Goal: Information Seeking & Learning: Learn about a topic

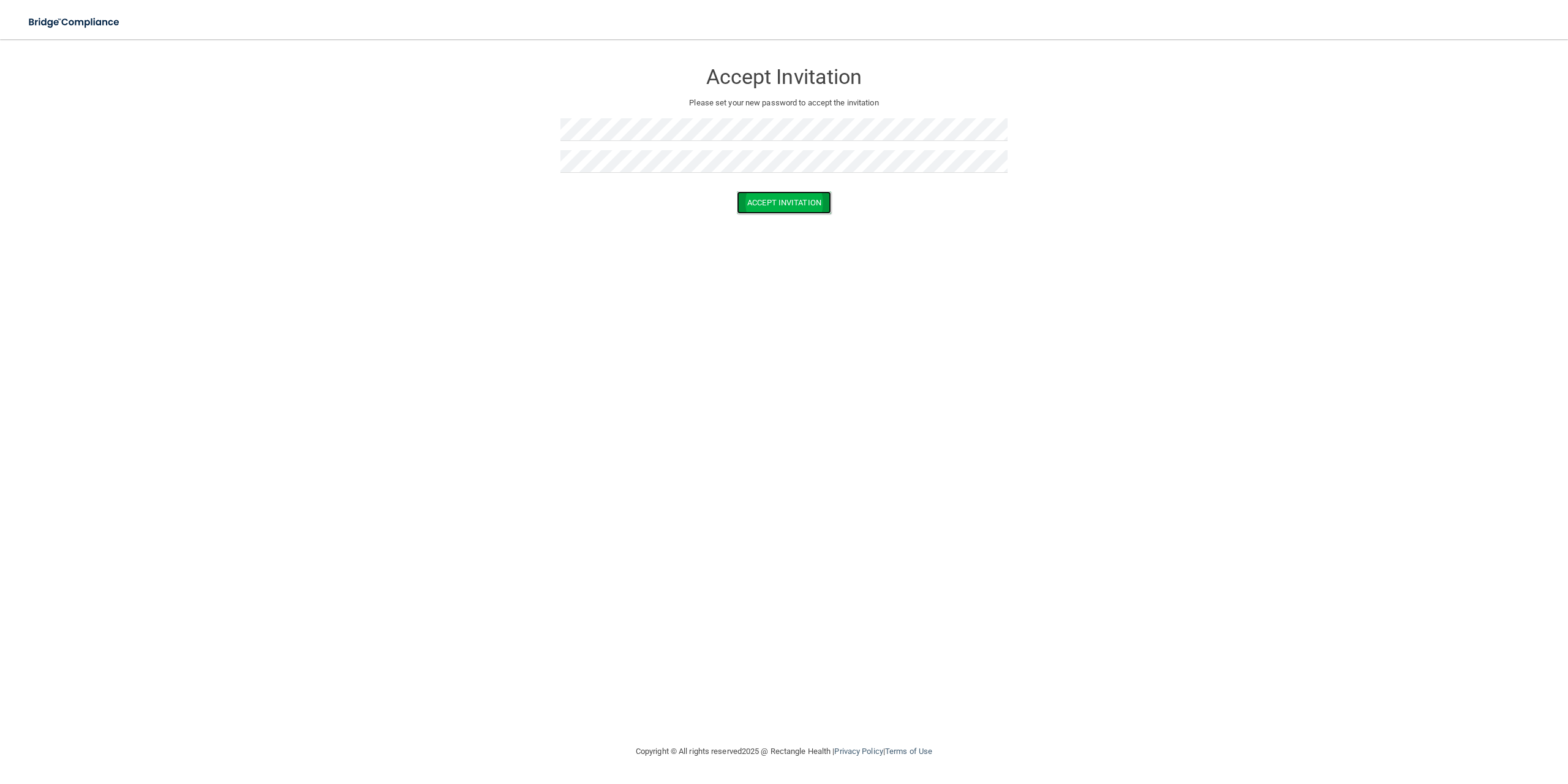
click at [798, 206] on button "Accept Invitation" at bounding box center [784, 203] width 94 height 22
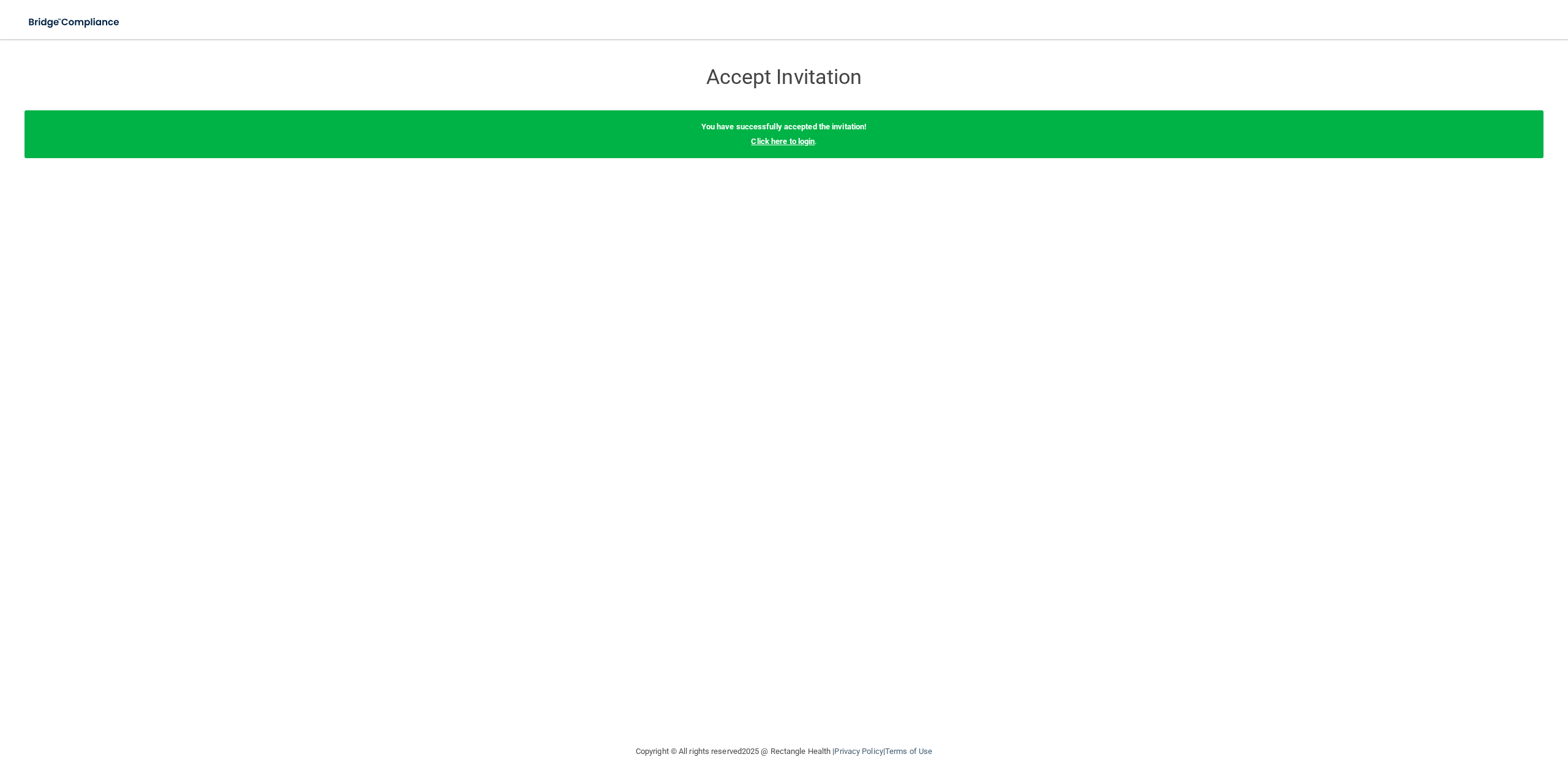
click at [790, 145] on link "Click here to login" at bounding box center [783, 141] width 63 height 9
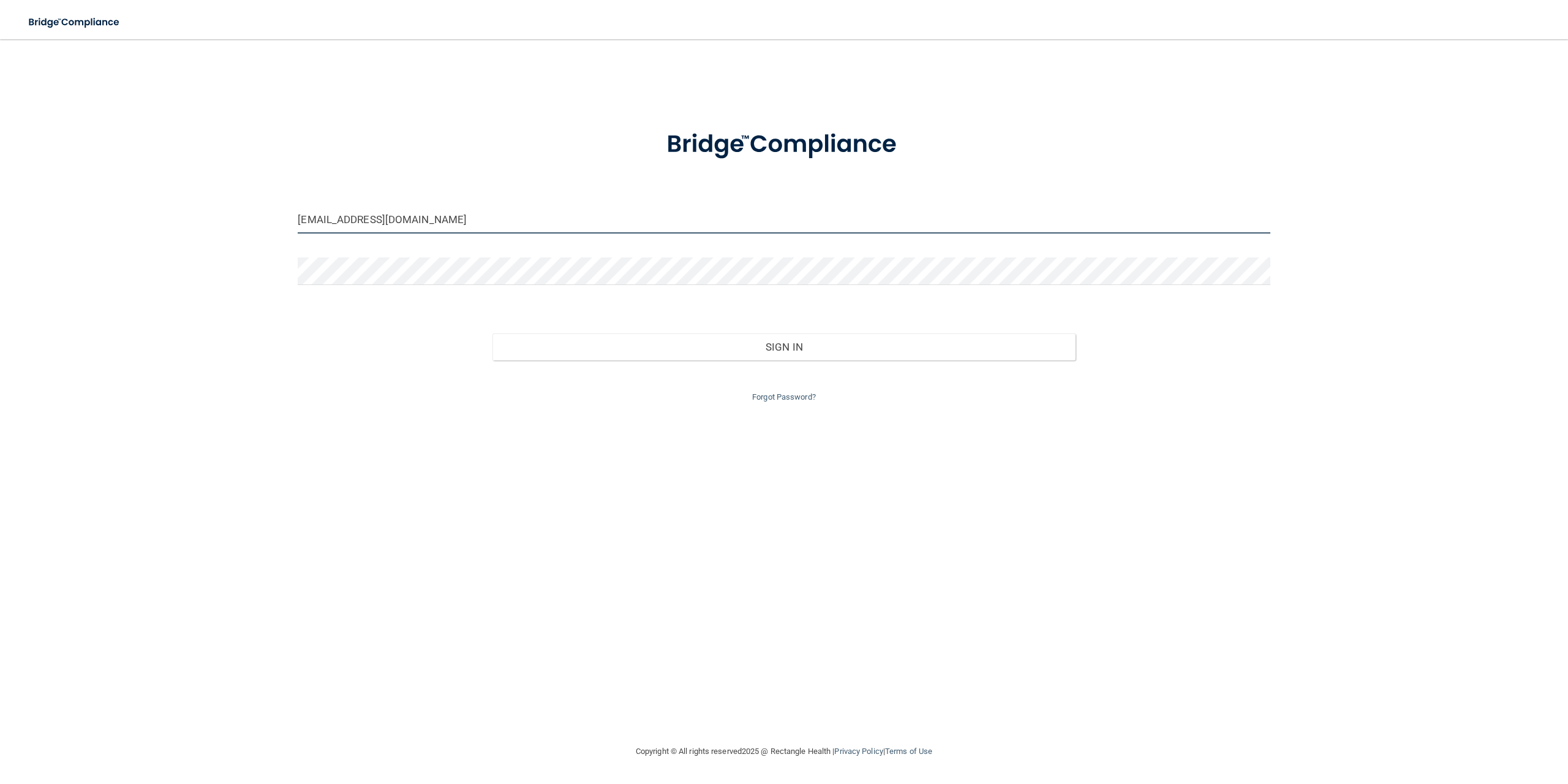
drag, startPoint x: 509, startPoint y: 228, endPoint x: 99, endPoint y: 210, distance: 410.4
click at [99, 210] on div "michellesomma@yahoo.com Invalid email/password. You don't have permission to ac…" at bounding box center [784, 391] width 1519 height 680
type input "[EMAIL_ADDRESS][DOMAIN_NAME]"
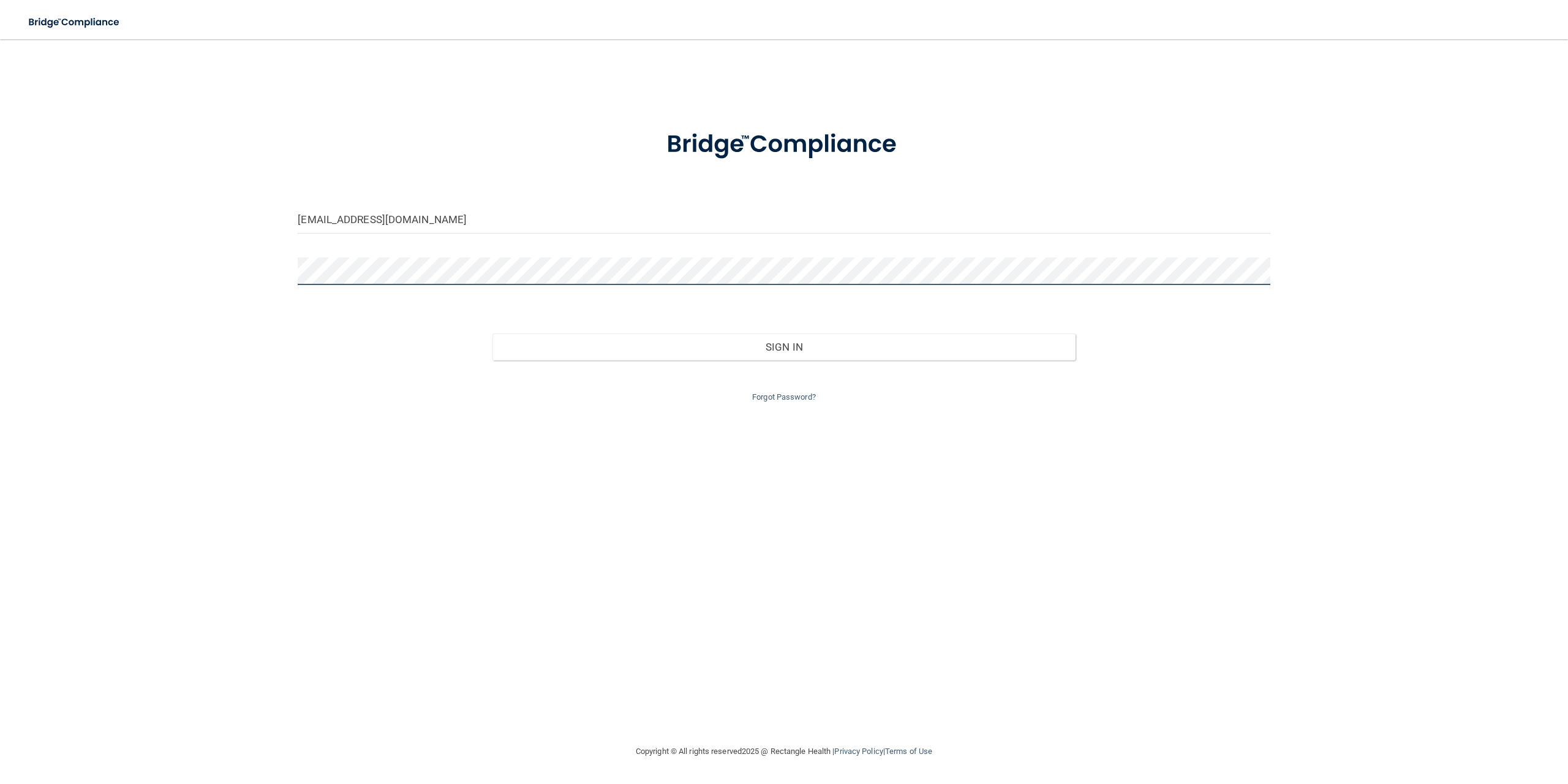
click at [493, 333] on button "Sign In" at bounding box center [784, 346] width 583 height 27
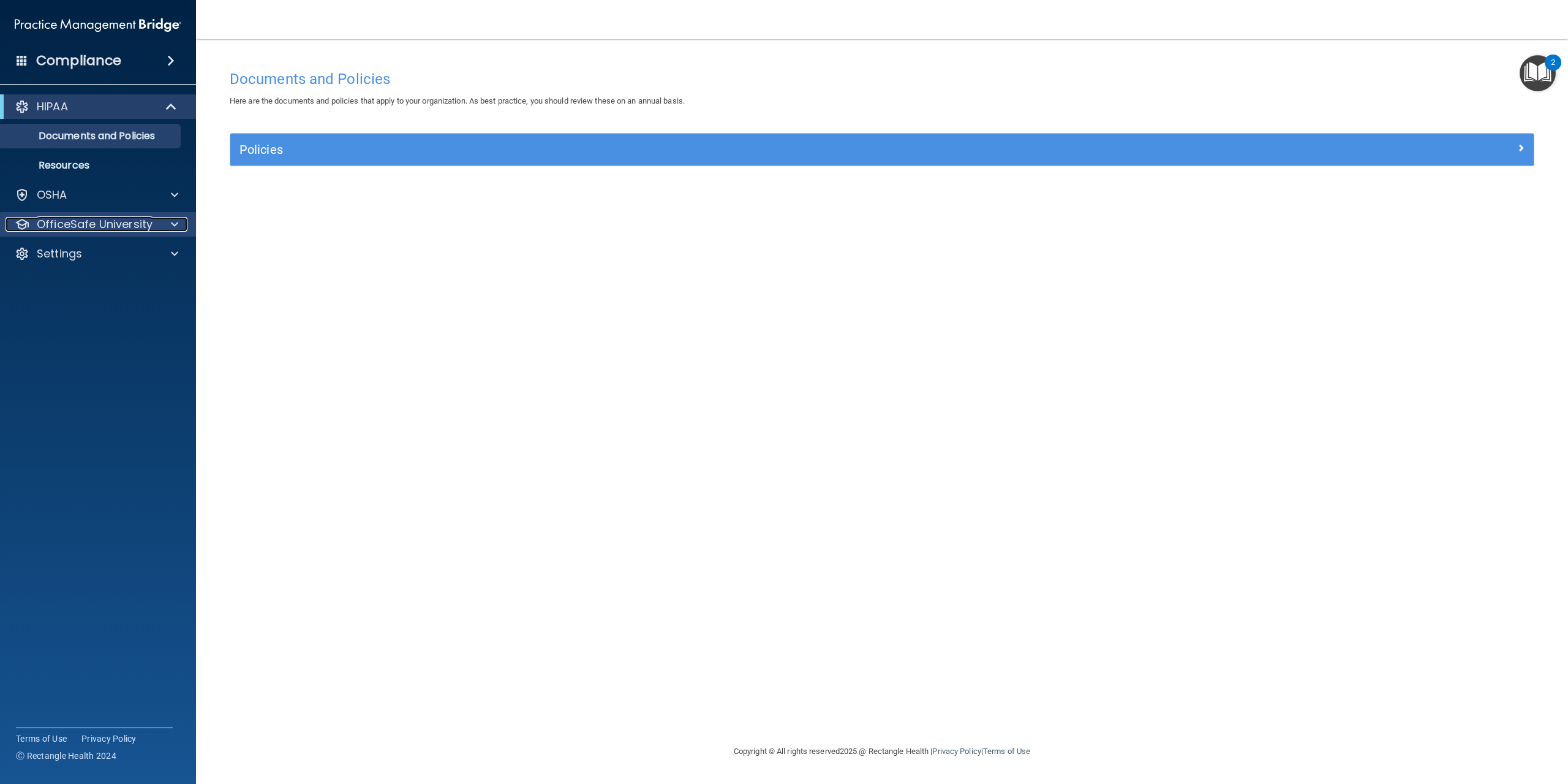
click at [173, 221] on span at bounding box center [174, 224] width 7 height 15
click at [102, 259] on p "HIPAA Training" at bounding box center [59, 253] width 101 height 12
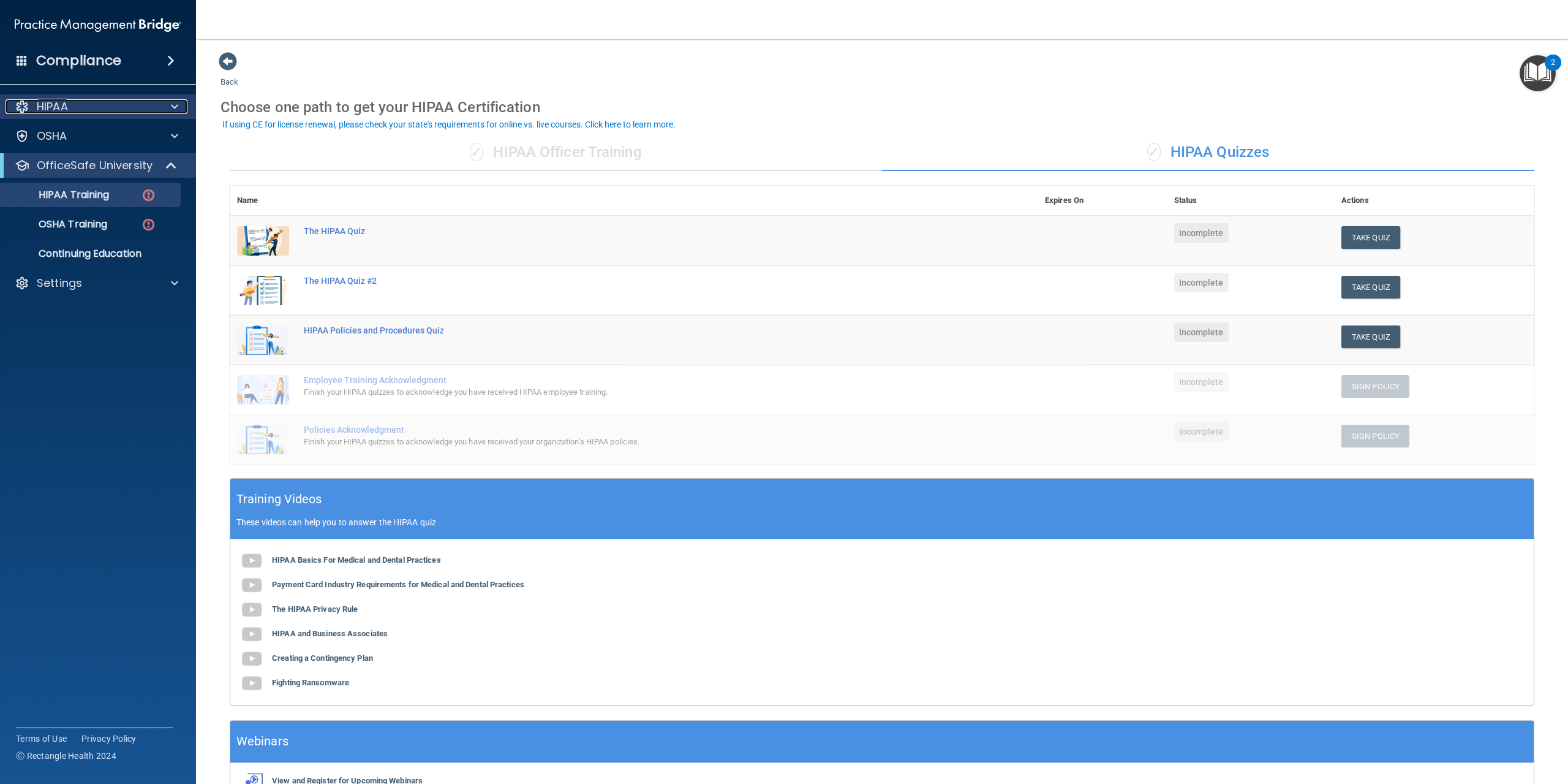
click at [171, 110] on span at bounding box center [174, 106] width 7 height 15
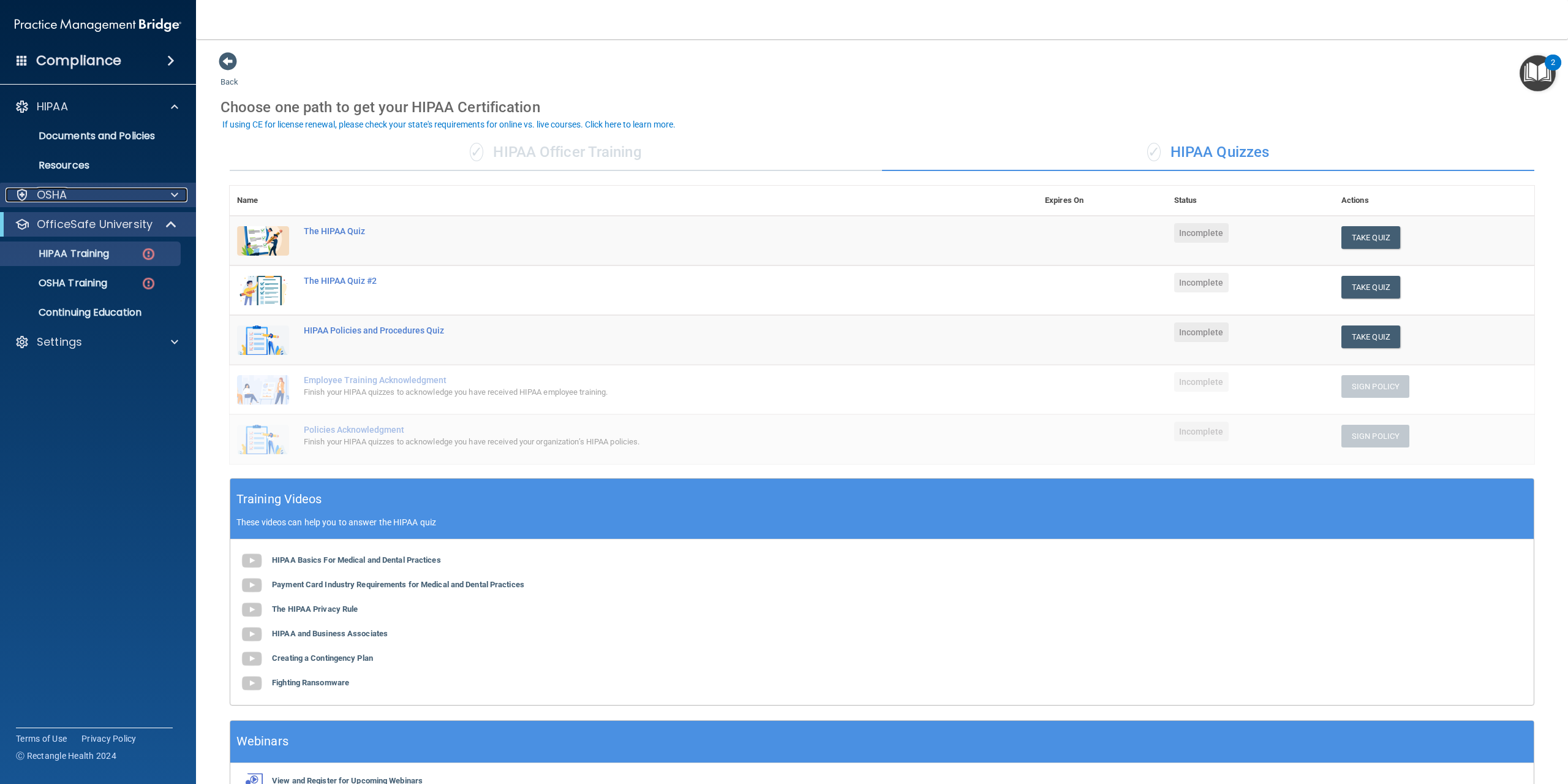
click at [167, 189] on div at bounding box center [173, 195] width 31 height 15
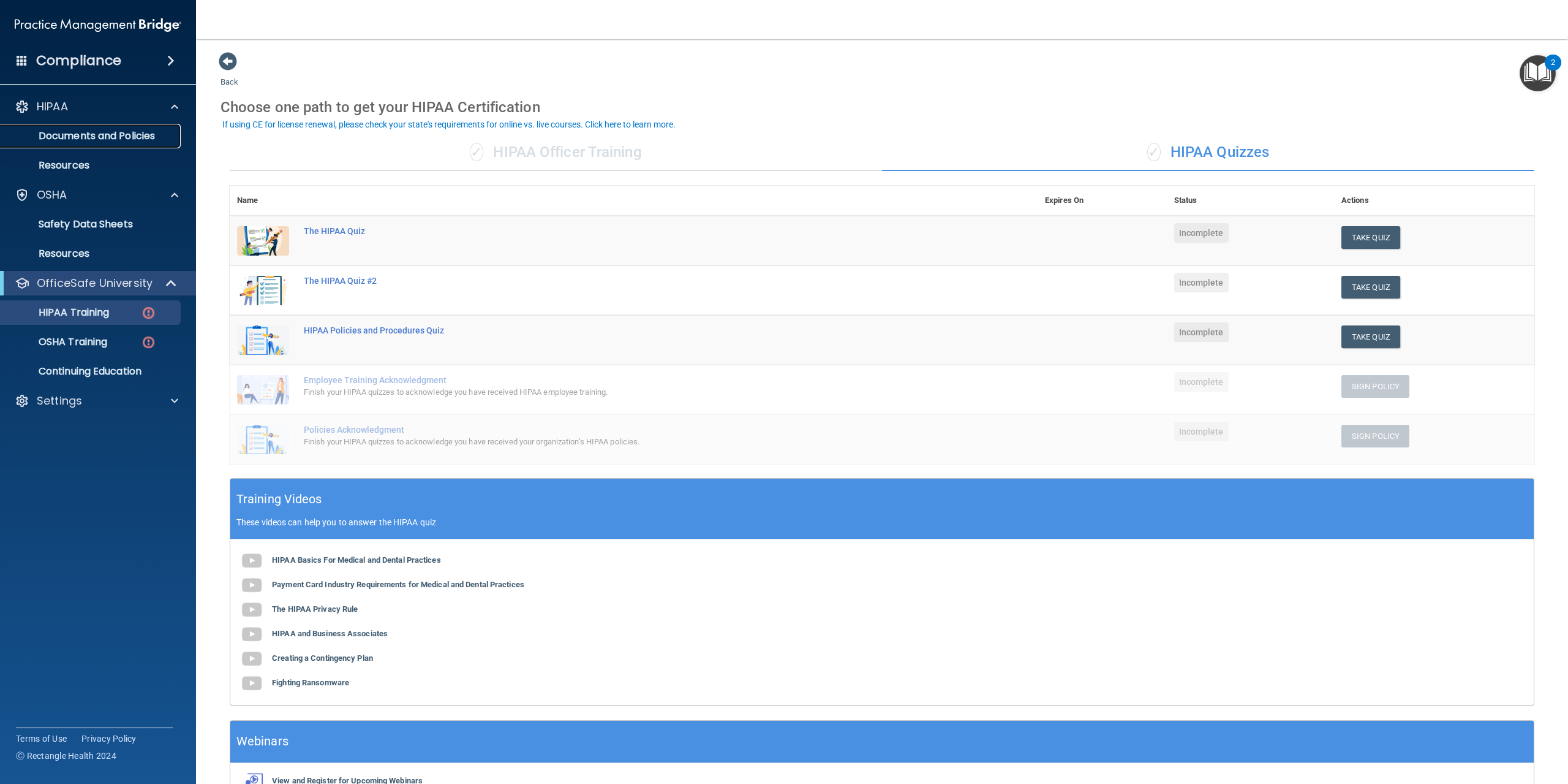
click at [105, 140] on p "Documents and Policies" at bounding box center [91, 135] width 167 height 12
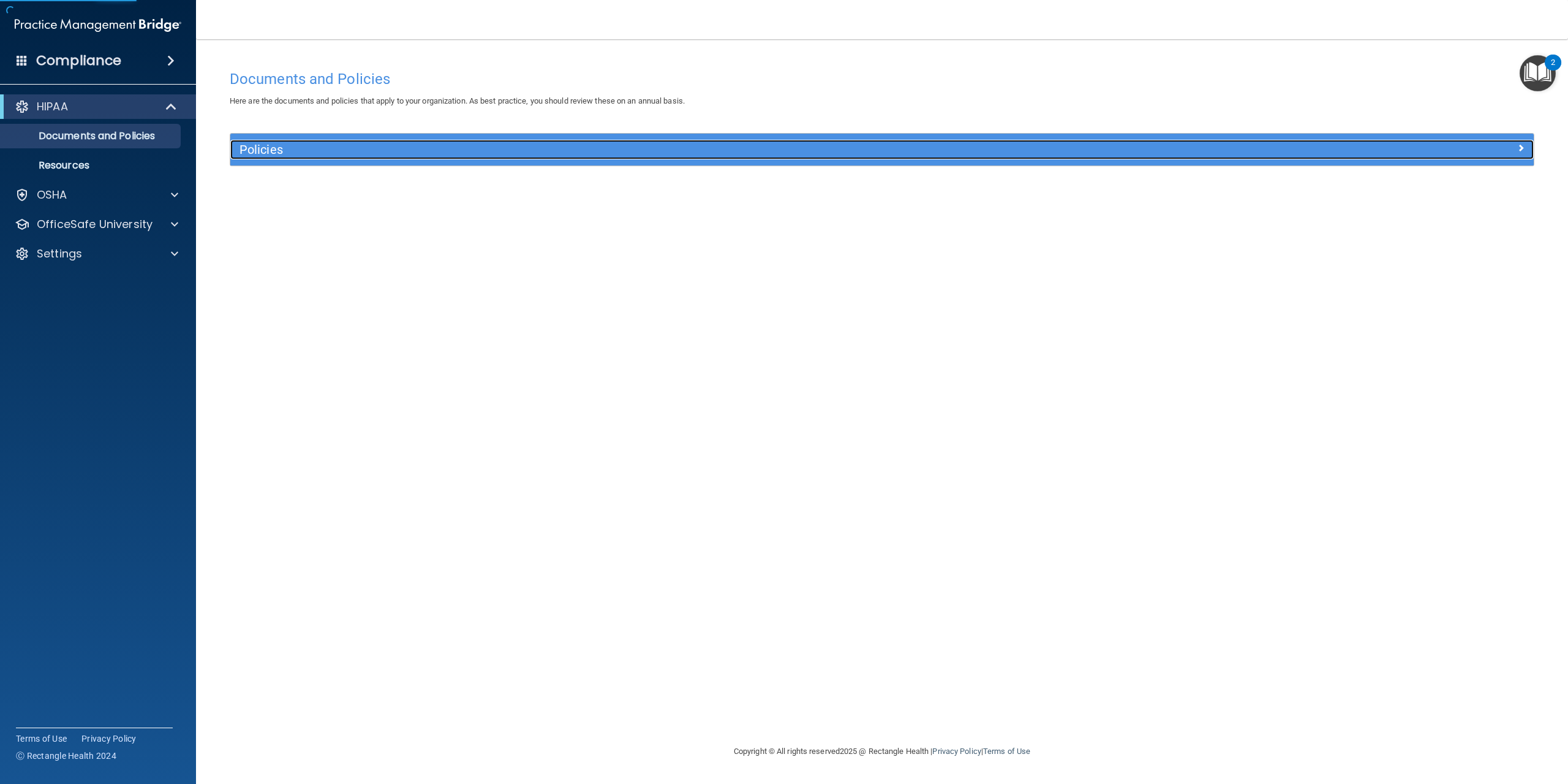
click at [263, 146] on h5 "Policies" at bounding box center [719, 149] width 959 height 13
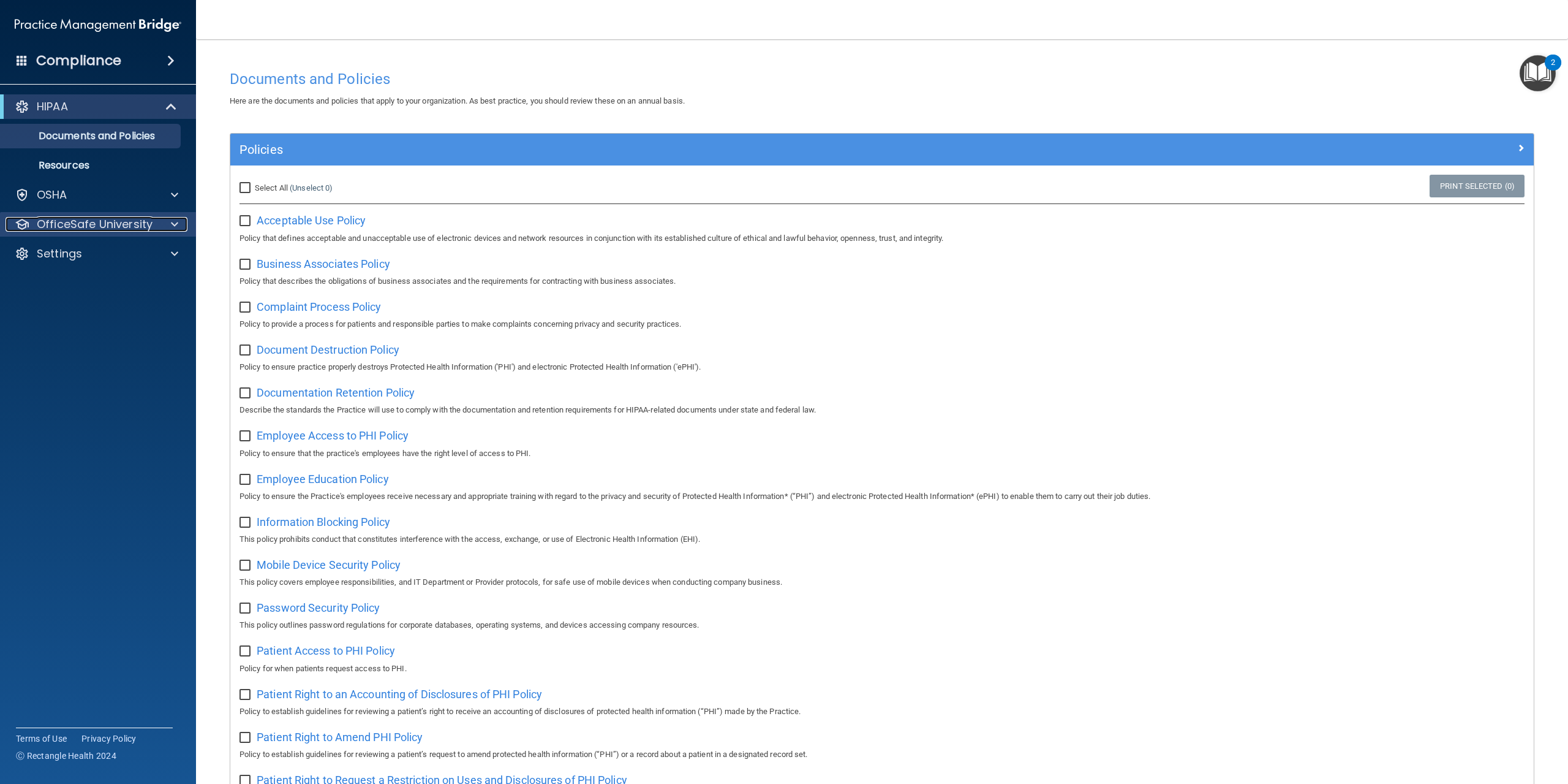
click at [158, 220] on div at bounding box center [173, 224] width 31 height 15
click at [102, 248] on p "HIPAA Training" at bounding box center [59, 253] width 101 height 12
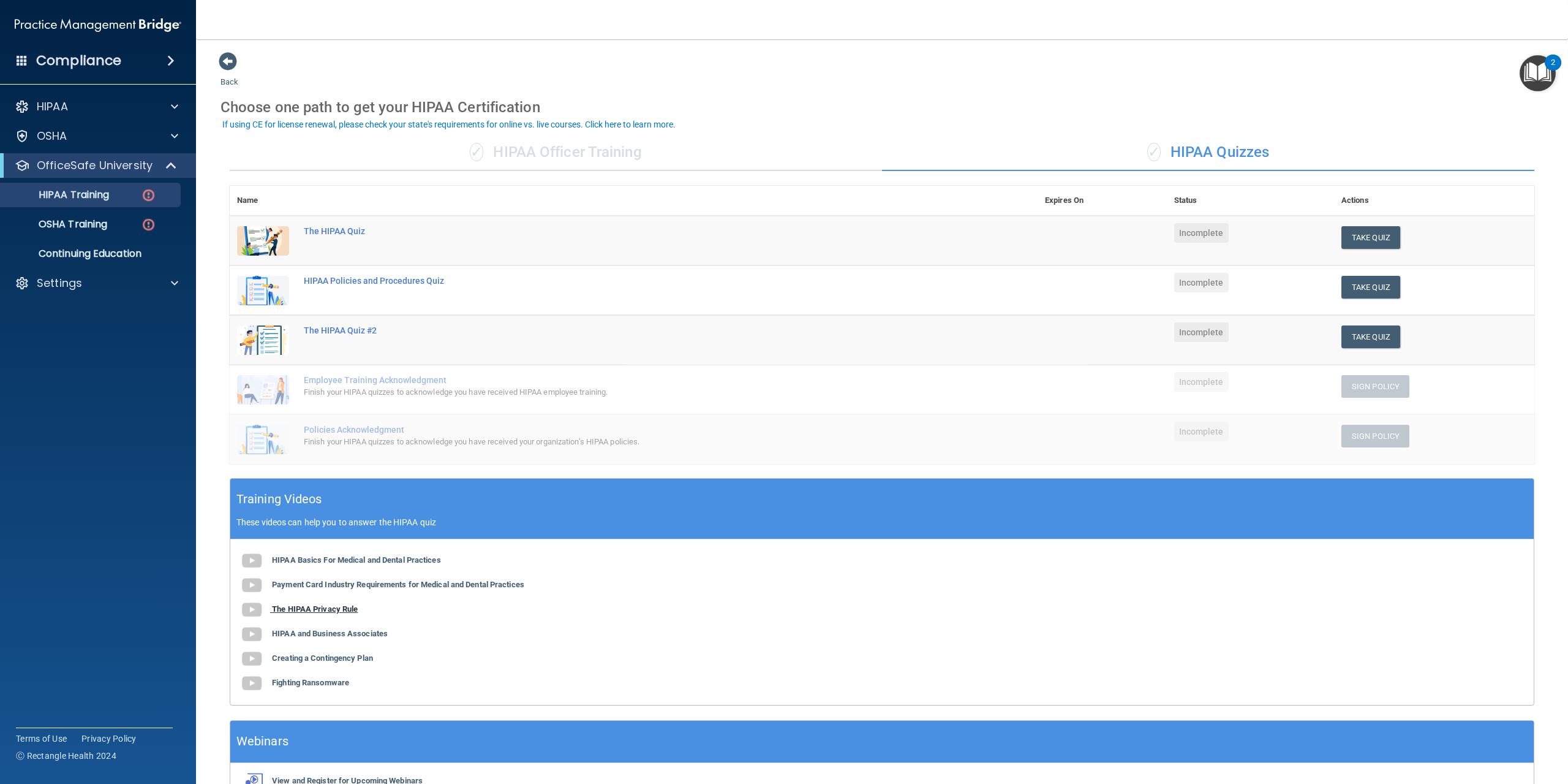
click at [327, 609] on b "The HIPAA Privacy Rule" at bounding box center [315, 609] width 86 height 9
click at [322, 629] on b "HIPAA and Business Associates" at bounding box center [330, 634] width 116 height 9
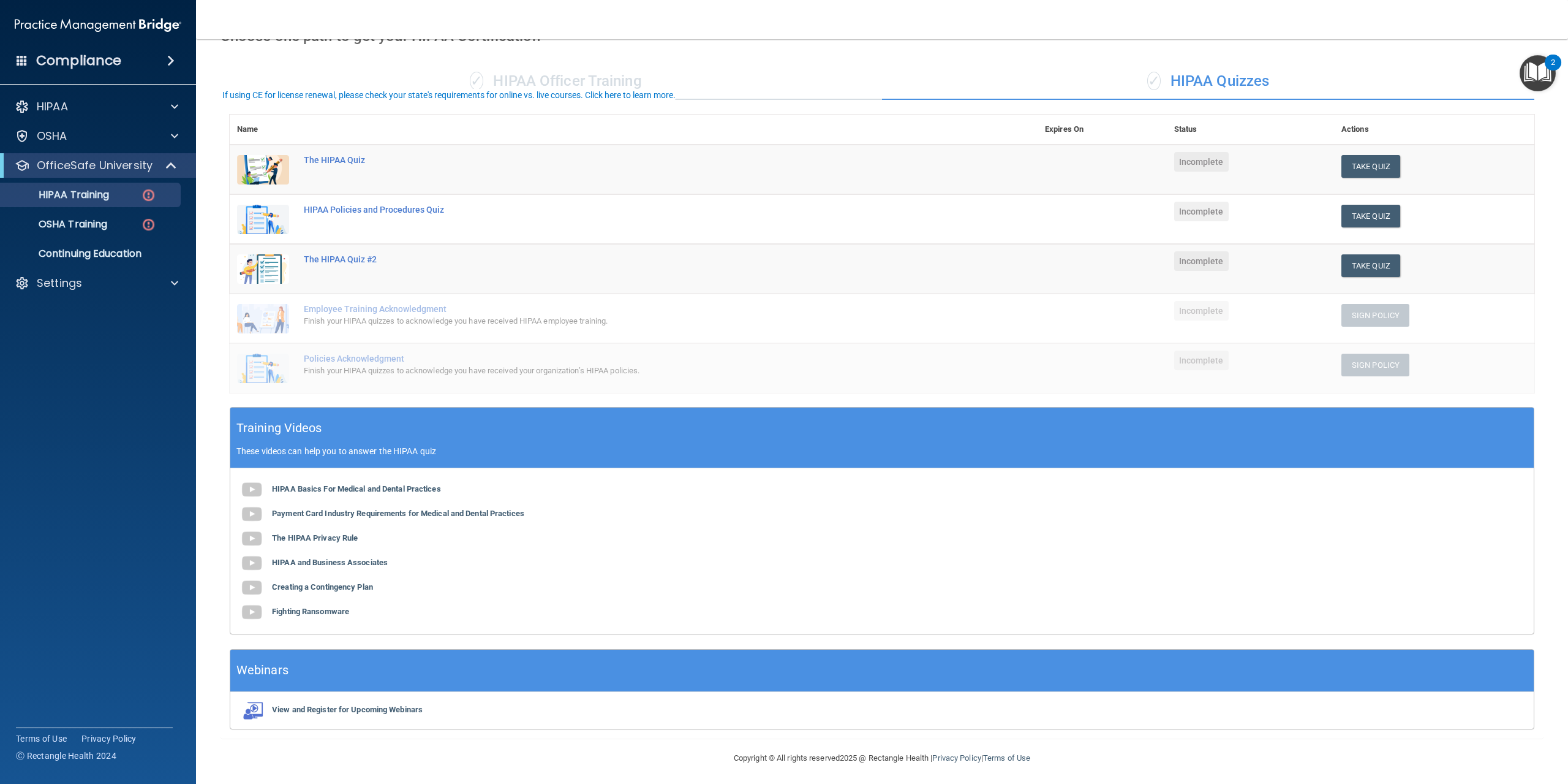
scroll to position [72, 0]
click at [339, 486] on b "HIPAA Basics For Medical and Dental Practices" at bounding box center [356, 488] width 169 height 9
click at [1351, 166] on button "Take Quiz" at bounding box center [1370, 165] width 59 height 22
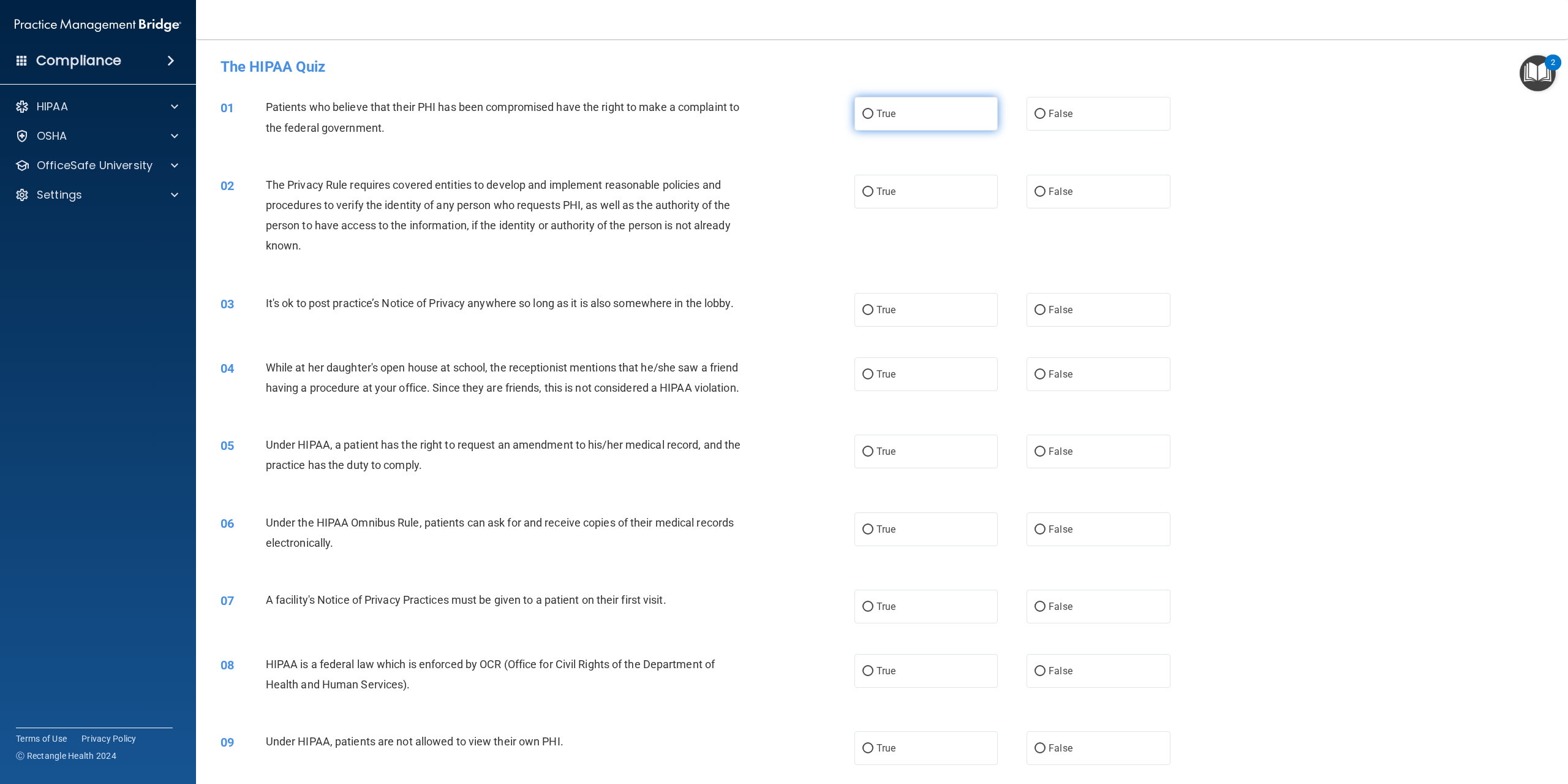
click at [867, 113] on input "True" at bounding box center [867, 115] width 11 height 9
radio input "true"
click at [867, 187] on label "True" at bounding box center [926, 191] width 144 height 34
click at [867, 188] on input "True" at bounding box center [867, 192] width 11 height 9
radio input "true"
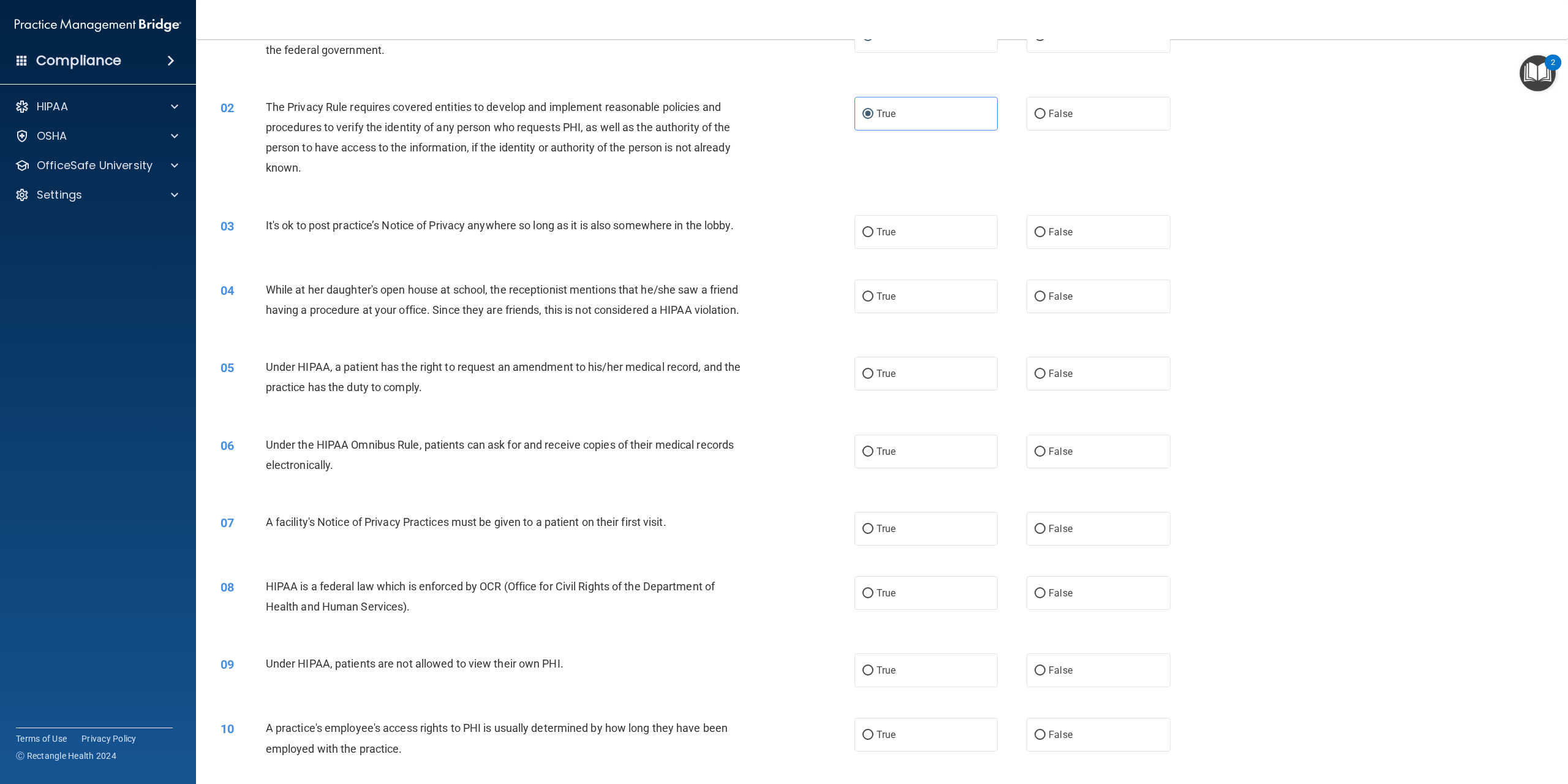
scroll to position [122, 0]
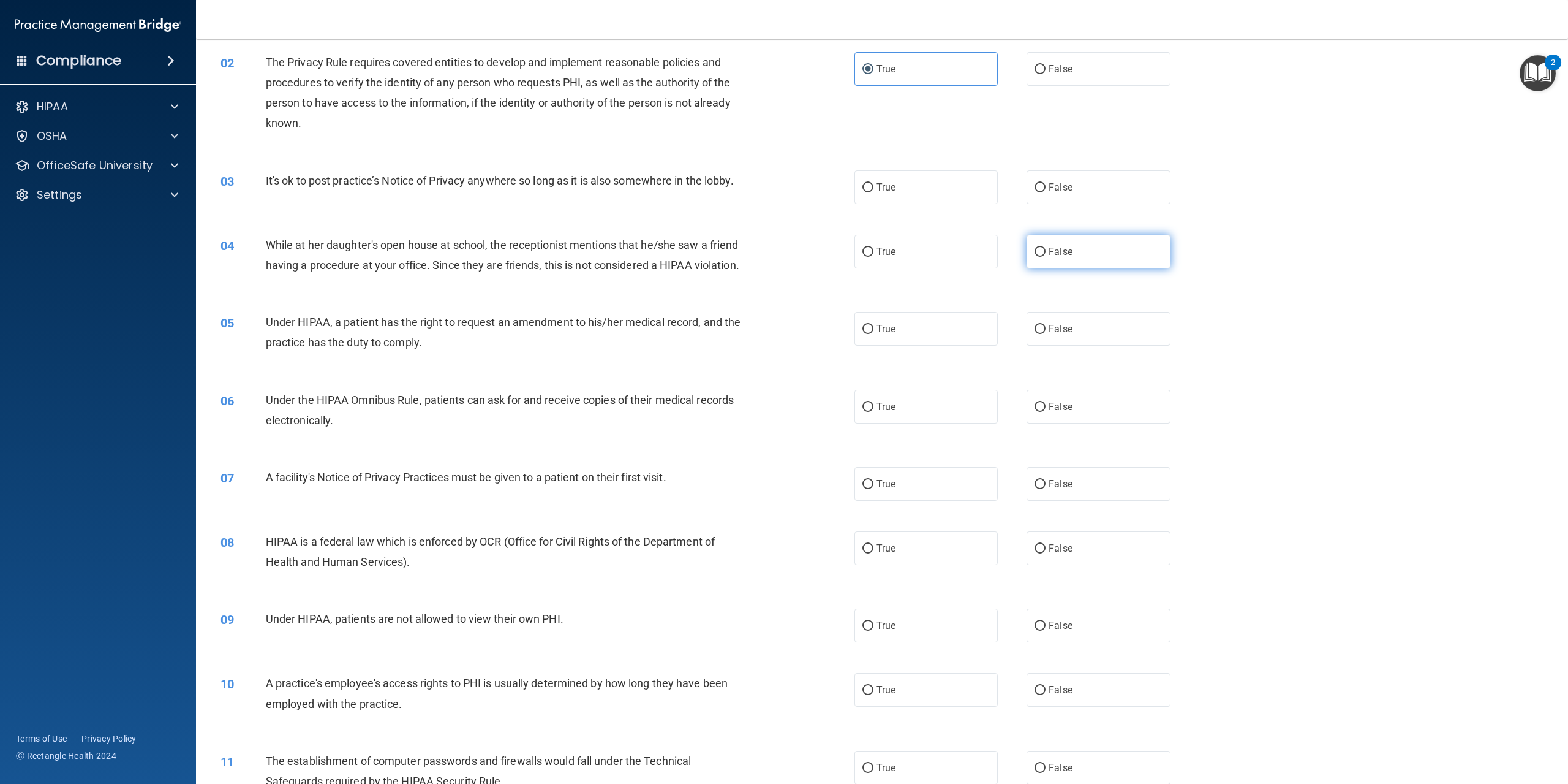
click at [1053, 254] on span "False" at bounding box center [1061, 251] width 24 height 11
click at [1046, 254] on input "False" at bounding box center [1040, 252] width 11 height 9
radio input "true"
click at [1094, 186] on label "False" at bounding box center [1098, 188] width 144 height 34
click at [1046, 186] on input "False" at bounding box center [1040, 188] width 11 height 9
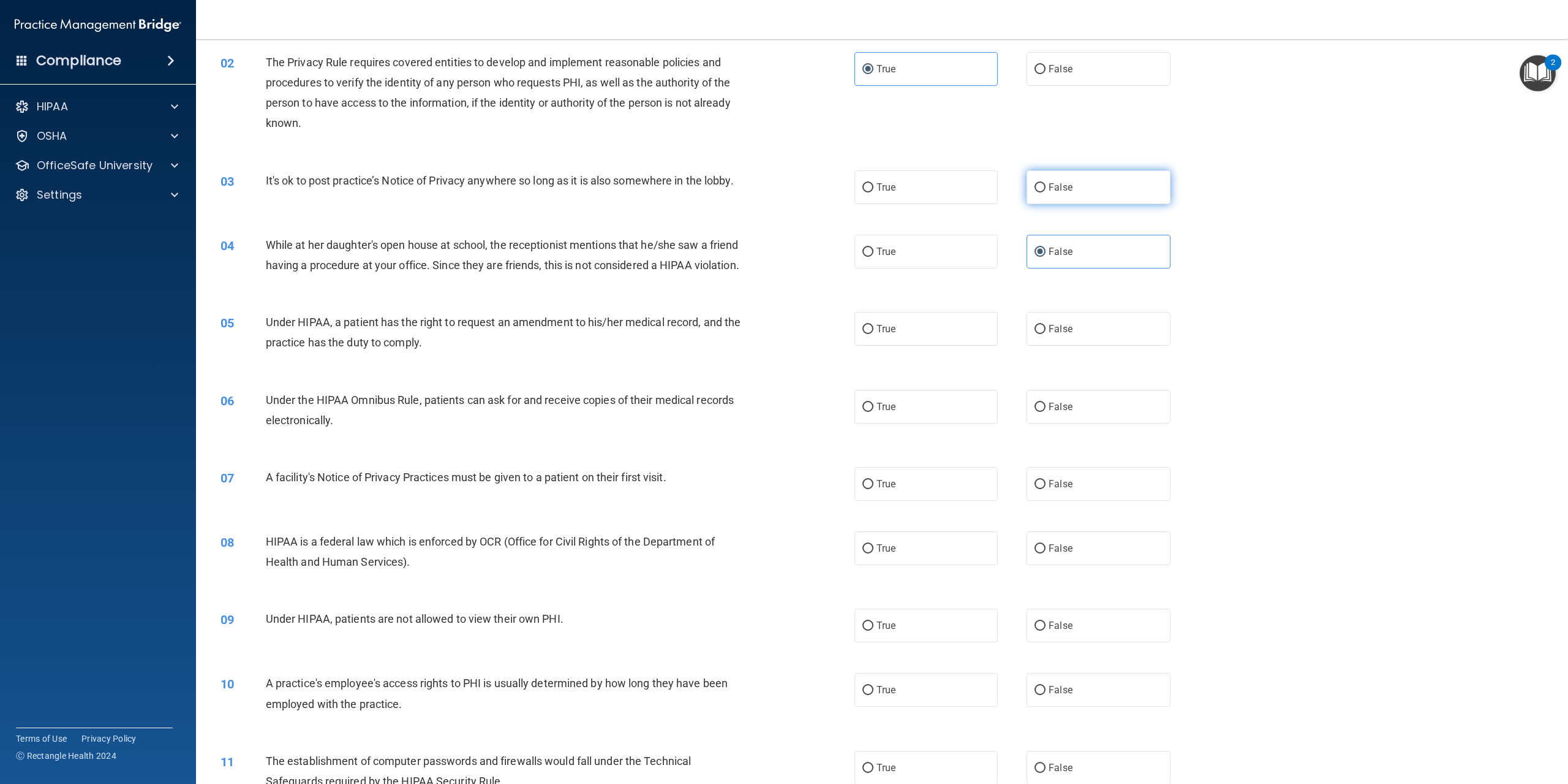
radio input "true"
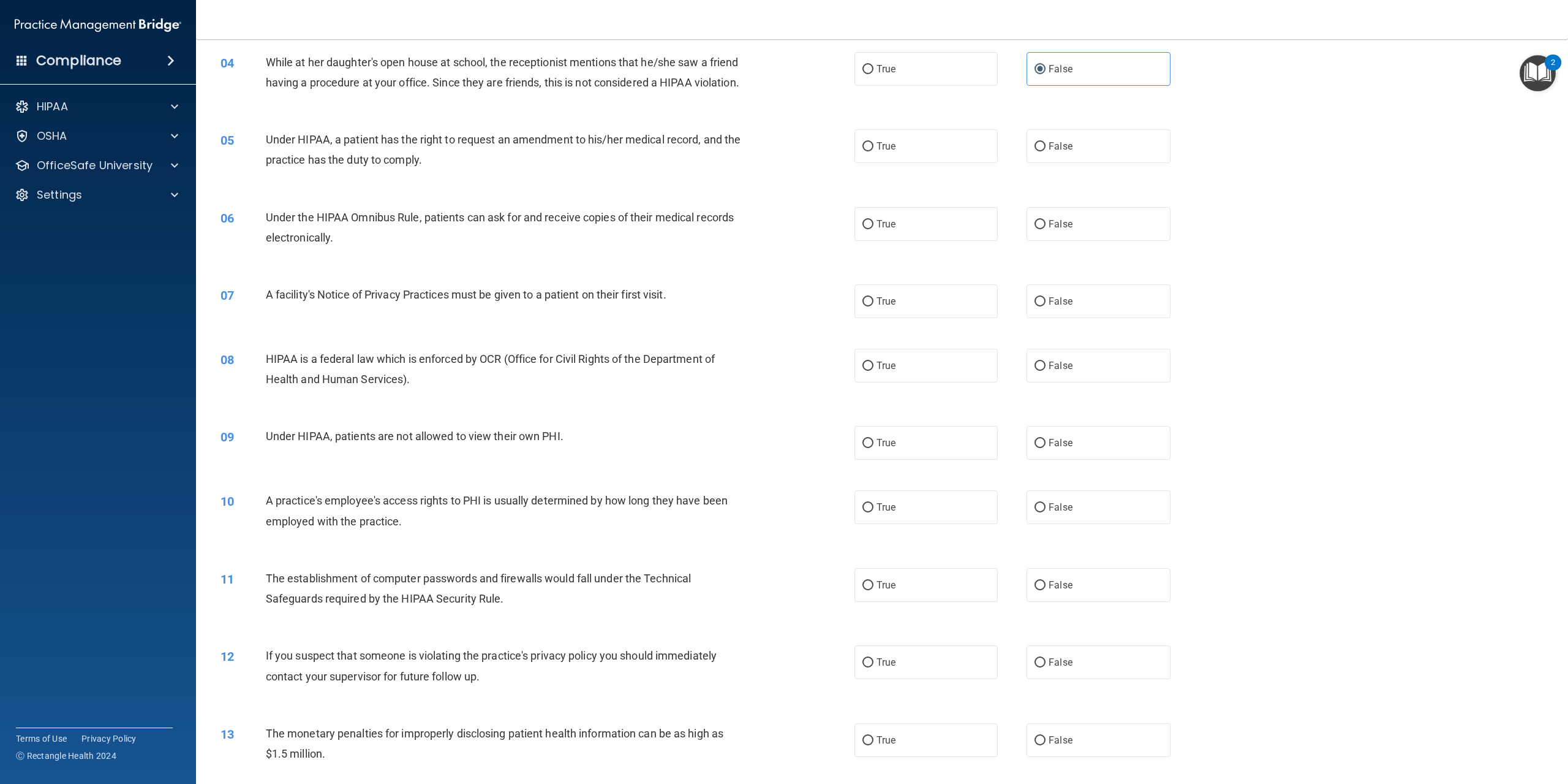
scroll to position [306, 0]
click at [951, 161] on label "True" at bounding box center [926, 145] width 144 height 34
click at [873, 150] on input "True" at bounding box center [867, 146] width 11 height 9
radio input "true"
click at [875, 240] on label "True" at bounding box center [926, 223] width 144 height 34
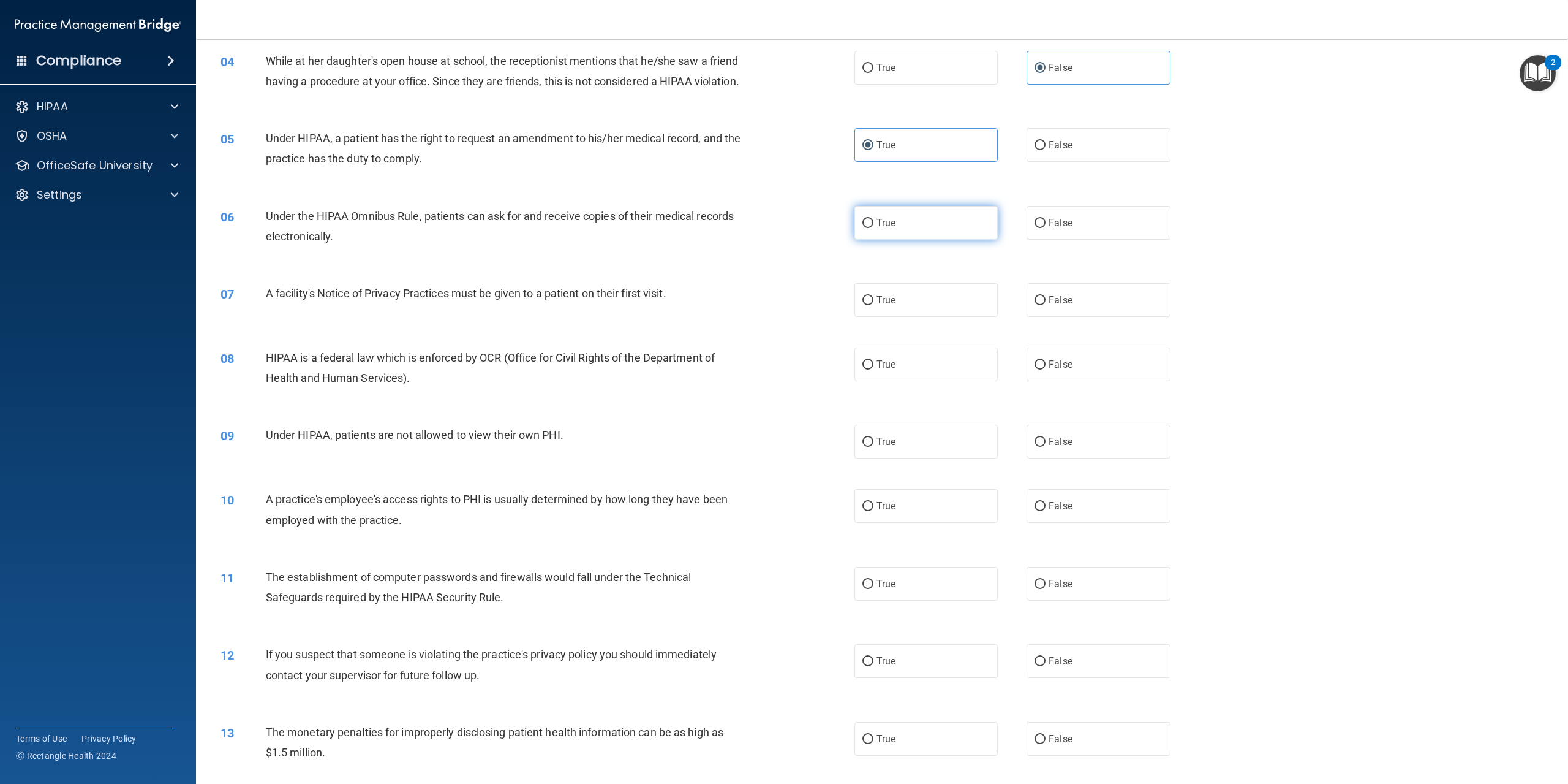
click at [873, 228] on input "True" at bounding box center [867, 223] width 11 height 9
radio input "true"
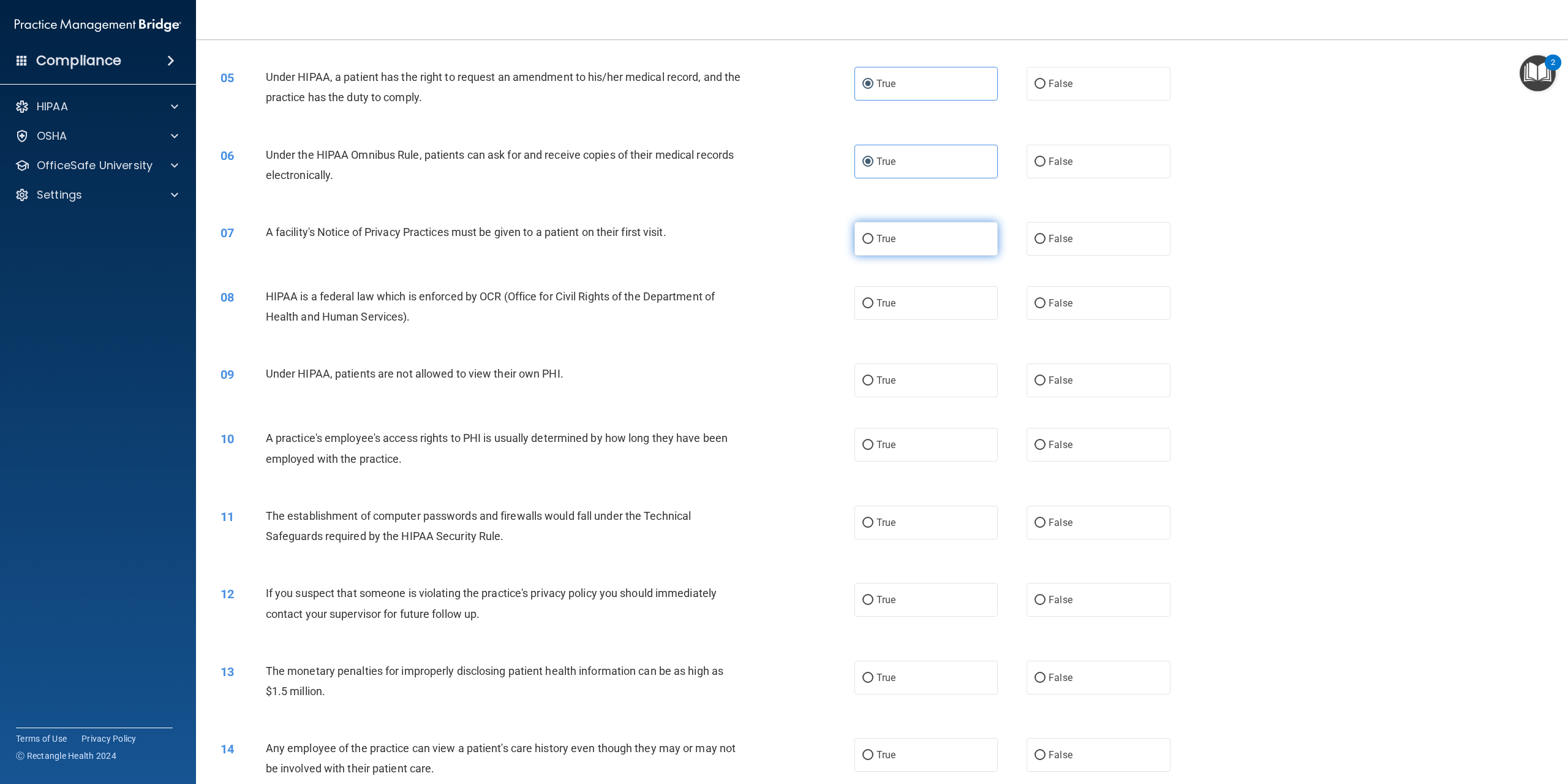
click at [889, 256] on label "True" at bounding box center [926, 239] width 144 height 34
click at [873, 244] on input "True" at bounding box center [867, 239] width 11 height 9
radio input "true"
click at [1094, 397] on label "False" at bounding box center [1098, 380] width 144 height 34
click at [1046, 385] on input "False" at bounding box center [1040, 381] width 11 height 9
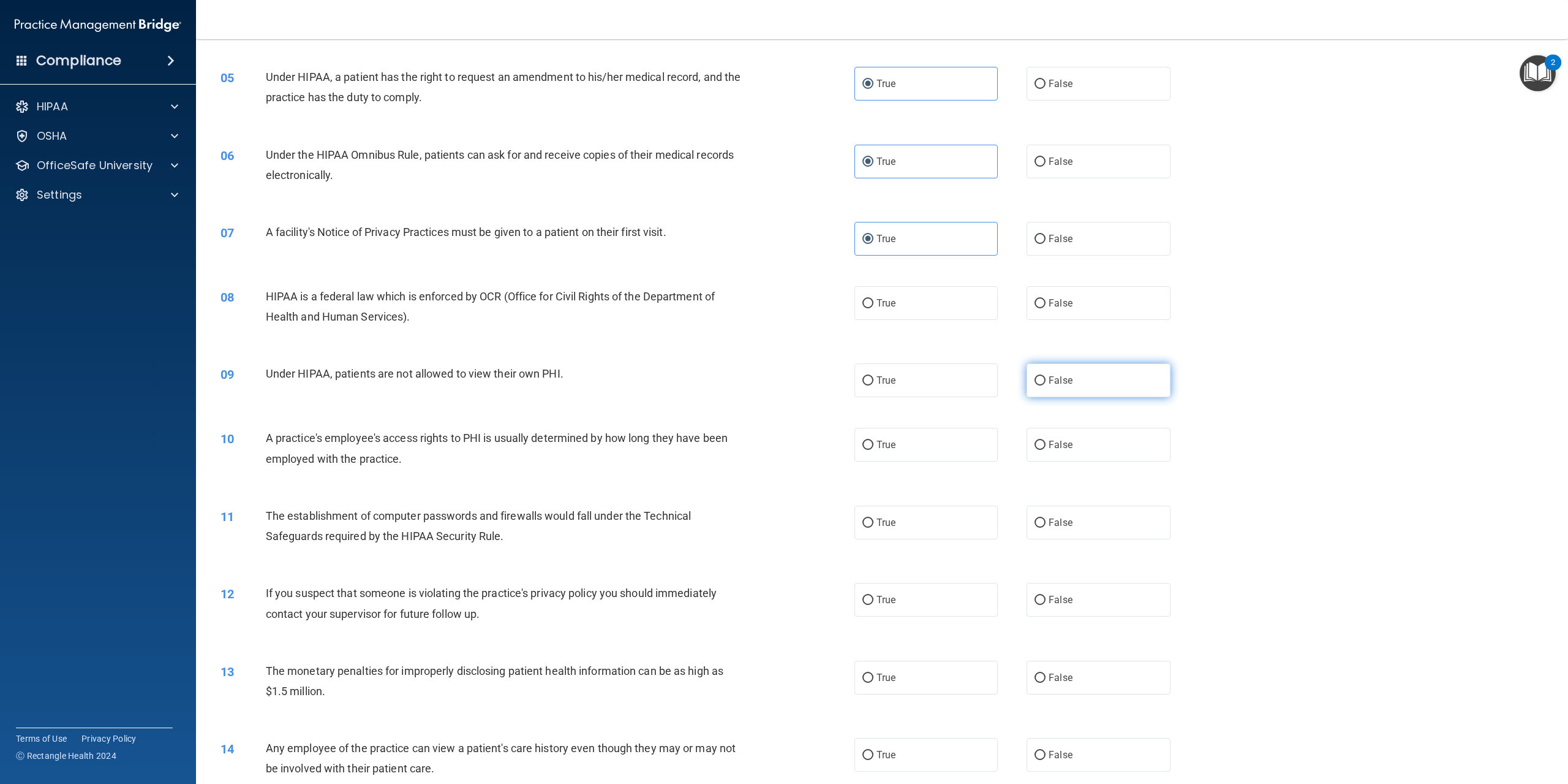
radio input "true"
click at [896, 320] on label "True" at bounding box center [926, 303] width 144 height 34
click at [873, 308] on input "True" at bounding box center [867, 303] width 11 height 9
radio input "true"
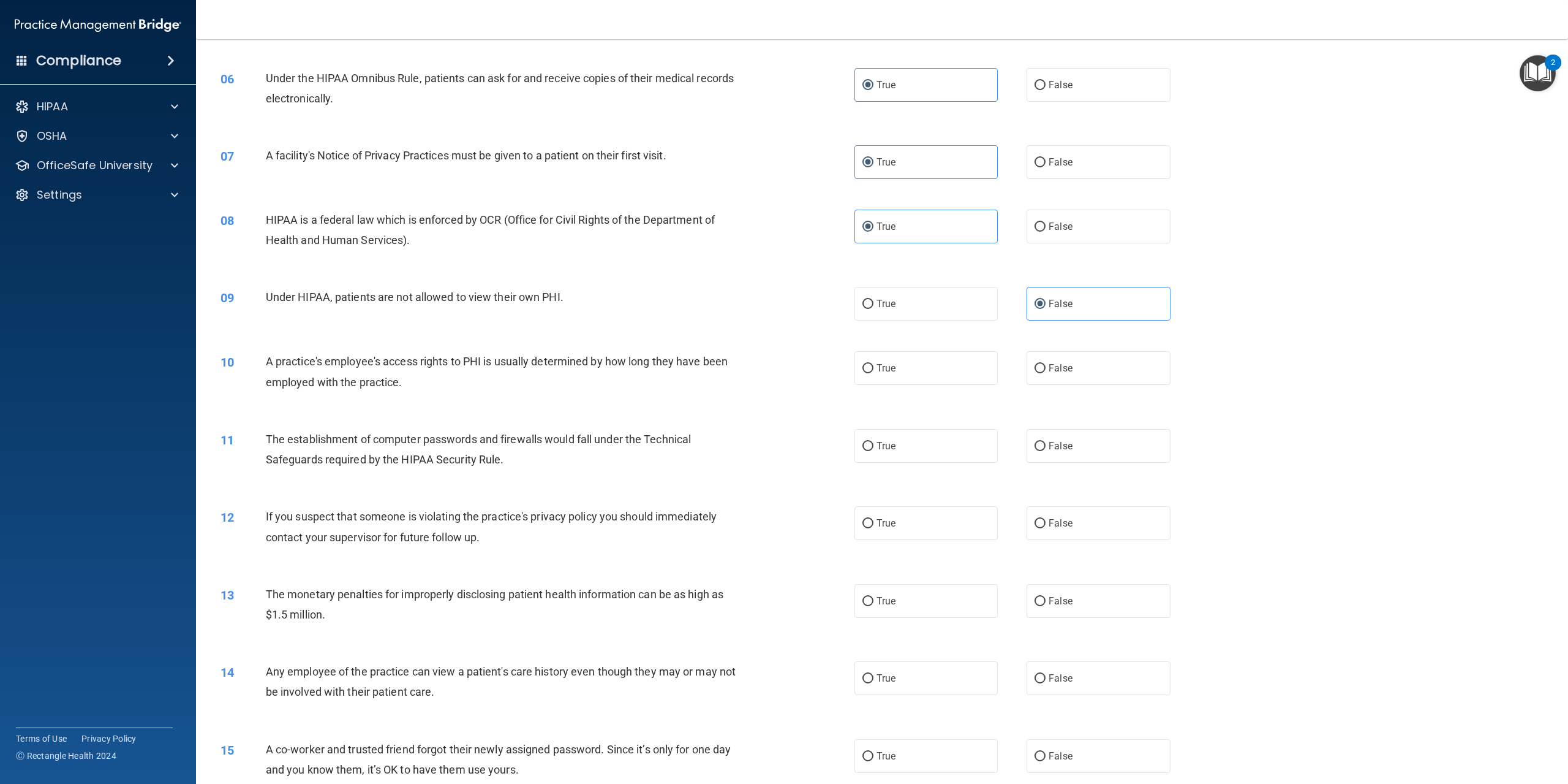
scroll to position [552, 0]
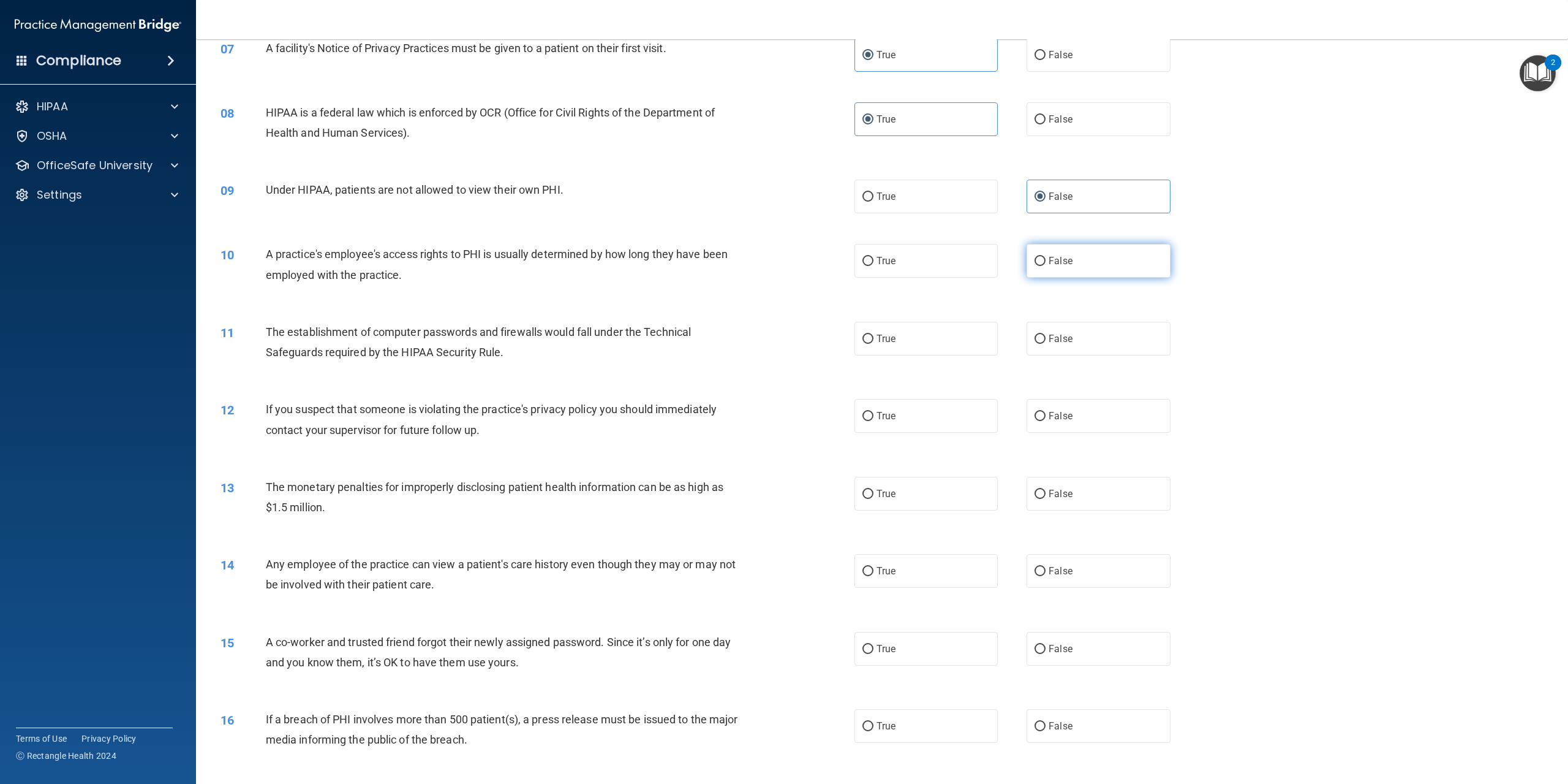
click at [1030, 277] on label "False" at bounding box center [1098, 260] width 144 height 34
click at [1034, 266] on input "False" at bounding box center [1040, 261] width 11 height 9
radio input "true"
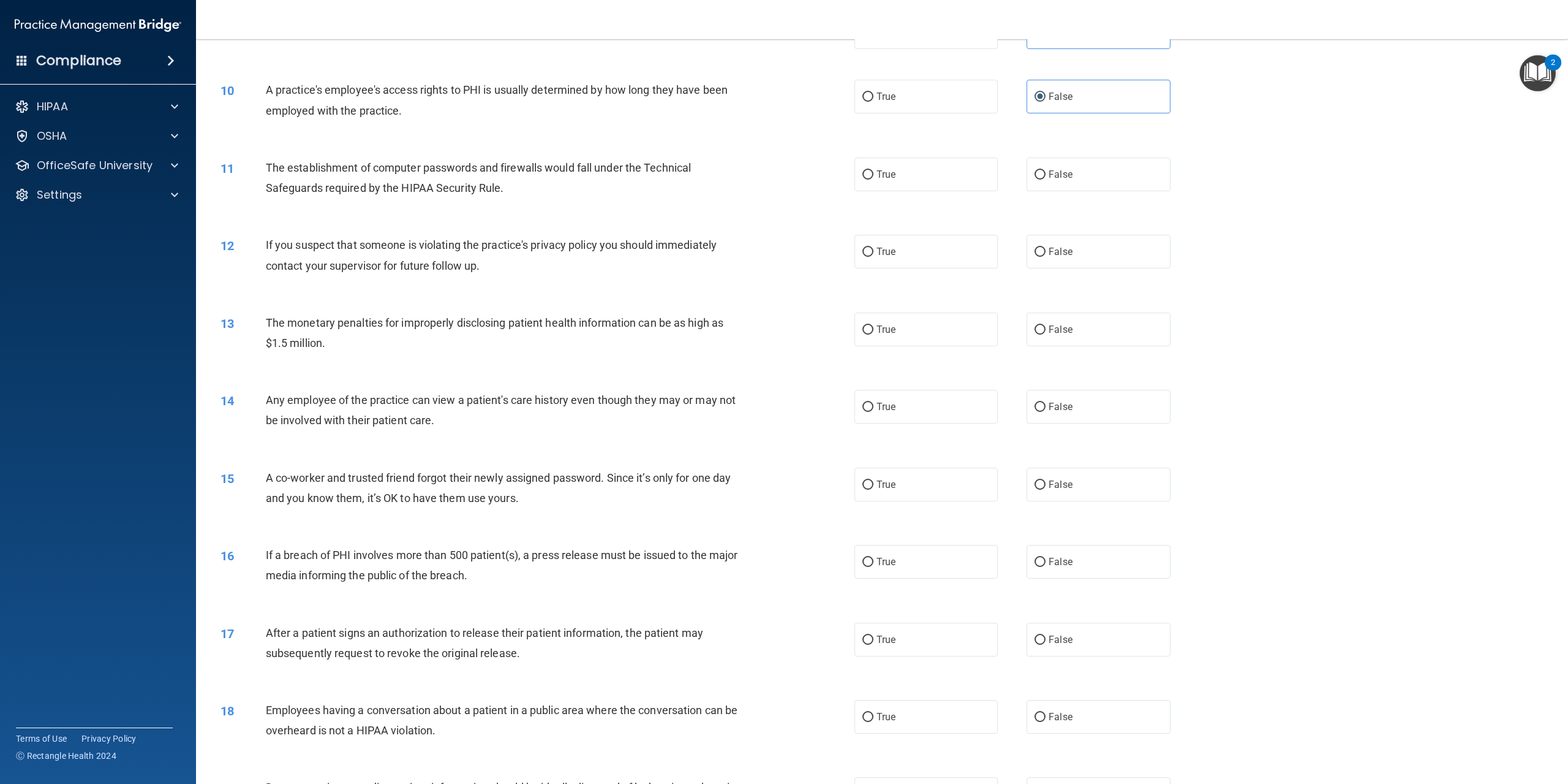
scroll to position [735, 0]
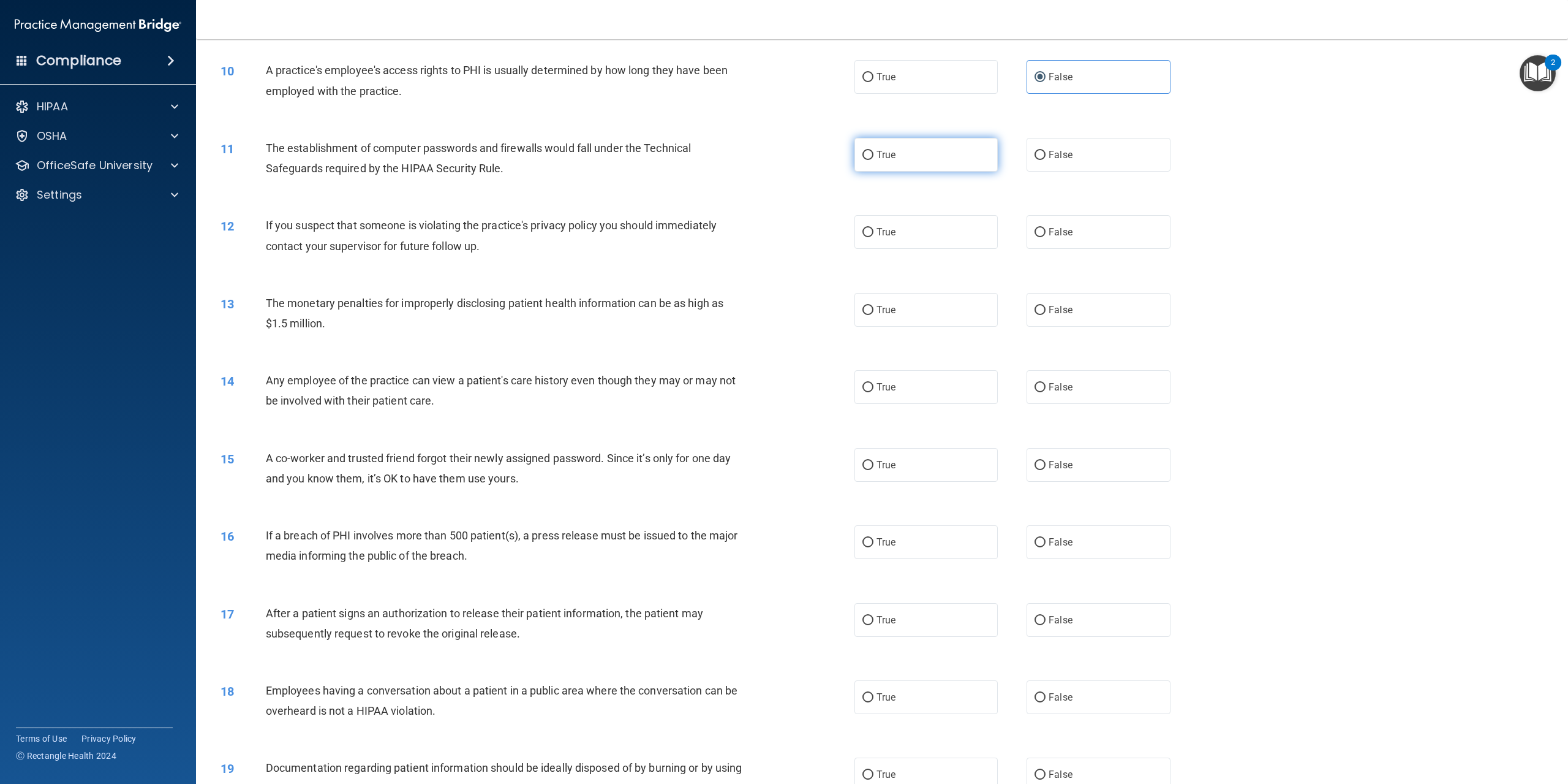
click at [918, 172] on label "True" at bounding box center [926, 155] width 144 height 34
click at [873, 160] on input "True" at bounding box center [867, 156] width 11 height 9
radio input "true"
click at [932, 249] on label "True" at bounding box center [926, 231] width 144 height 34
click at [873, 237] on input "True" at bounding box center [867, 232] width 11 height 9
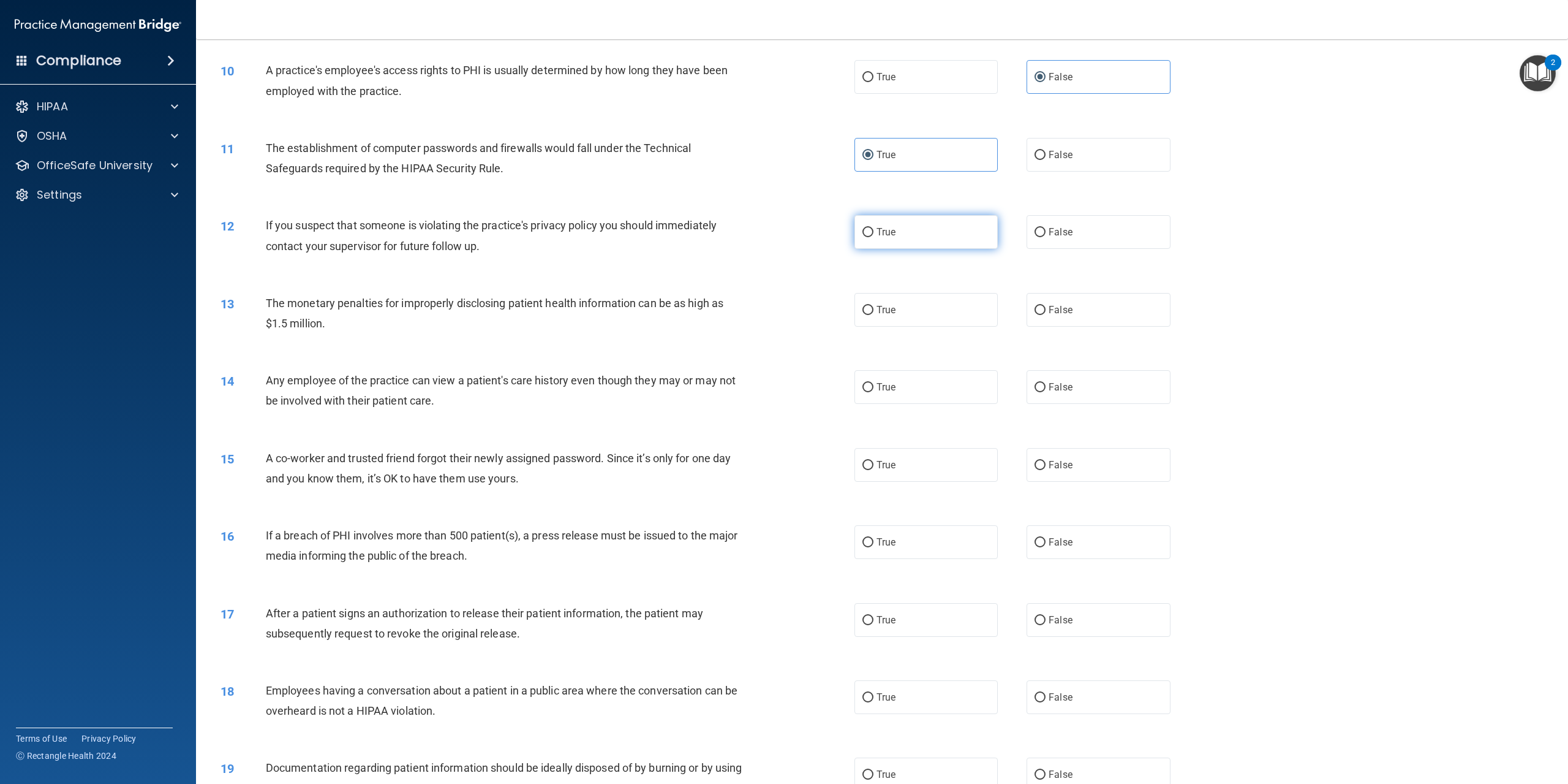
radio input "true"
click at [896, 327] on label "True" at bounding box center [926, 310] width 144 height 34
click at [873, 315] on input "True" at bounding box center [867, 311] width 11 height 9
radio input "true"
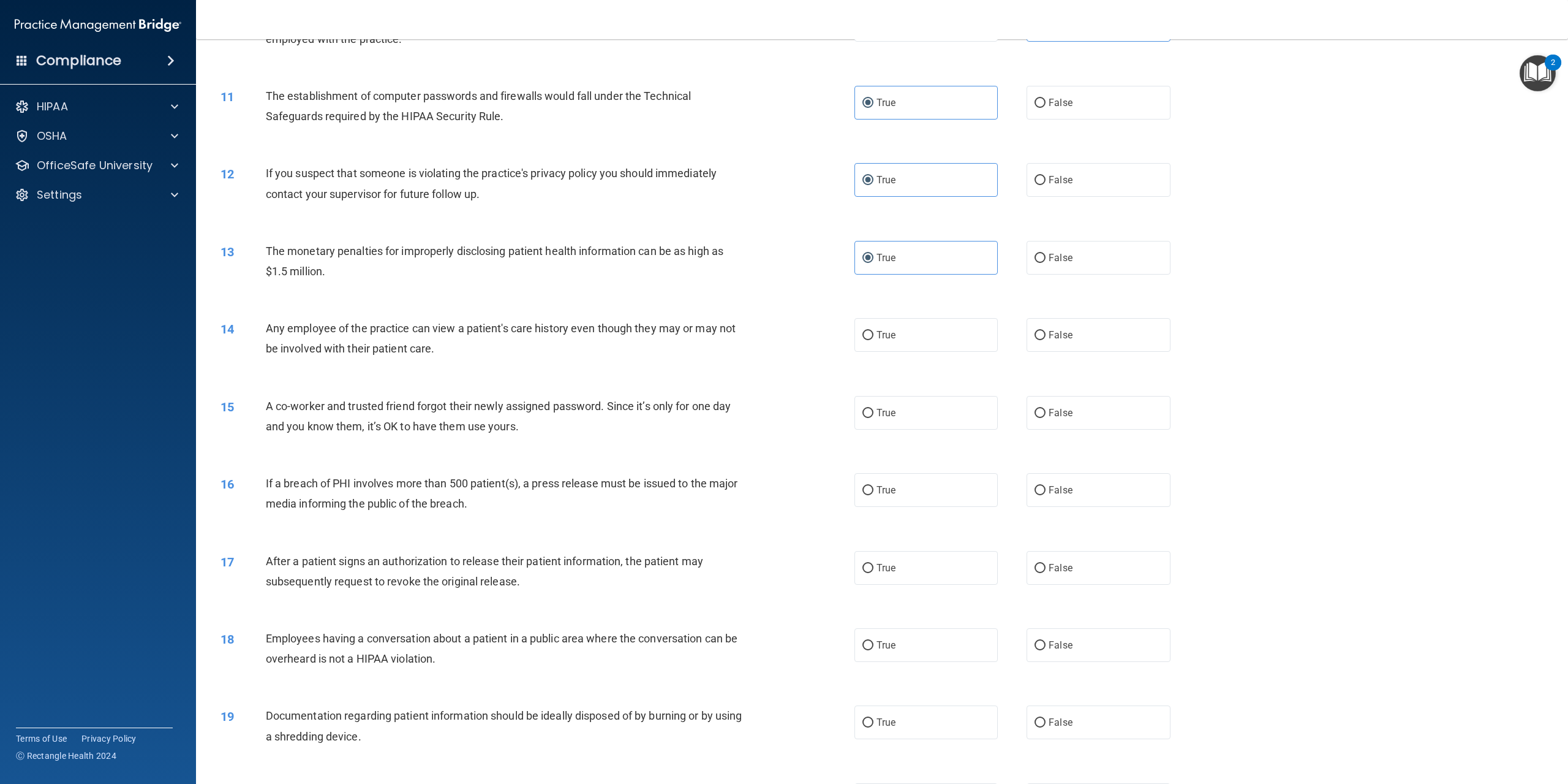
scroll to position [858, 0]
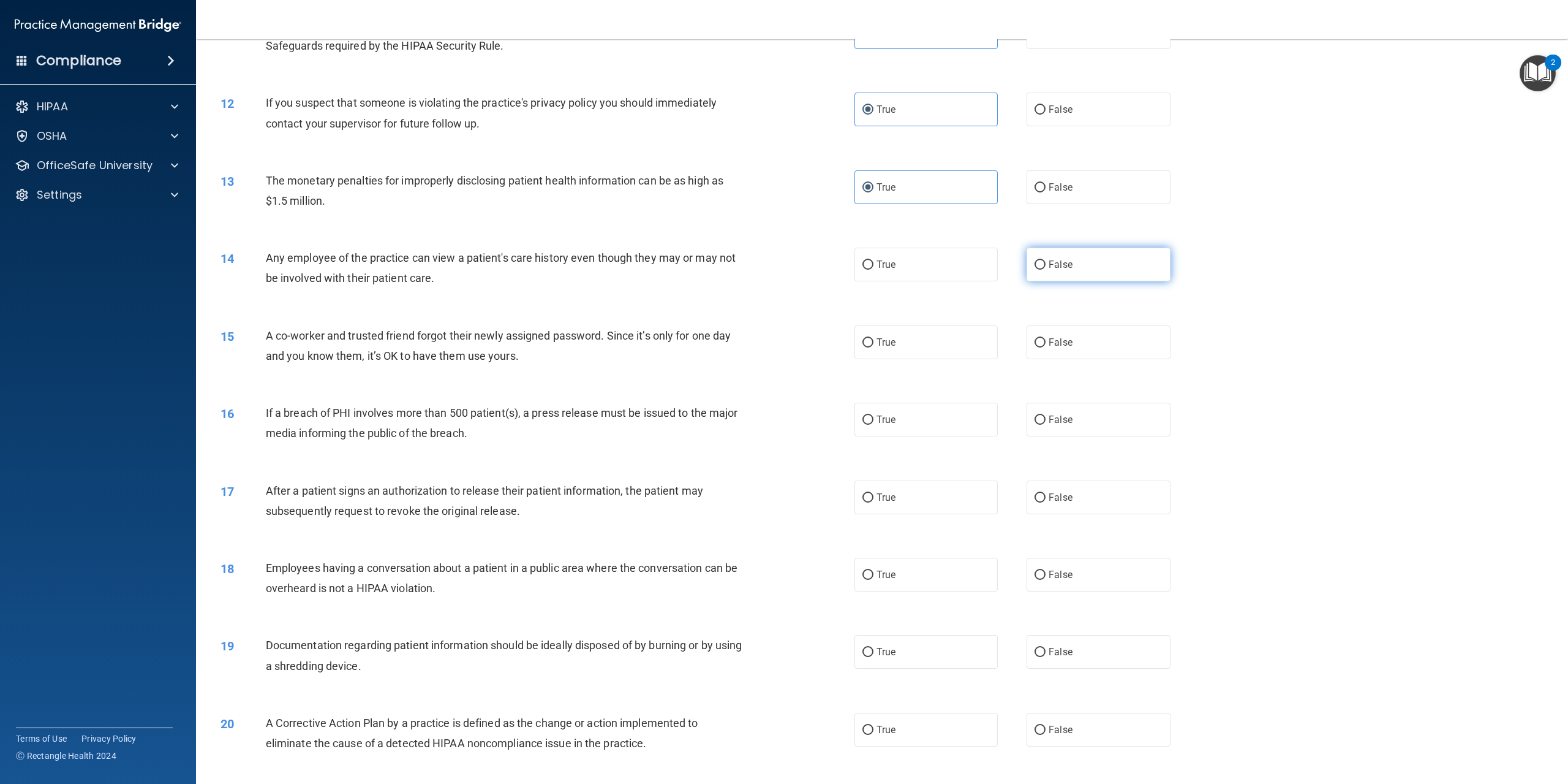
click at [1080, 271] on label "False" at bounding box center [1098, 264] width 144 height 34
click at [1046, 270] on input "False" at bounding box center [1040, 265] width 11 height 9
radio input "true"
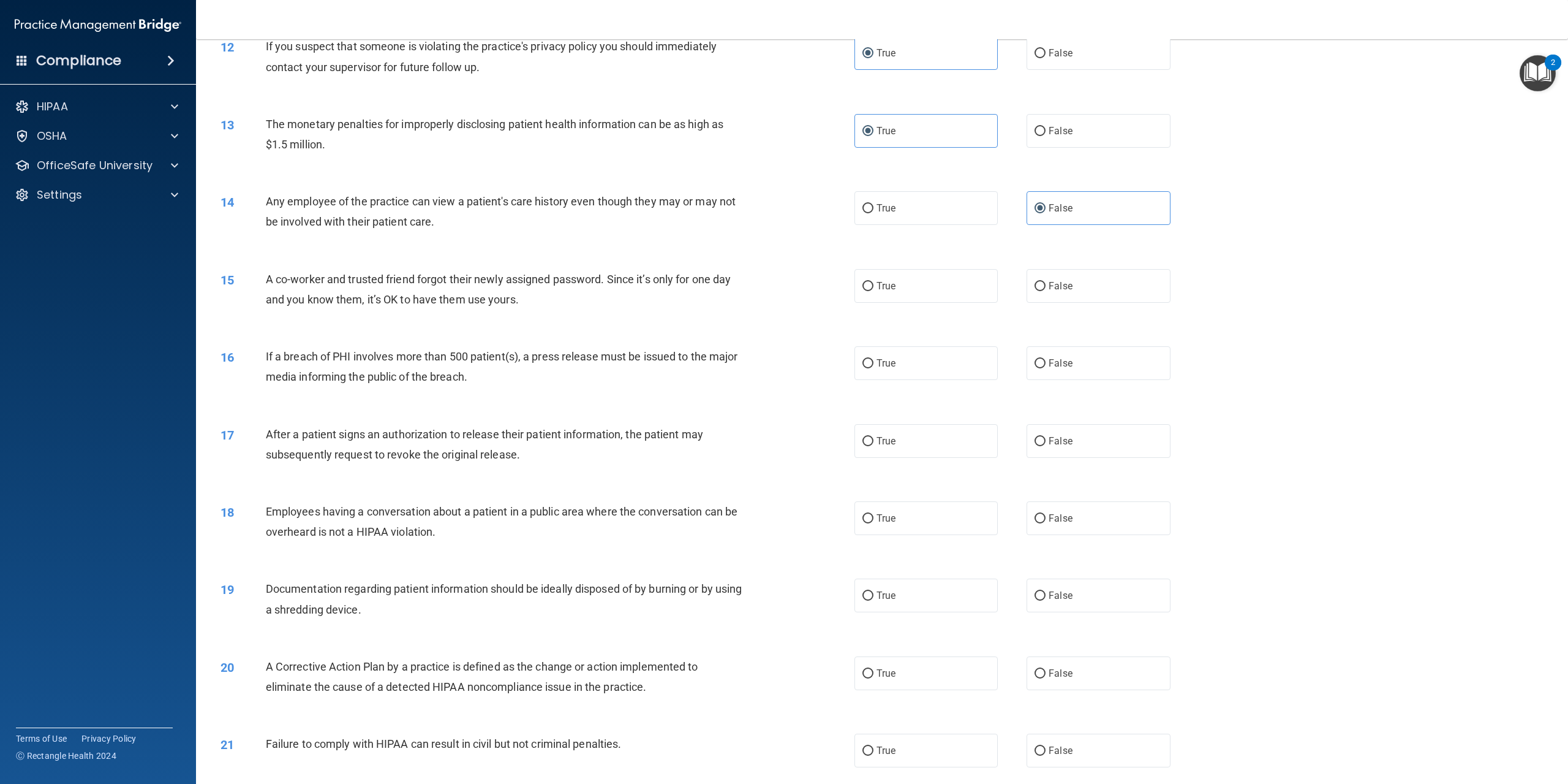
scroll to position [955, 0]
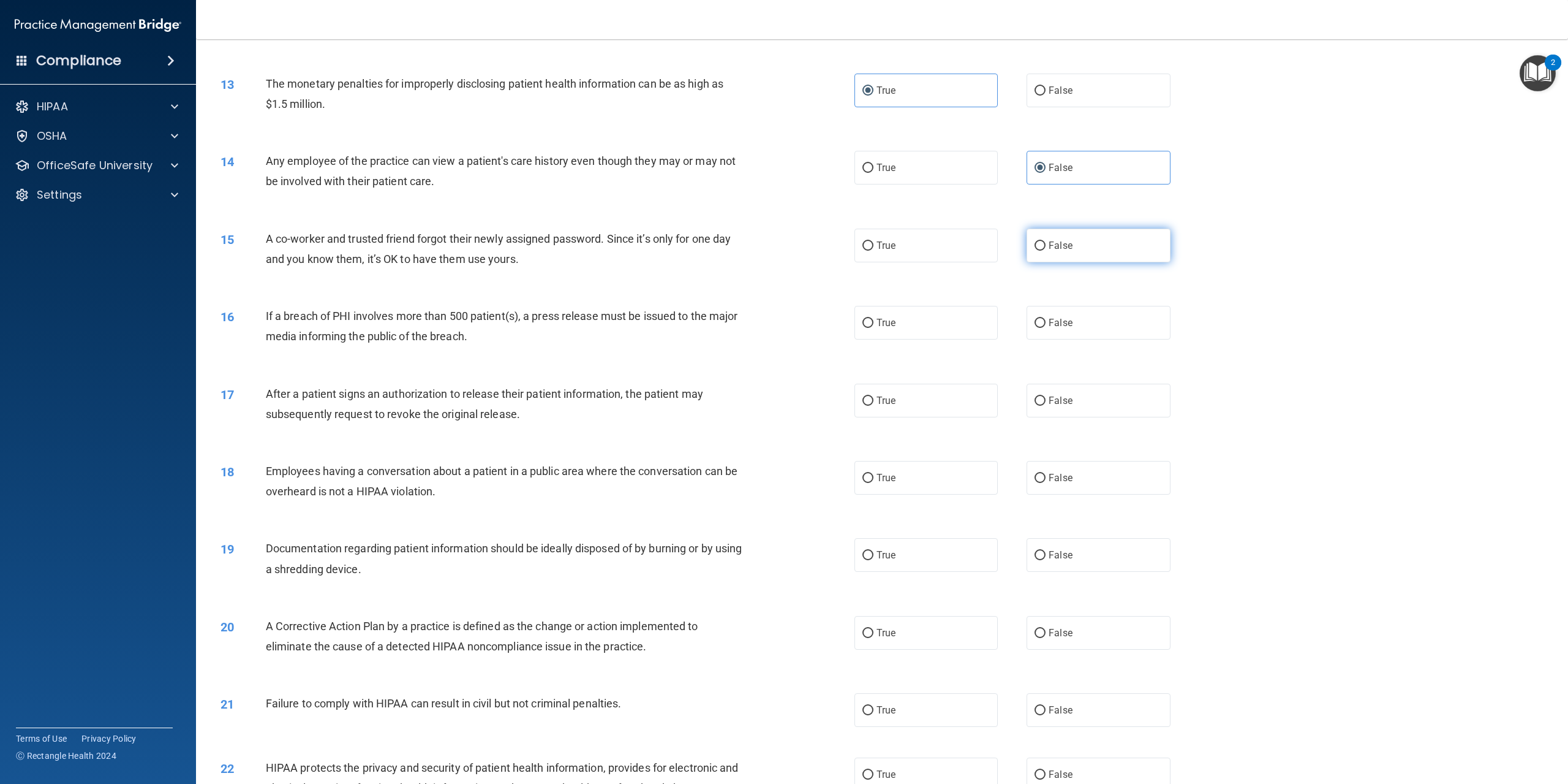
click at [1069, 262] on label "False" at bounding box center [1098, 245] width 144 height 34
click at [1046, 251] on input "False" at bounding box center [1040, 246] width 11 height 9
radio input "true"
click at [939, 417] on label "True" at bounding box center [926, 400] width 144 height 34
click at [873, 406] on input "True" at bounding box center [867, 401] width 11 height 9
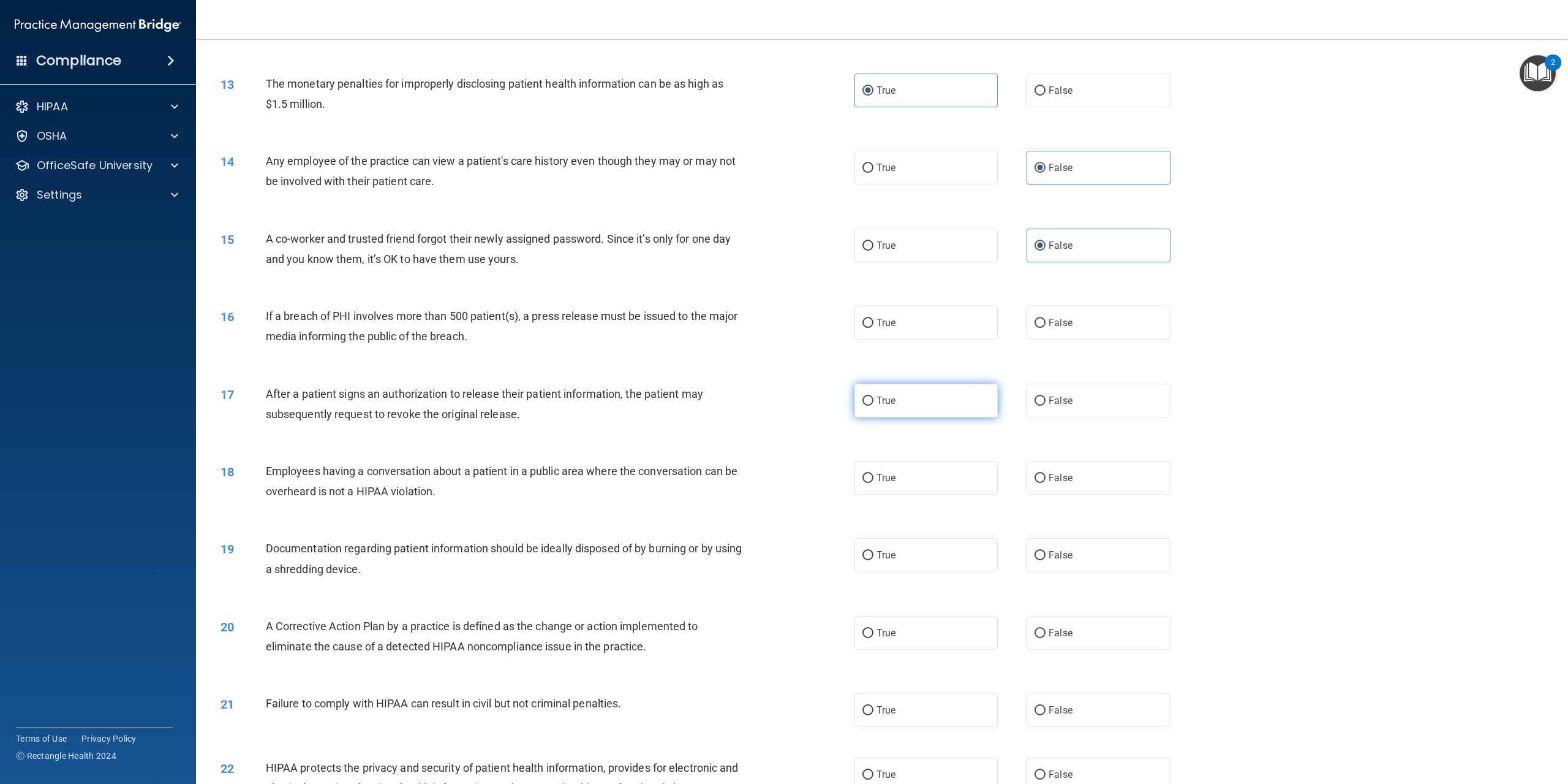
radio input "true"
click at [959, 362] on div "16 If a breach of PHI involves more than 500 patient(s), a press release must b…" at bounding box center [882, 329] width 1341 height 77
click at [958, 340] on label "True" at bounding box center [926, 323] width 144 height 34
click at [873, 328] on input "True" at bounding box center [867, 323] width 11 height 9
radio input "true"
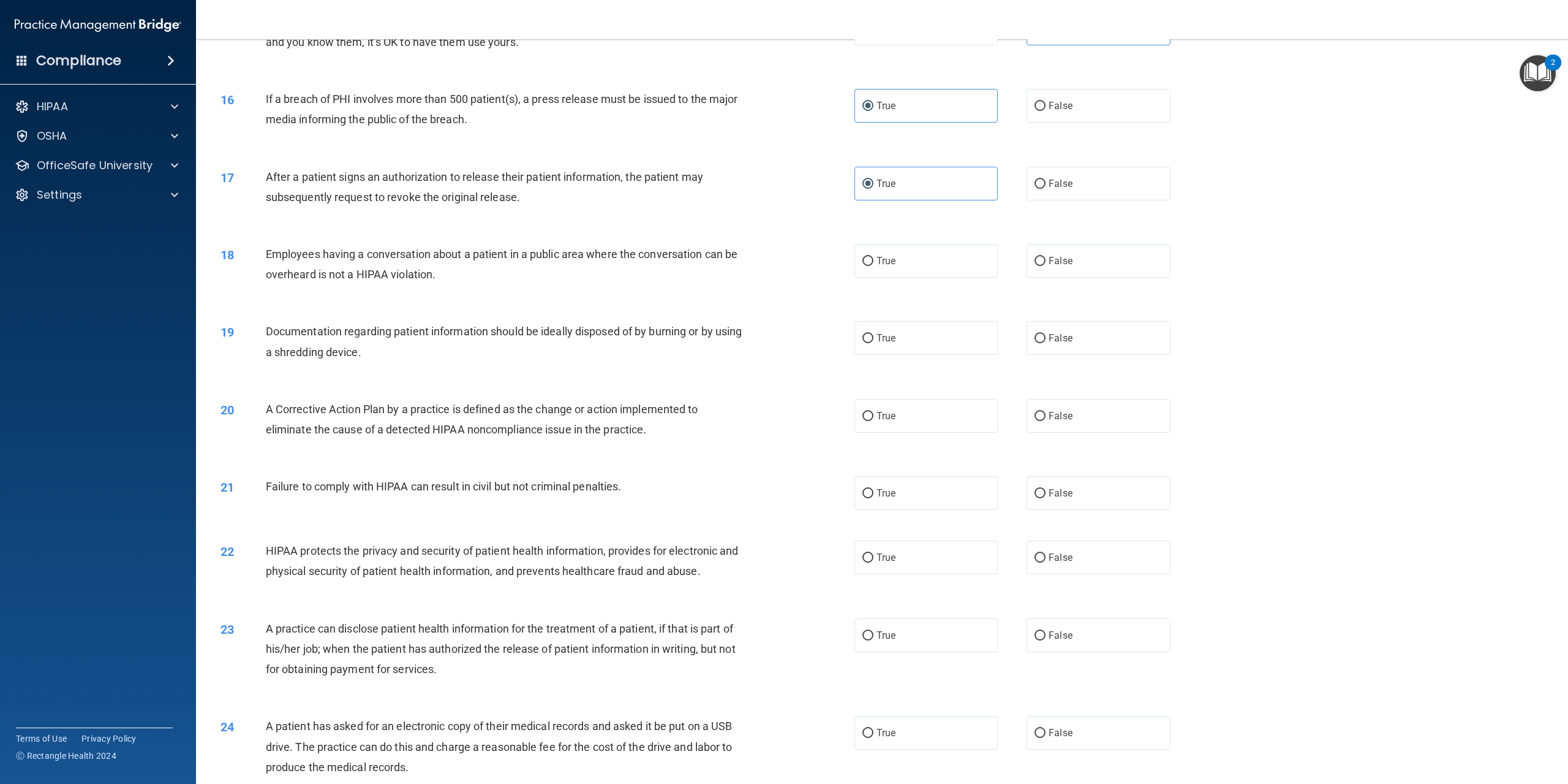
scroll to position [1200, 0]
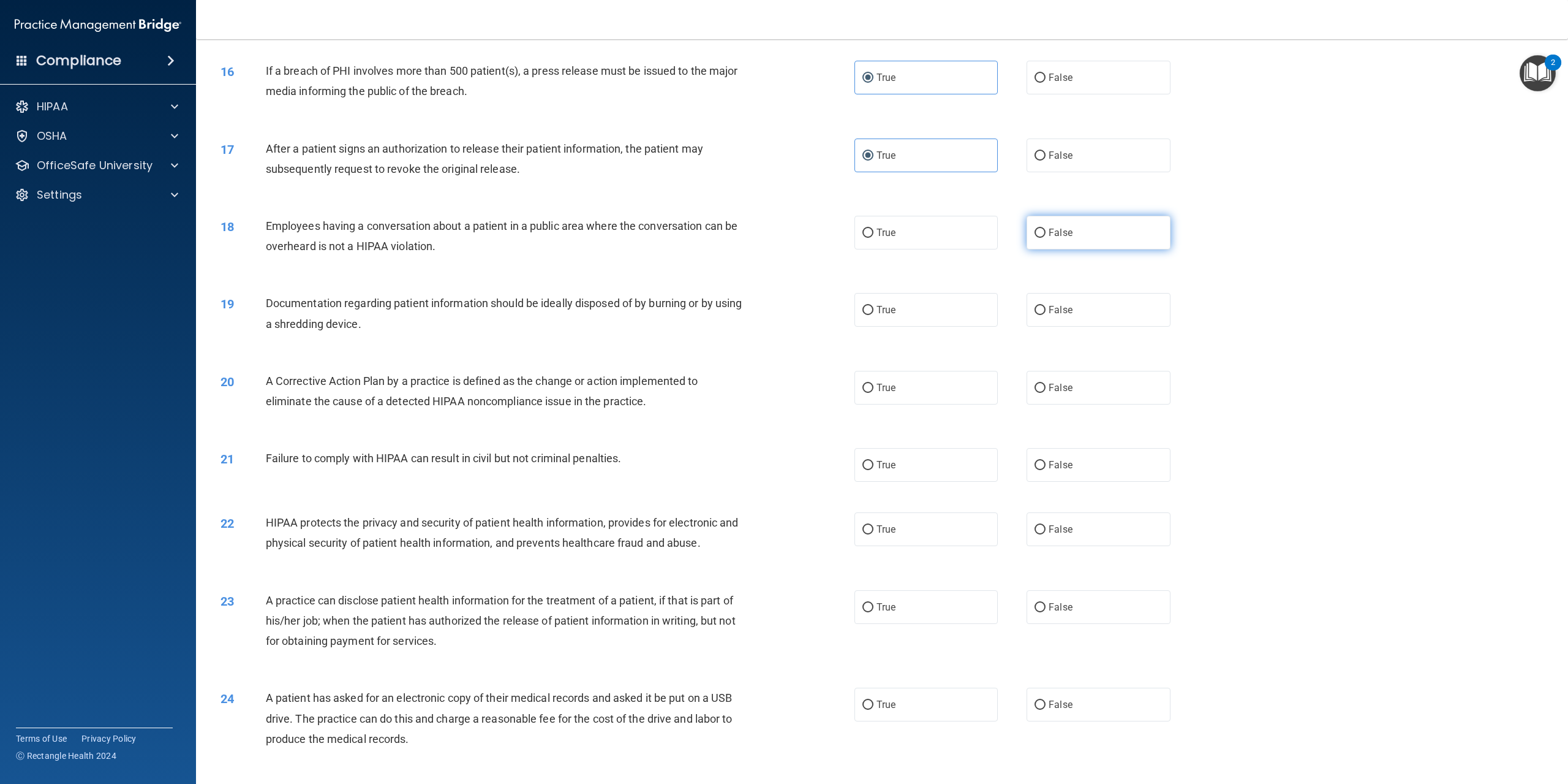
click at [1142, 249] on label "False" at bounding box center [1098, 232] width 144 height 34
click at [1046, 238] on input "False" at bounding box center [1040, 233] width 11 height 9
radio input "true"
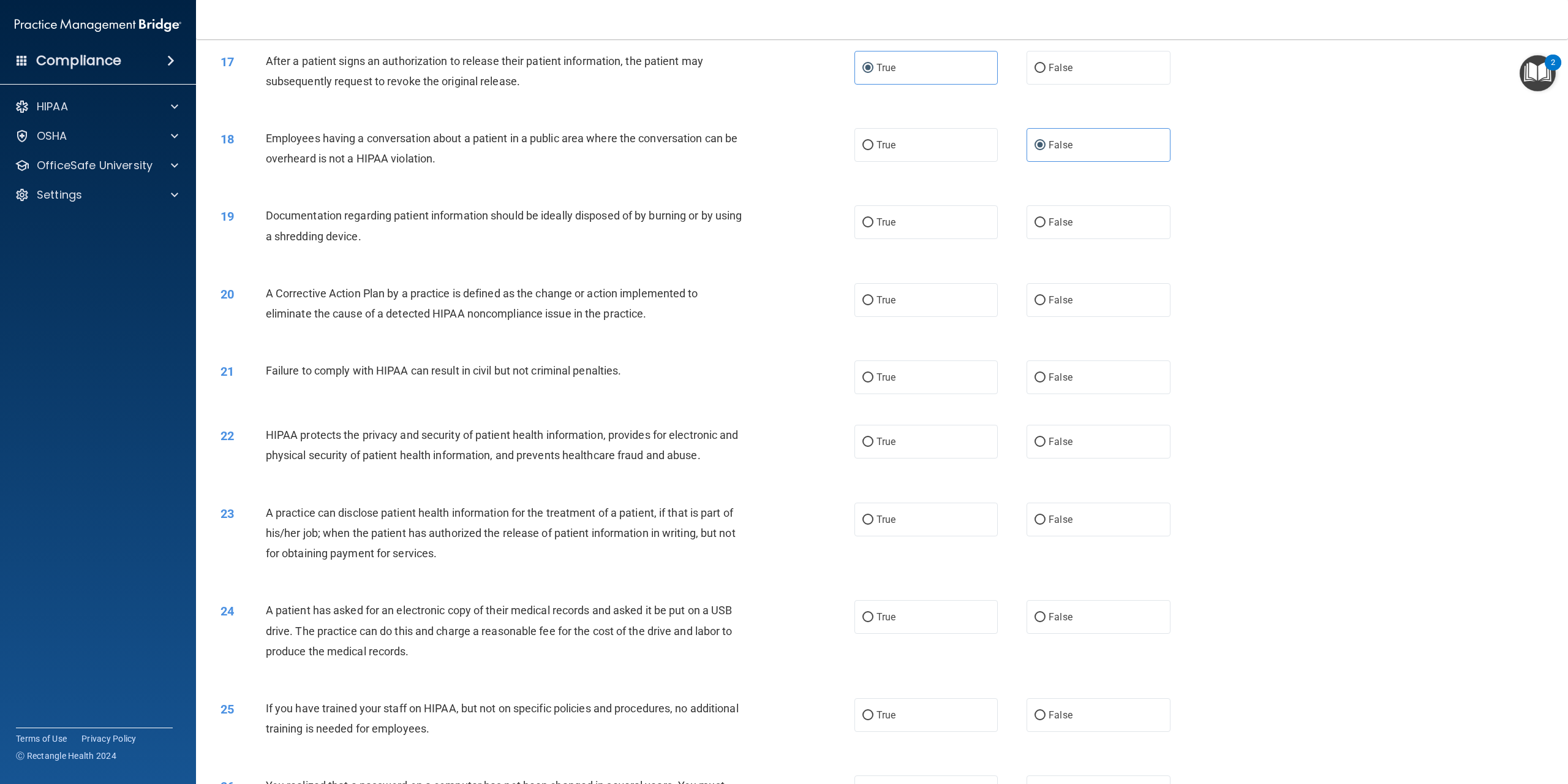
scroll to position [1323, 0]
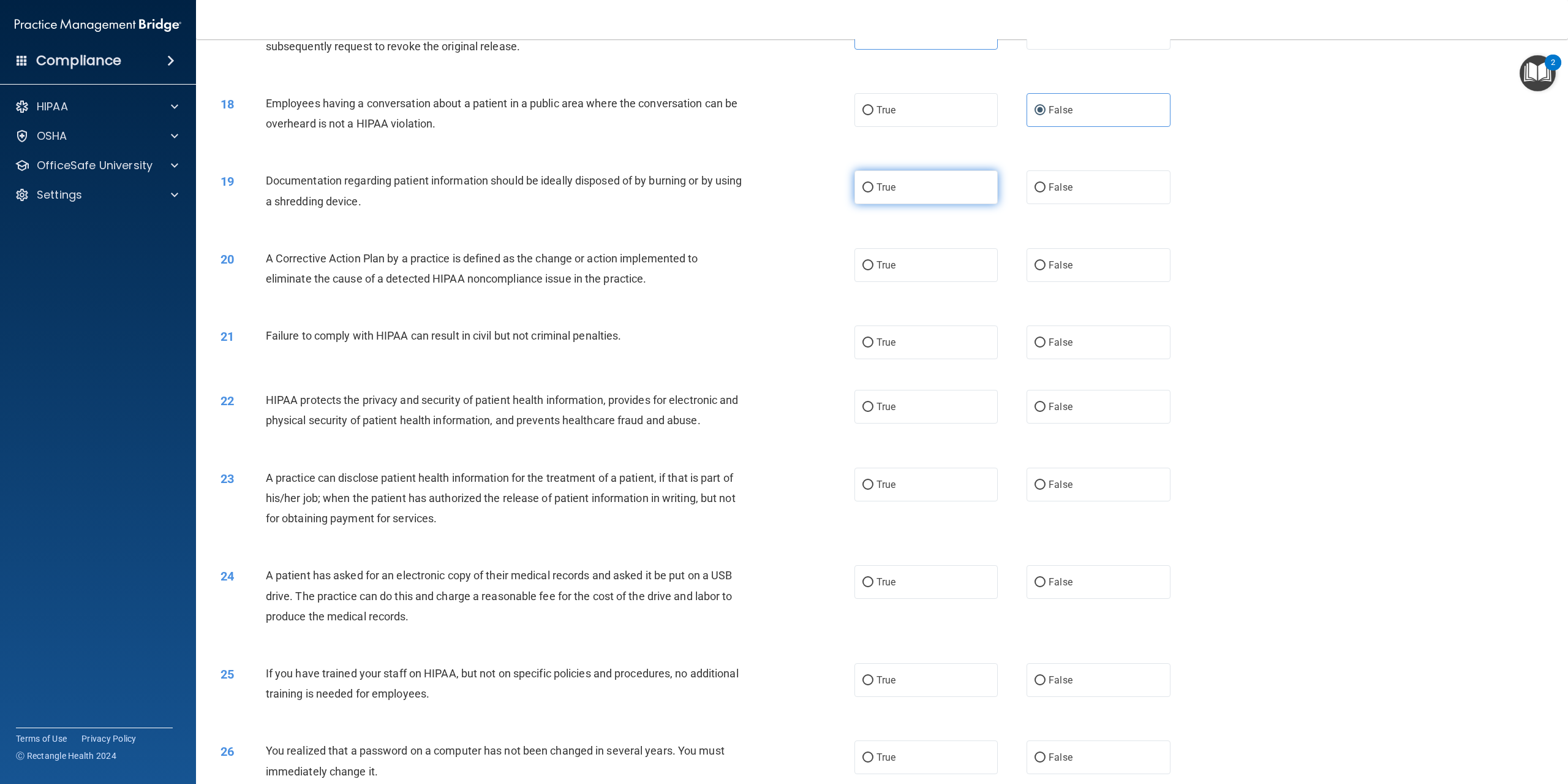
click at [941, 204] on label "True" at bounding box center [926, 188] width 144 height 34
click at [873, 192] on input "True" at bounding box center [867, 188] width 11 height 9
radio input "true"
click at [957, 282] on label "True" at bounding box center [926, 265] width 144 height 34
click at [873, 271] on input "True" at bounding box center [867, 266] width 11 height 9
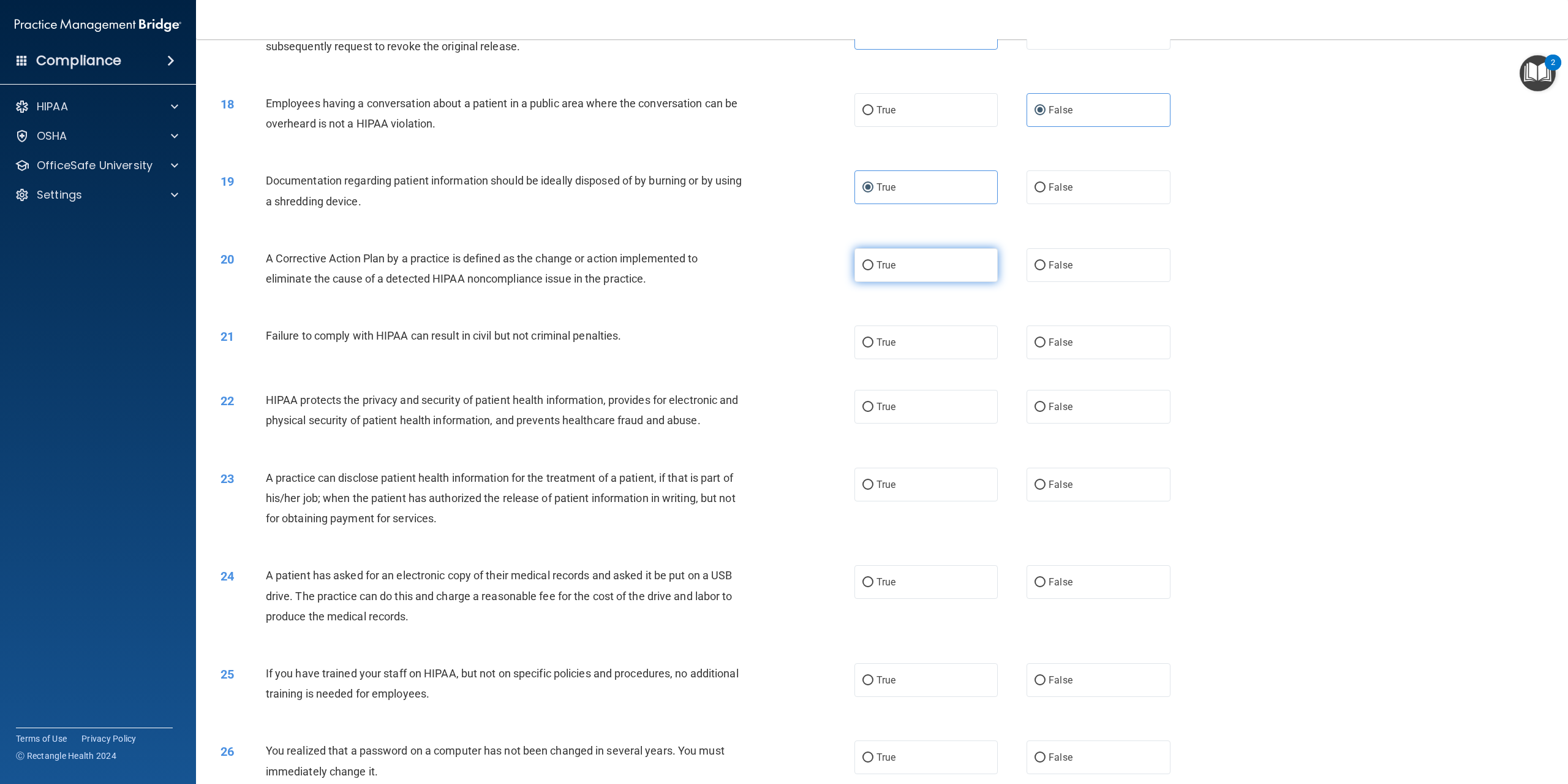
radio input "true"
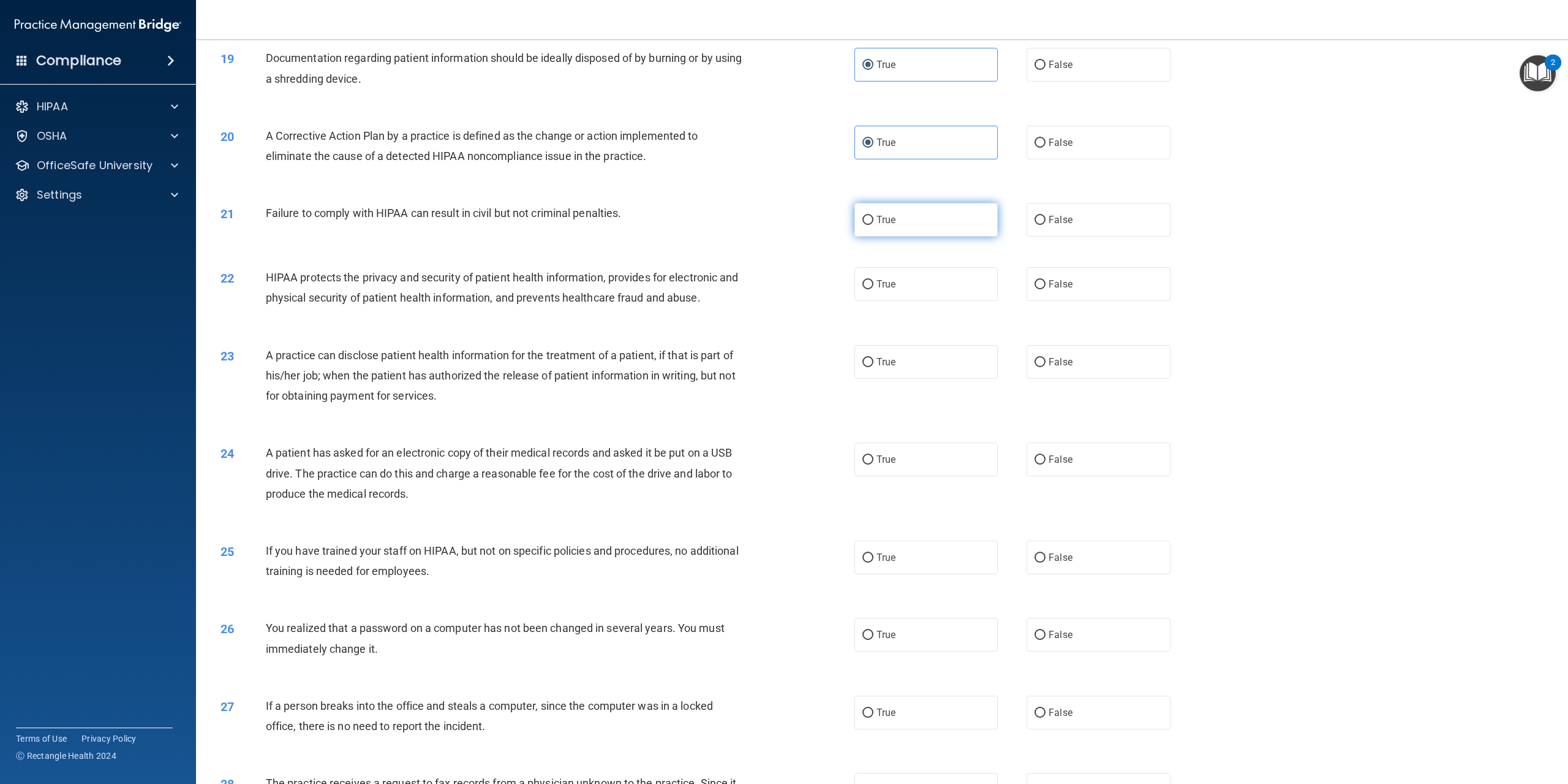
click at [876, 236] on label "True" at bounding box center [926, 219] width 144 height 34
click at [873, 225] on input "True" at bounding box center [867, 220] width 11 height 9
radio input "true"
click at [1047, 236] on label "False" at bounding box center [1098, 219] width 144 height 34
click at [1046, 225] on input "False" at bounding box center [1040, 220] width 11 height 9
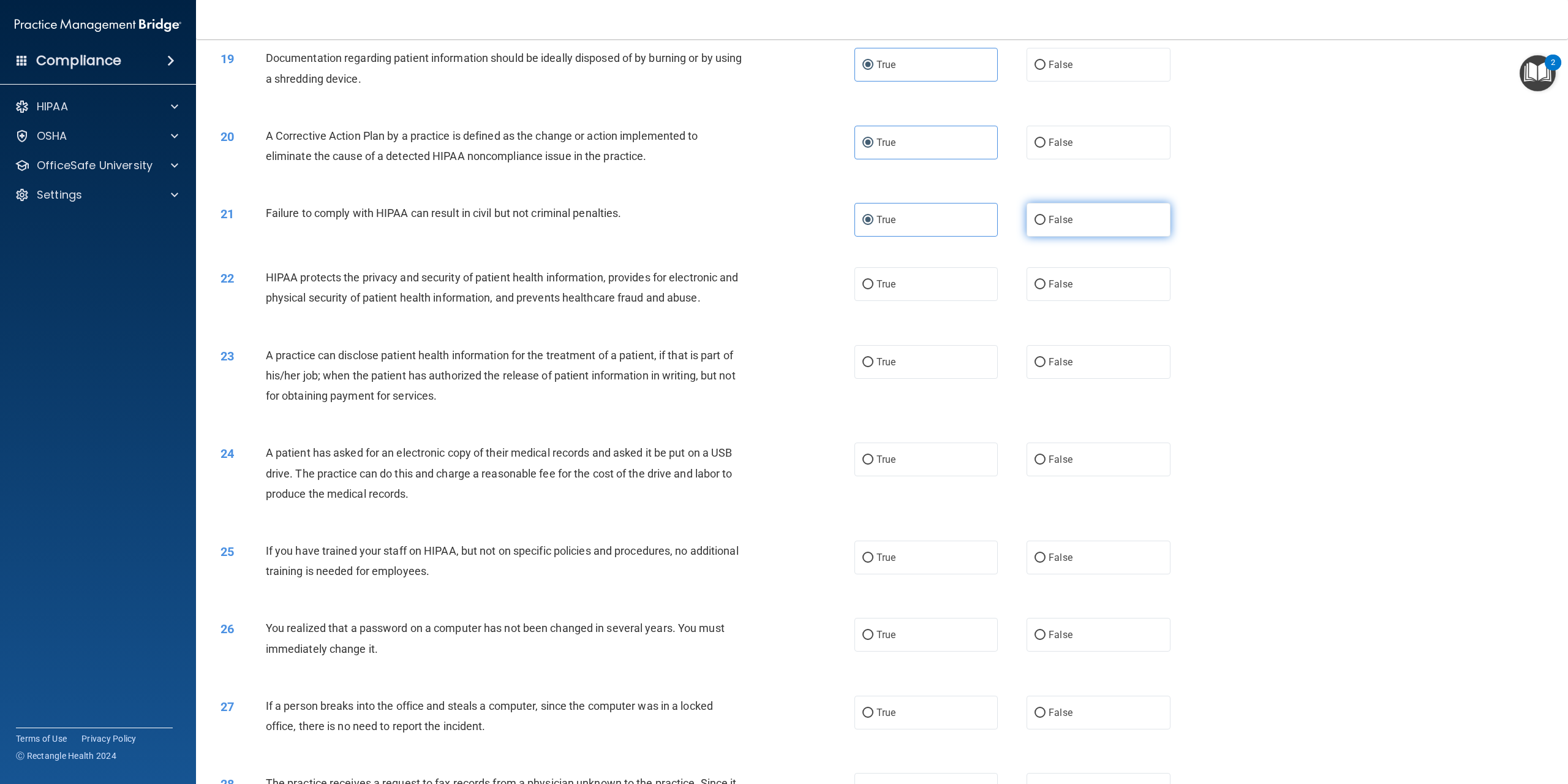
radio input "true"
radio input "false"
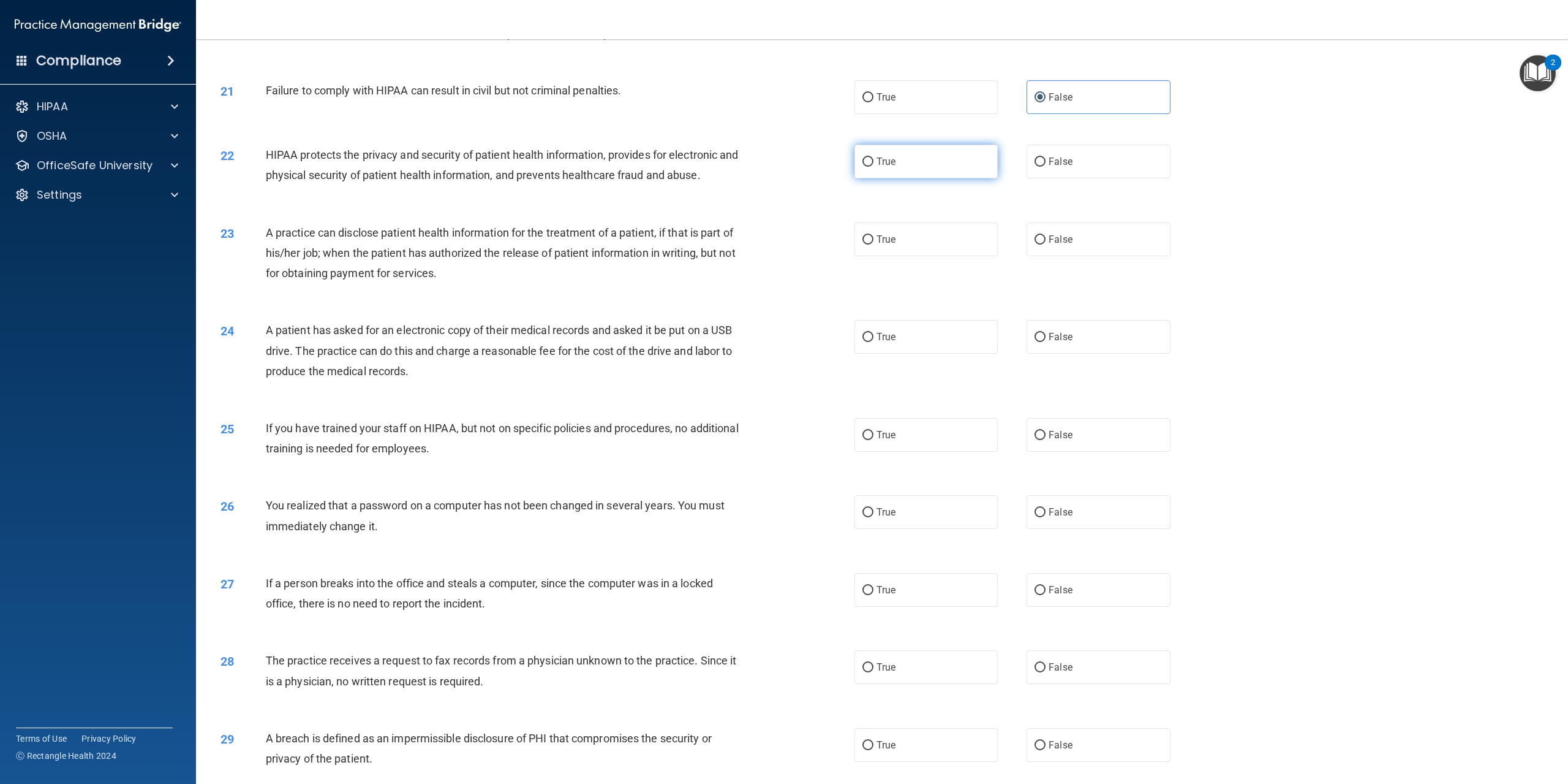
click at [885, 167] on span "True" at bounding box center [886, 161] width 19 height 11
click at [873, 167] on input "True" at bounding box center [867, 162] width 11 height 9
radio input "true"
click at [1061, 256] on label "False" at bounding box center [1098, 239] width 144 height 34
click at [1046, 245] on input "False" at bounding box center [1040, 240] width 11 height 9
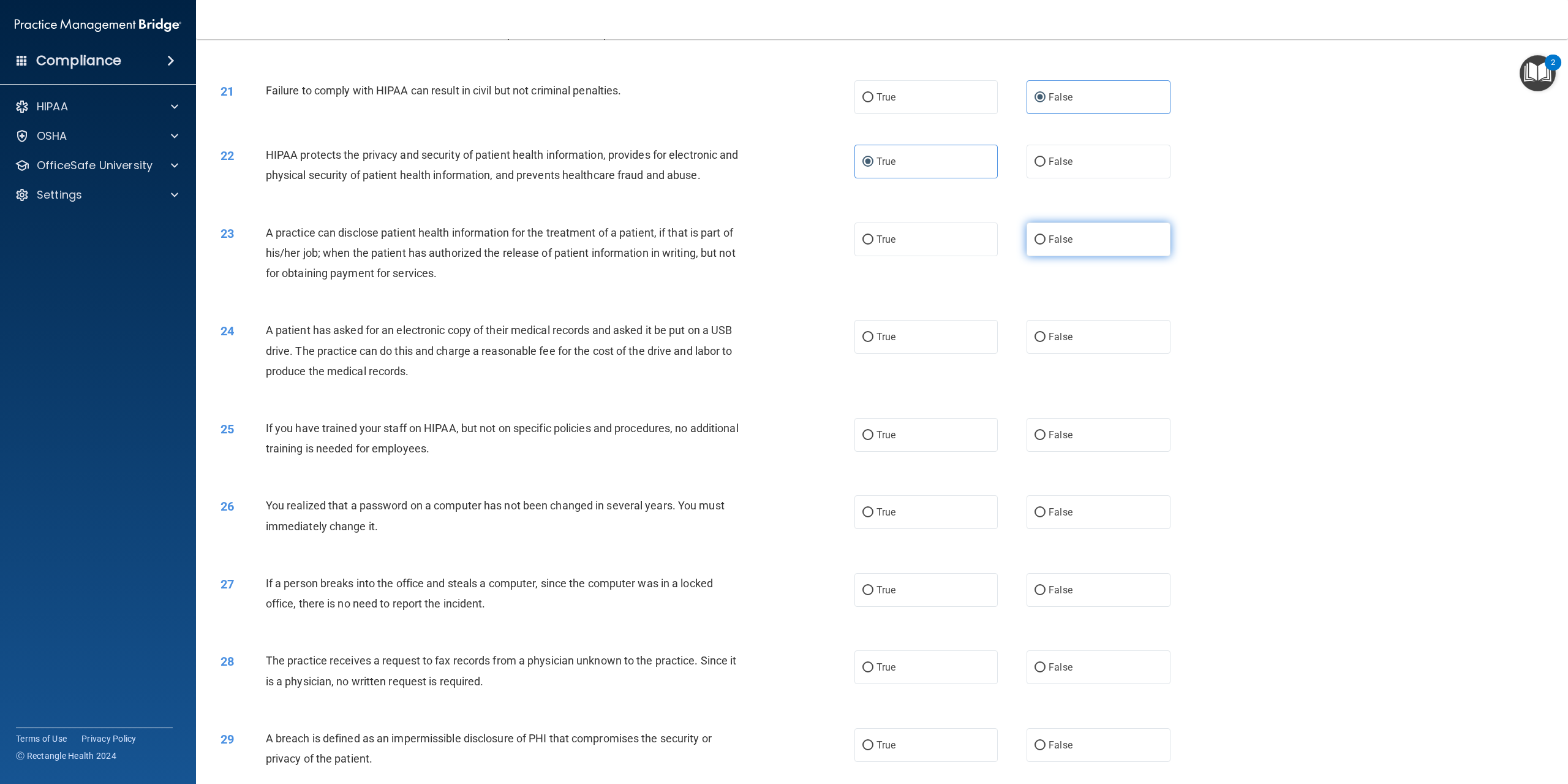
radio input "true"
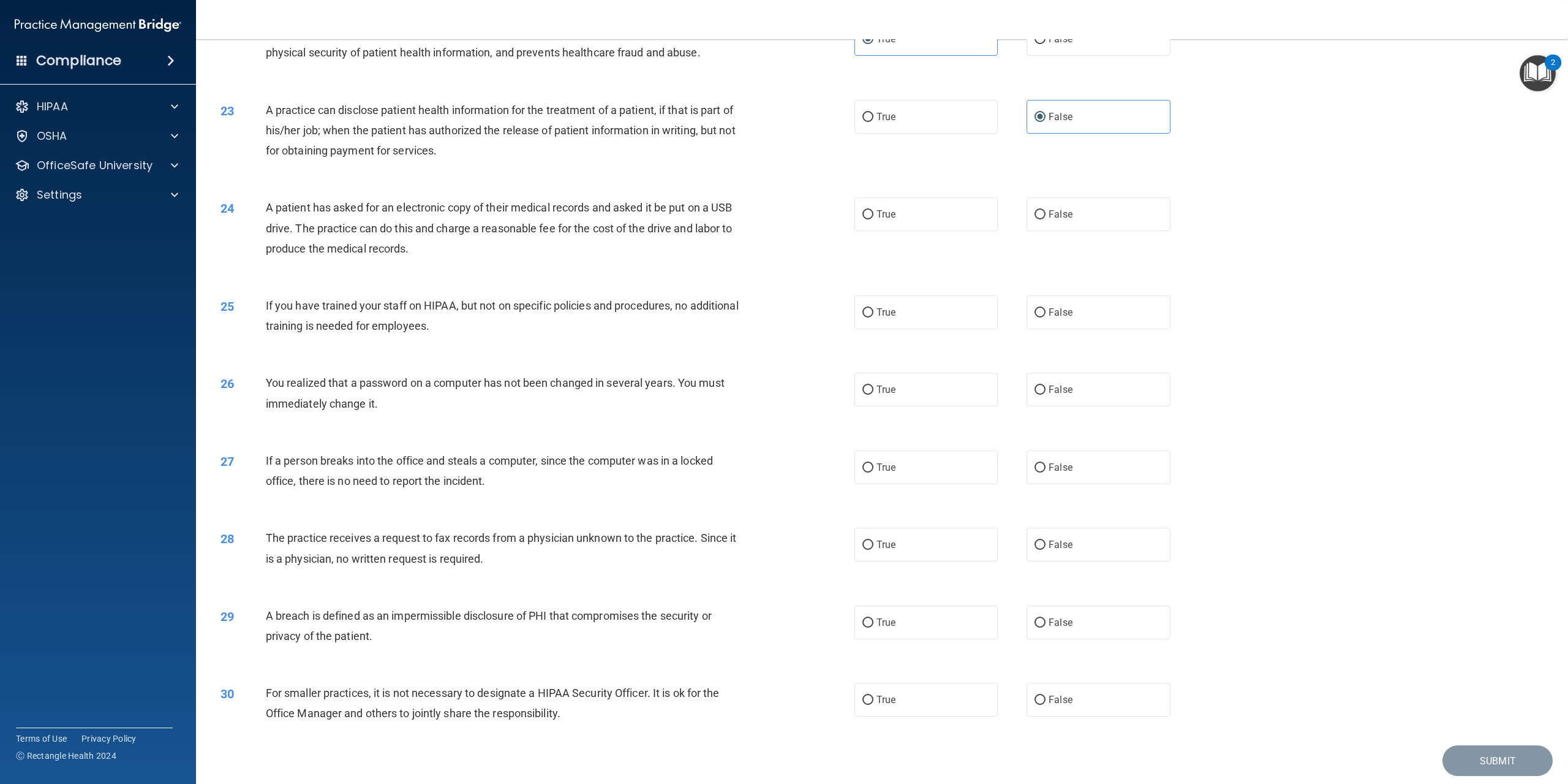
scroll to position [1751, 0]
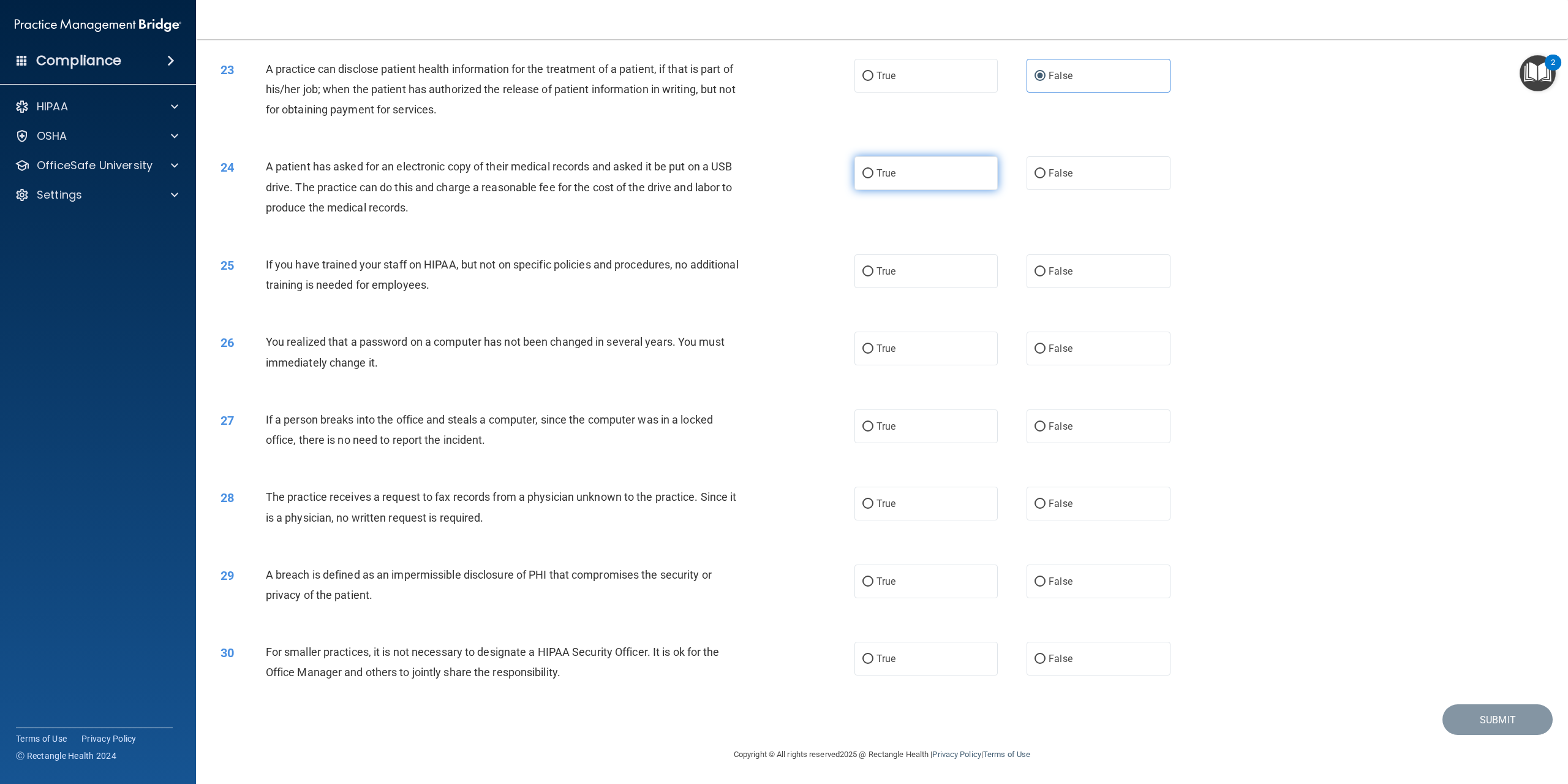
click at [912, 183] on label "True" at bounding box center [926, 173] width 144 height 34
click at [873, 178] on input "True" at bounding box center [867, 174] width 11 height 9
radio input "true"
click at [1093, 273] on label "False" at bounding box center [1098, 271] width 144 height 34
click at [1046, 273] on input "False" at bounding box center [1040, 272] width 11 height 9
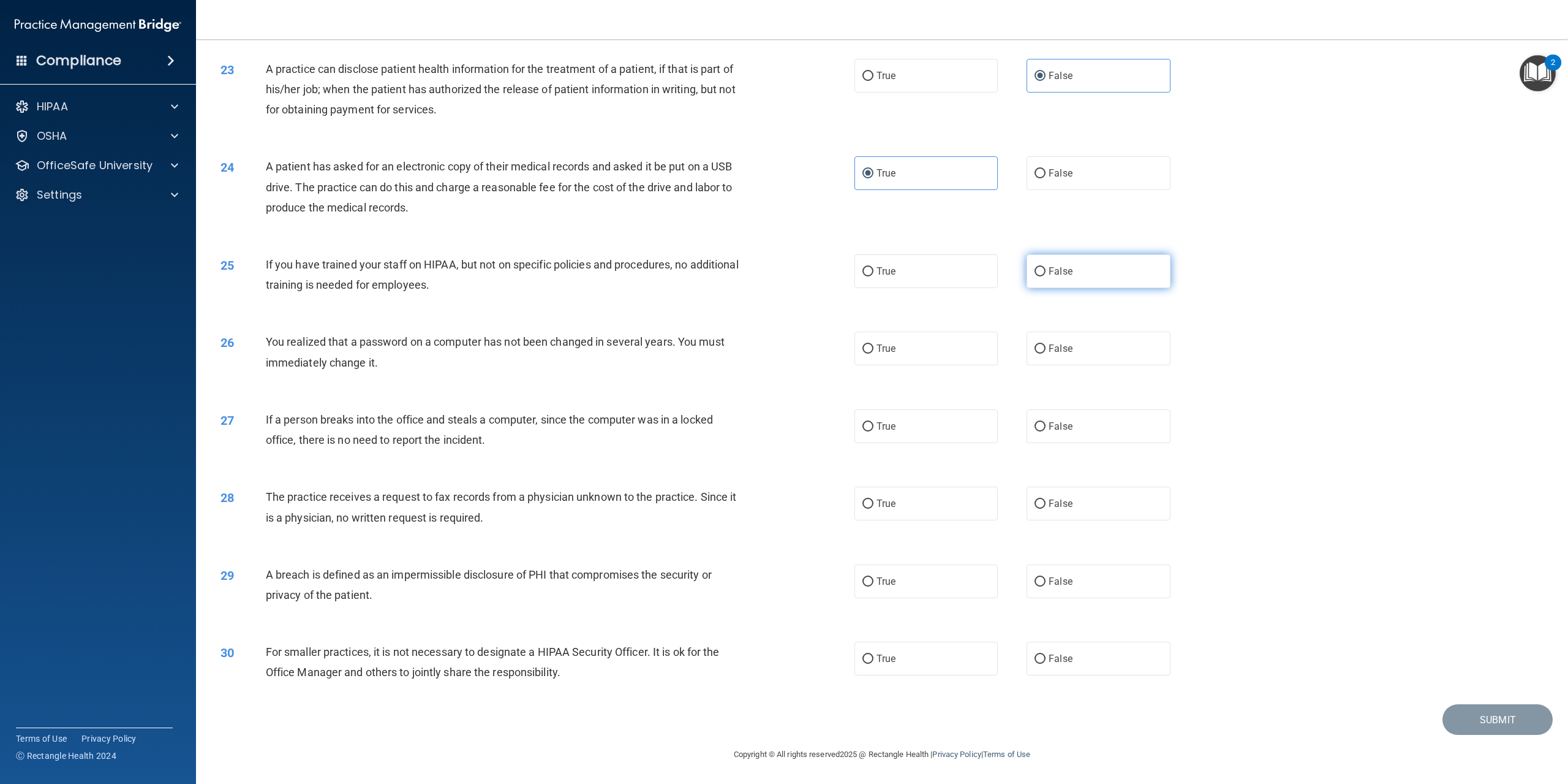
radio input "true"
click at [946, 353] on label "True" at bounding box center [926, 348] width 144 height 34
click at [873, 353] on input "True" at bounding box center [867, 349] width 11 height 9
radio input "true"
click at [1065, 435] on label "False" at bounding box center [1098, 427] width 144 height 34
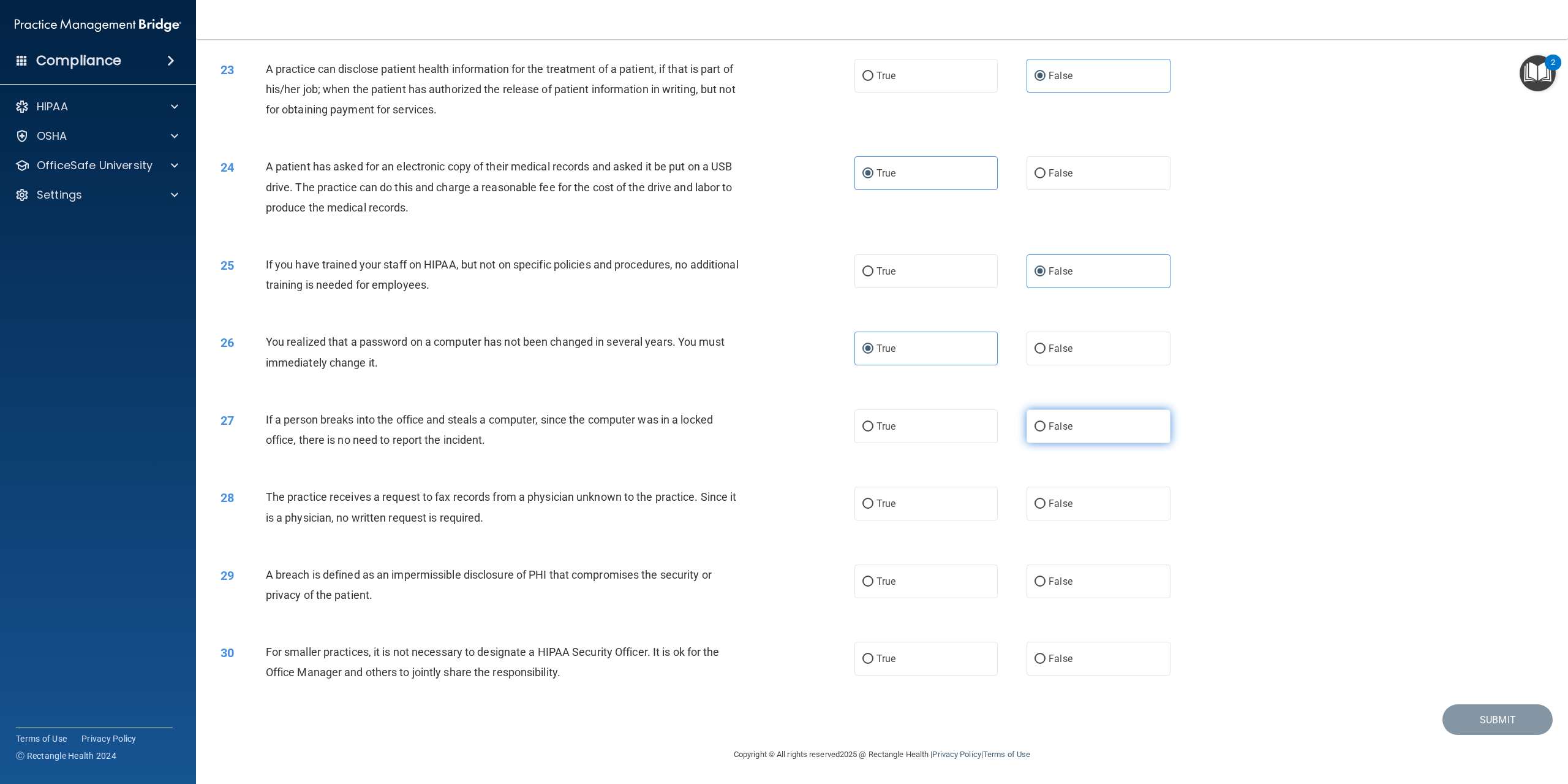
click at [1046, 431] on input "False" at bounding box center [1040, 427] width 11 height 9
radio input "true"
click at [1048, 497] on span "False" at bounding box center [1061, 503] width 24 height 11
click at [1046, 499] on input "False" at bounding box center [1040, 504] width 11 height 9
radio input "true"
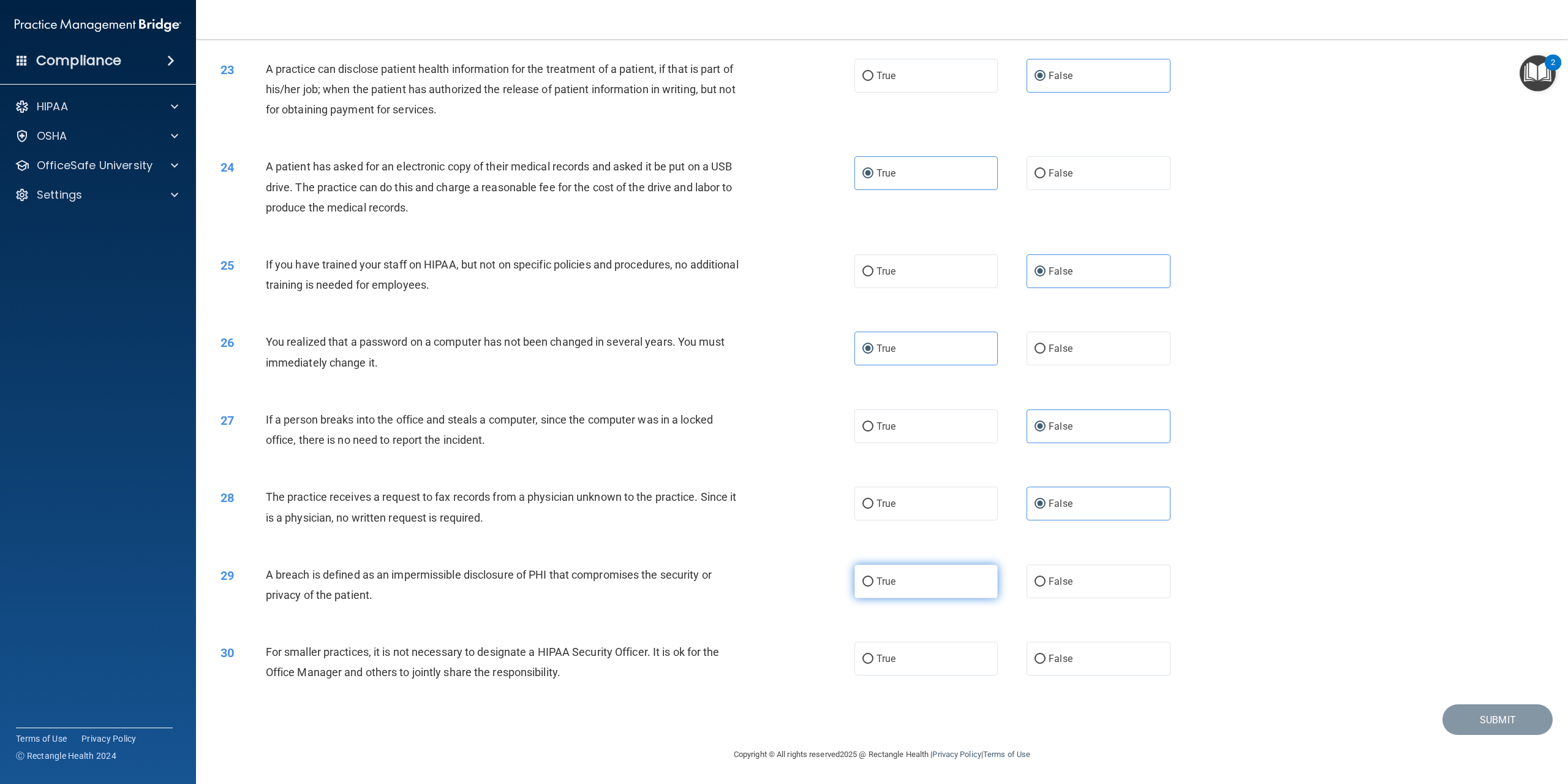
click at [881, 582] on span "True" at bounding box center [886, 581] width 19 height 11
click at [873, 582] on input "True" at bounding box center [867, 581] width 11 height 9
radio input "true"
click at [1073, 660] on label "False" at bounding box center [1098, 658] width 144 height 34
click at [1046, 660] on input "False" at bounding box center [1040, 659] width 11 height 9
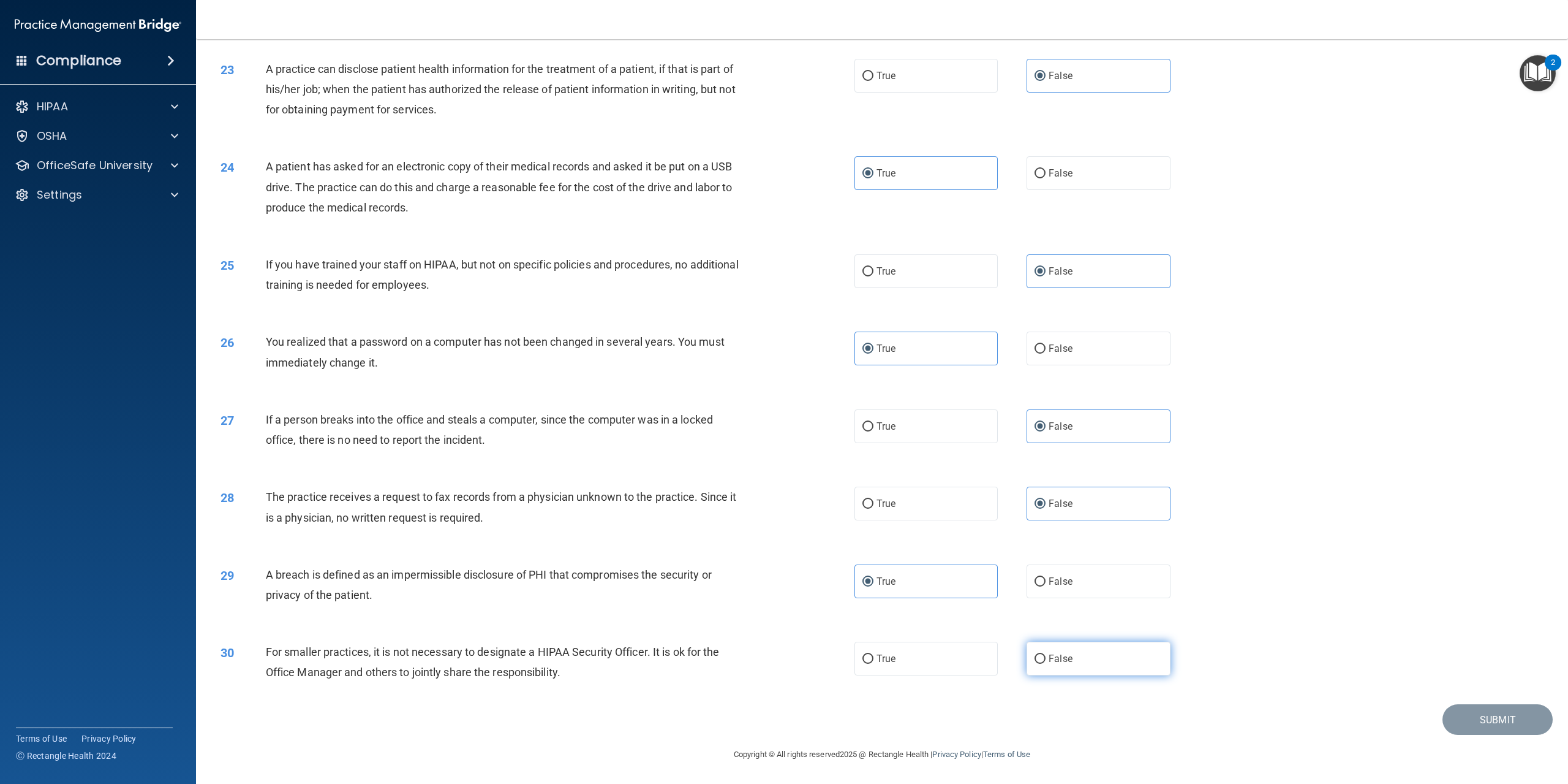
radio input "true"
click at [1491, 721] on button "Submit" at bounding box center [1497, 719] width 110 height 31
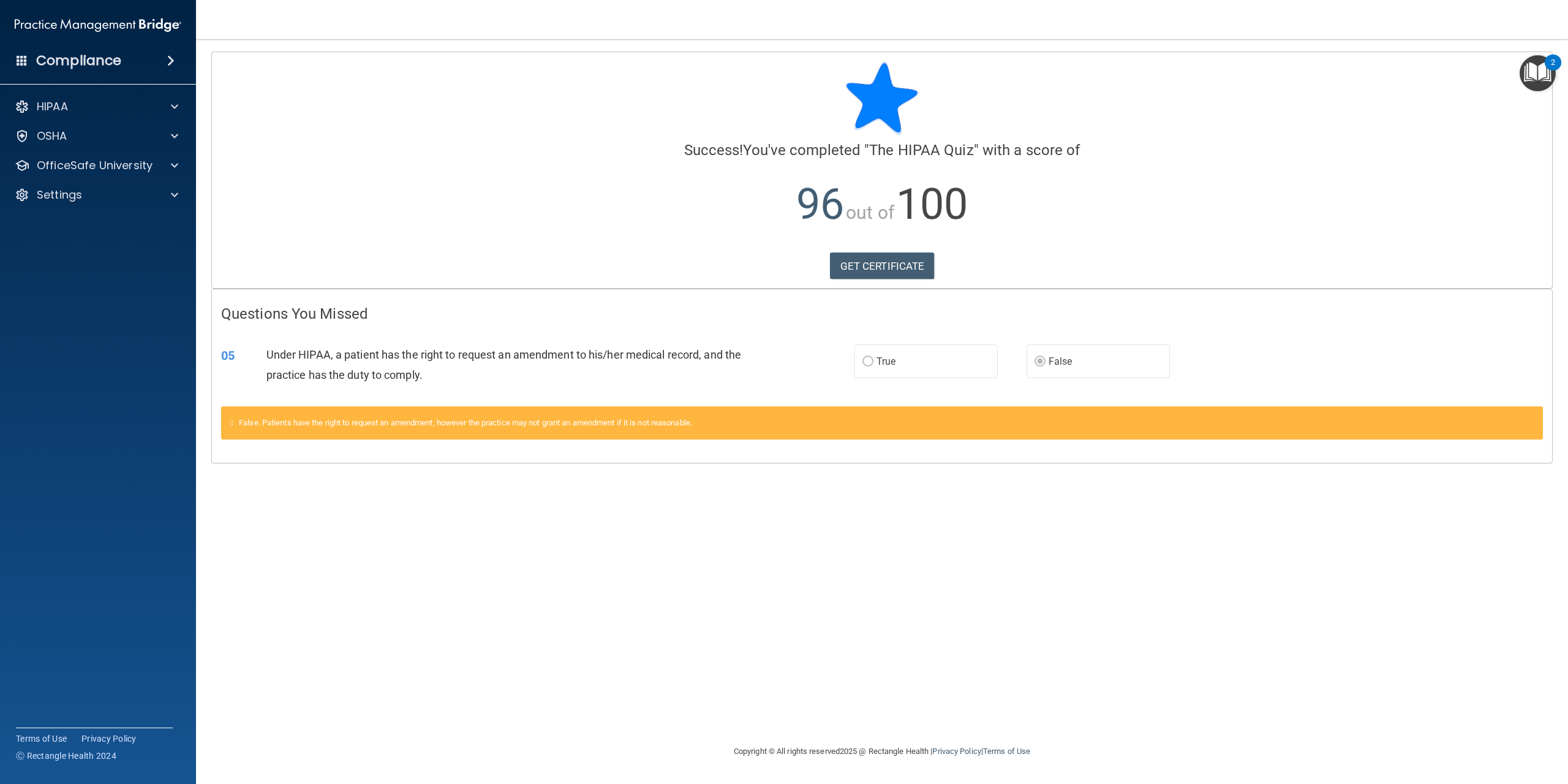
click at [233, 420] on icon at bounding box center [231, 422] width 3 height 8
drag, startPoint x: 873, startPoint y: 231, endPoint x: 795, endPoint y: 240, distance: 78.5
click at [795, 240] on p "96 out of 100" at bounding box center [881, 204] width 1322 height 79
click at [132, 156] on div "OfficeSafe University" at bounding box center [98, 165] width 197 height 24
click at [169, 163] on div at bounding box center [173, 165] width 31 height 15
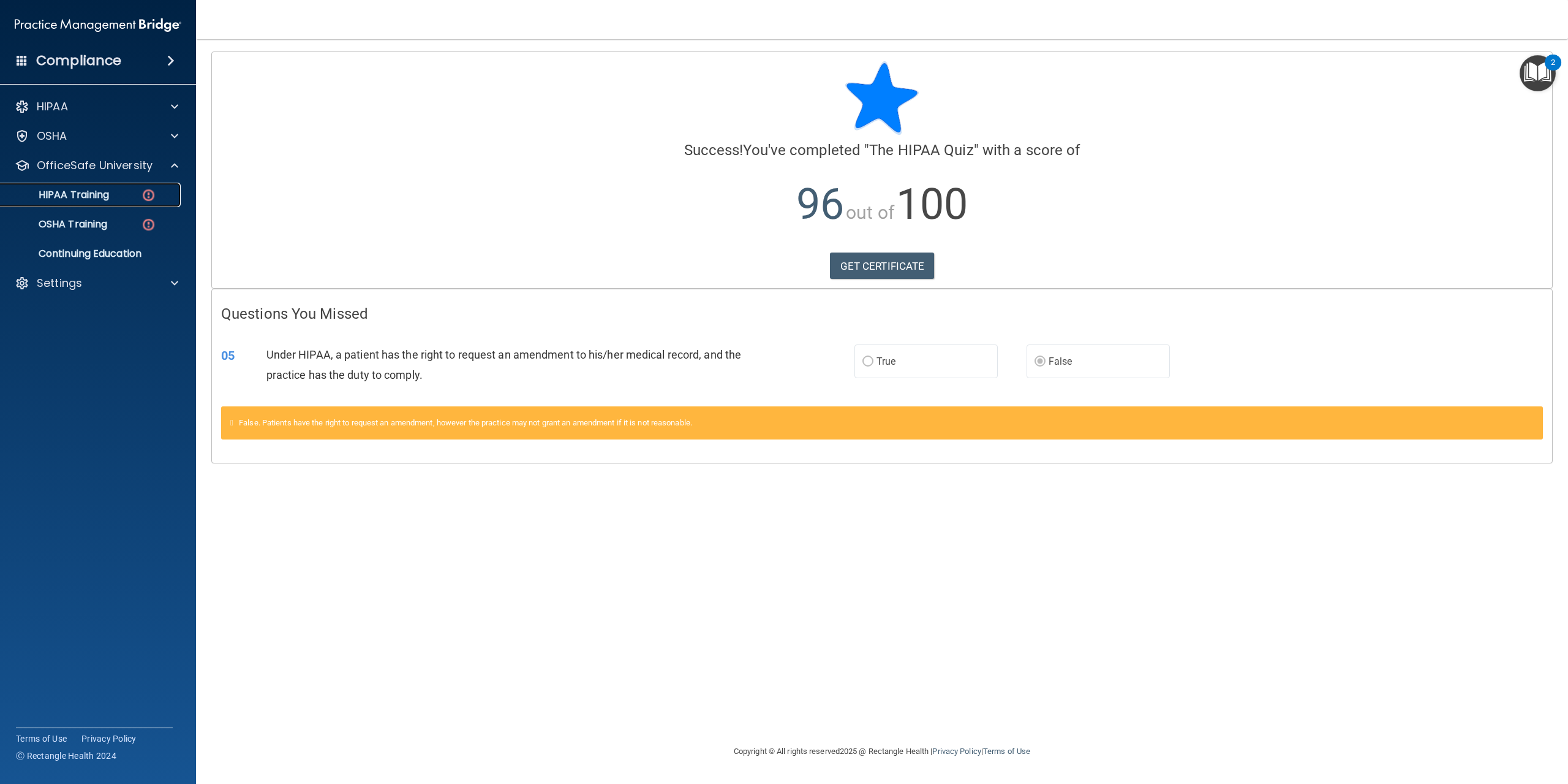
click at [93, 192] on p "HIPAA Training" at bounding box center [59, 194] width 101 height 12
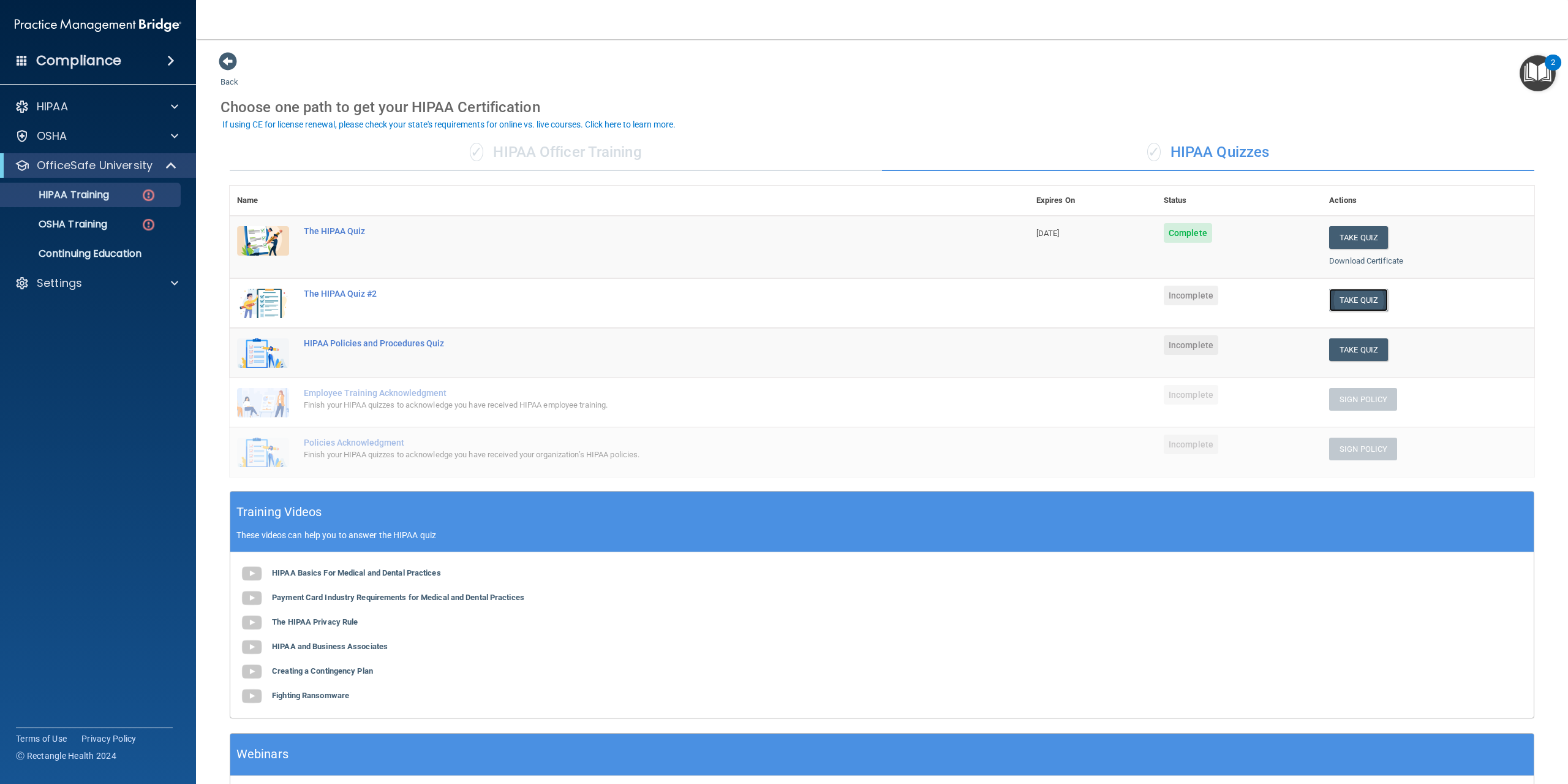
click at [1351, 302] on button "Take Quiz" at bounding box center [1358, 300] width 59 height 22
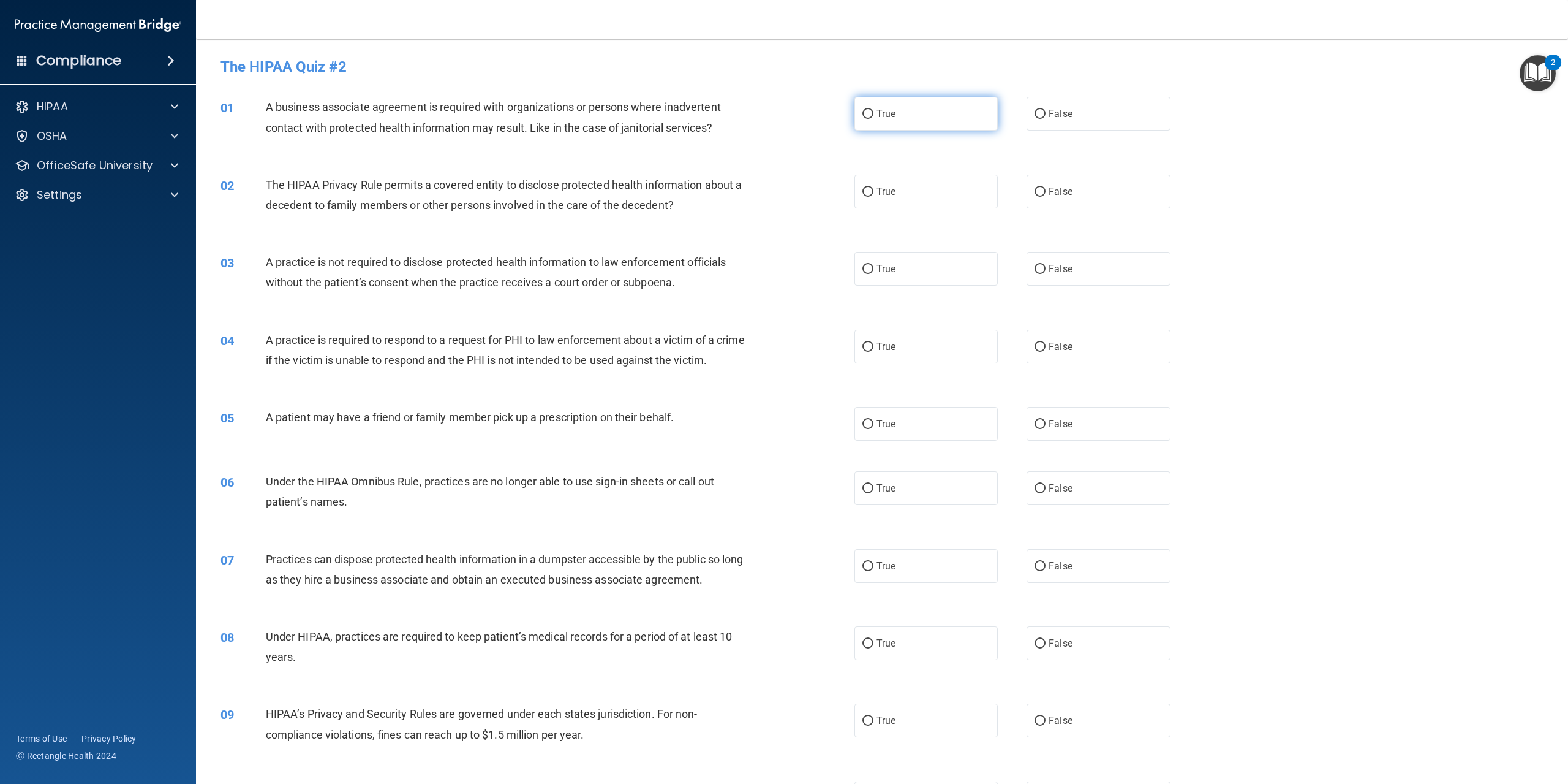
click at [891, 122] on label "True" at bounding box center [926, 114] width 144 height 34
click at [873, 119] on input "True" at bounding box center [867, 115] width 11 height 9
radio input "true"
click at [1062, 193] on span "False" at bounding box center [1061, 191] width 24 height 11
click at [1046, 193] on input "False" at bounding box center [1040, 192] width 11 height 9
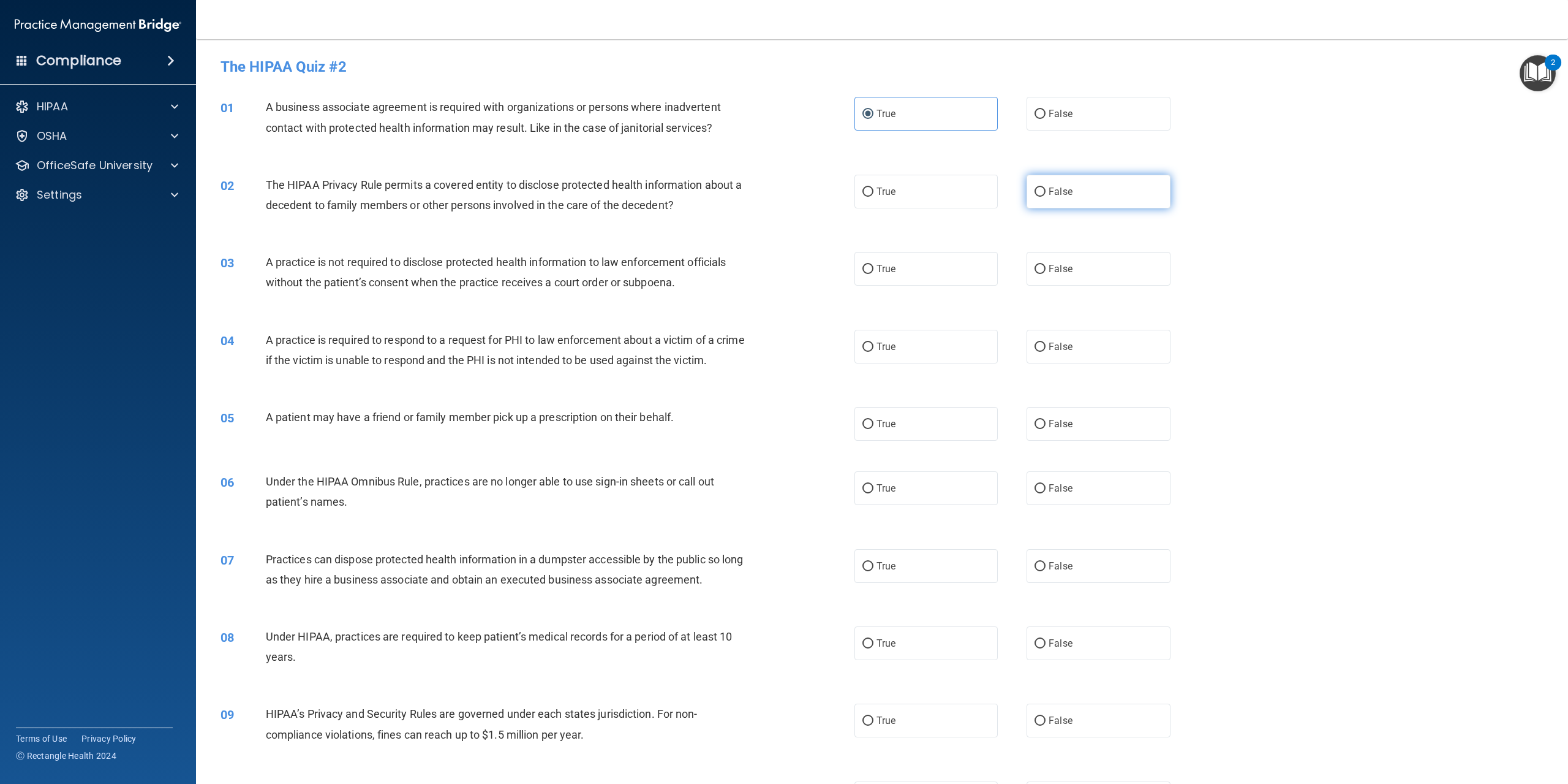
radio input "true"
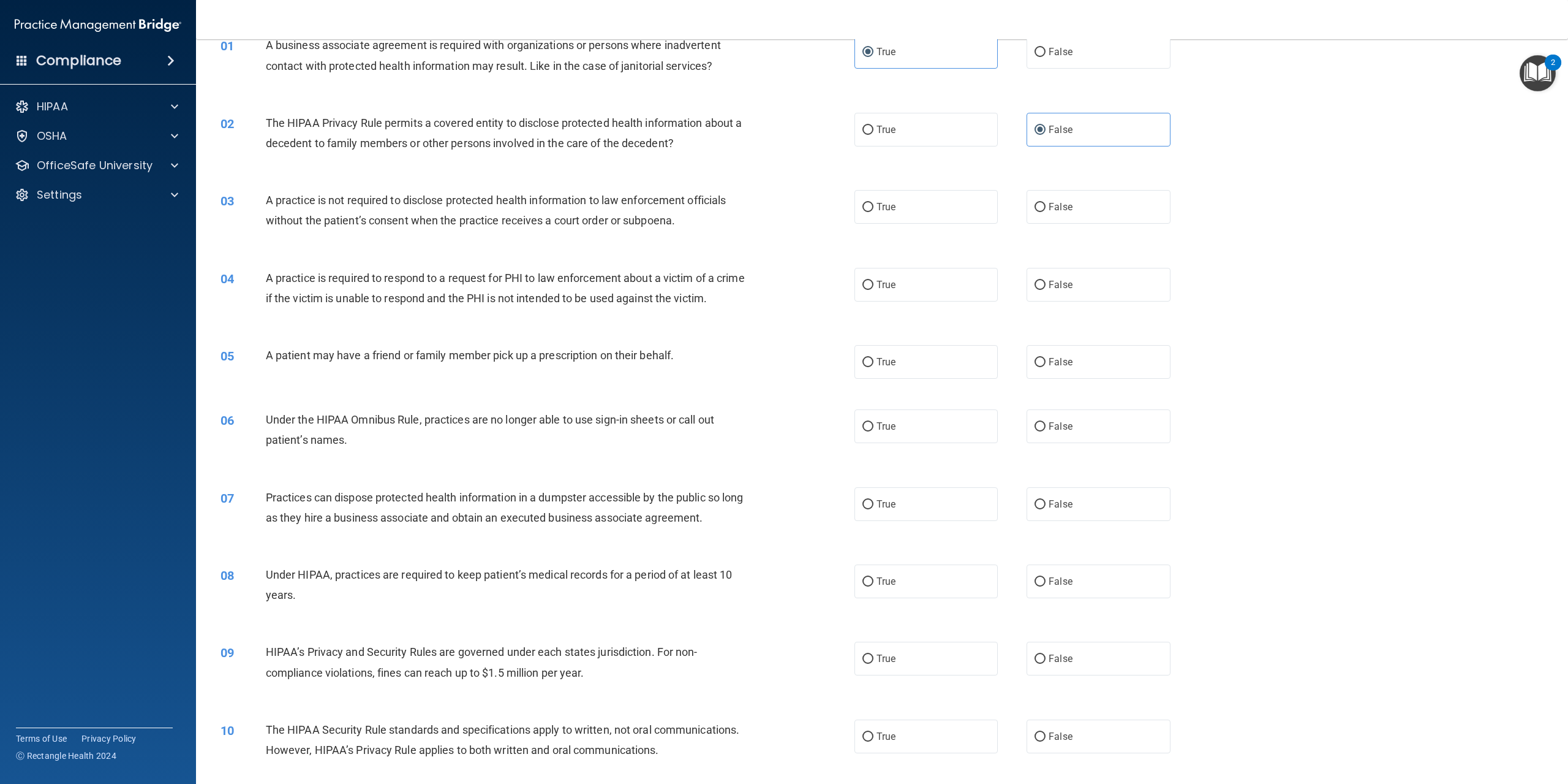
scroll to position [122, 0]
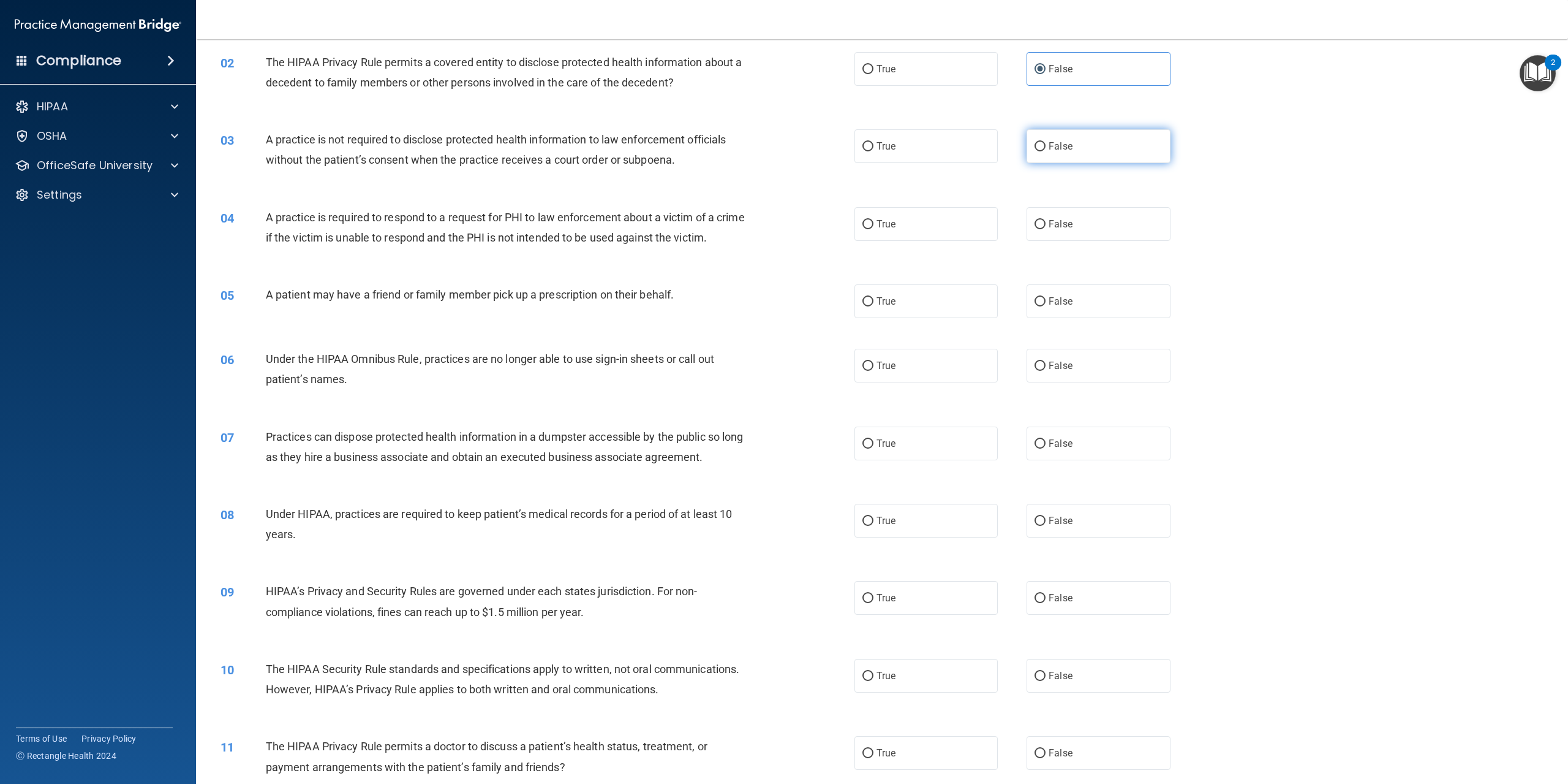
click at [1121, 140] on label "False" at bounding box center [1098, 147] width 144 height 34
click at [1046, 142] on input "False" at bounding box center [1040, 147] width 11 height 9
radio input "true"
click at [902, 228] on label "True" at bounding box center [926, 224] width 144 height 34
click at [873, 228] on input "True" at bounding box center [867, 225] width 11 height 9
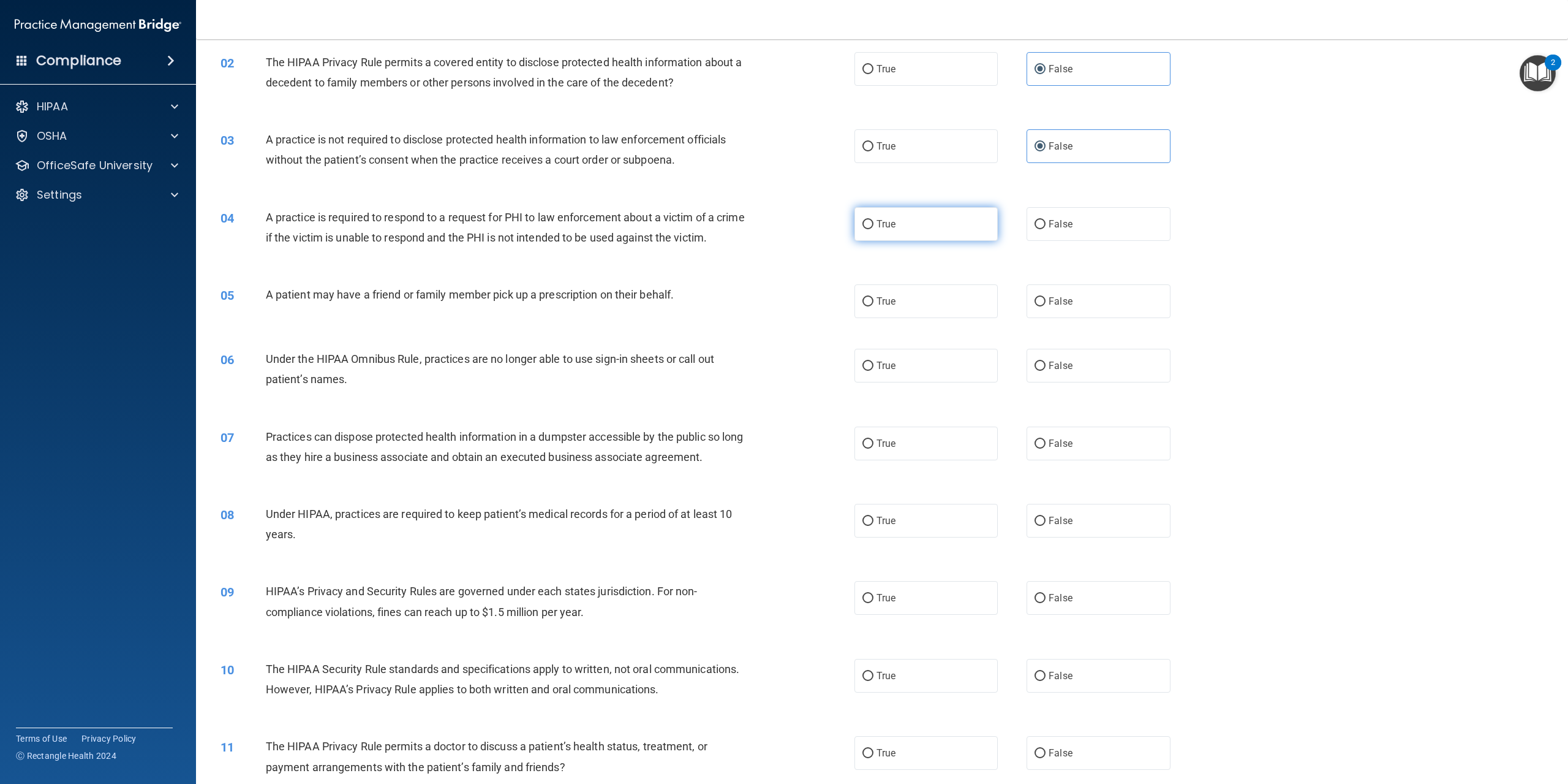
radio input "true"
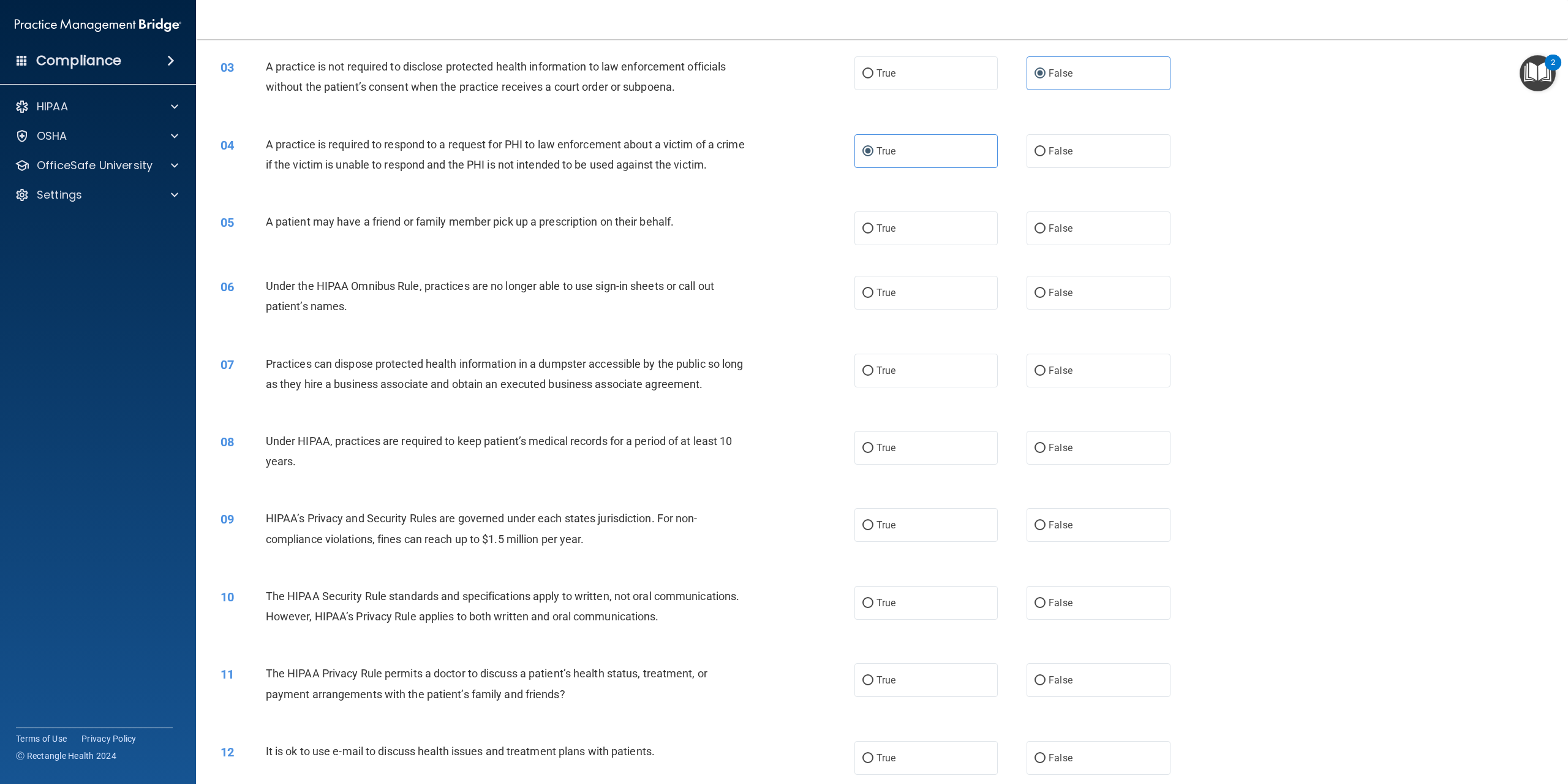
scroll to position [184, 0]
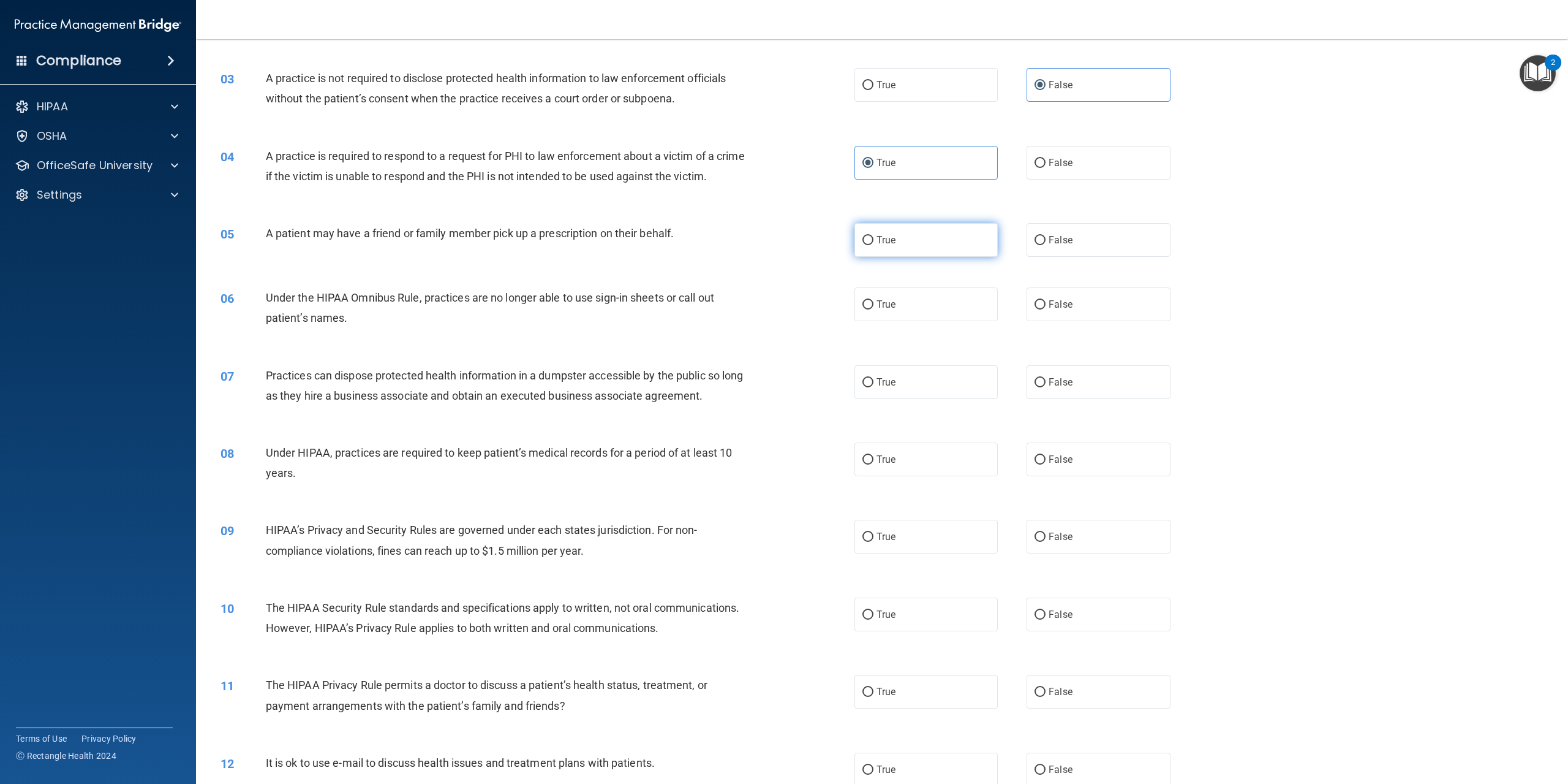
click at [924, 257] on label "True" at bounding box center [926, 240] width 144 height 34
click at [873, 245] on input "True" at bounding box center [867, 241] width 11 height 9
radio input "true"
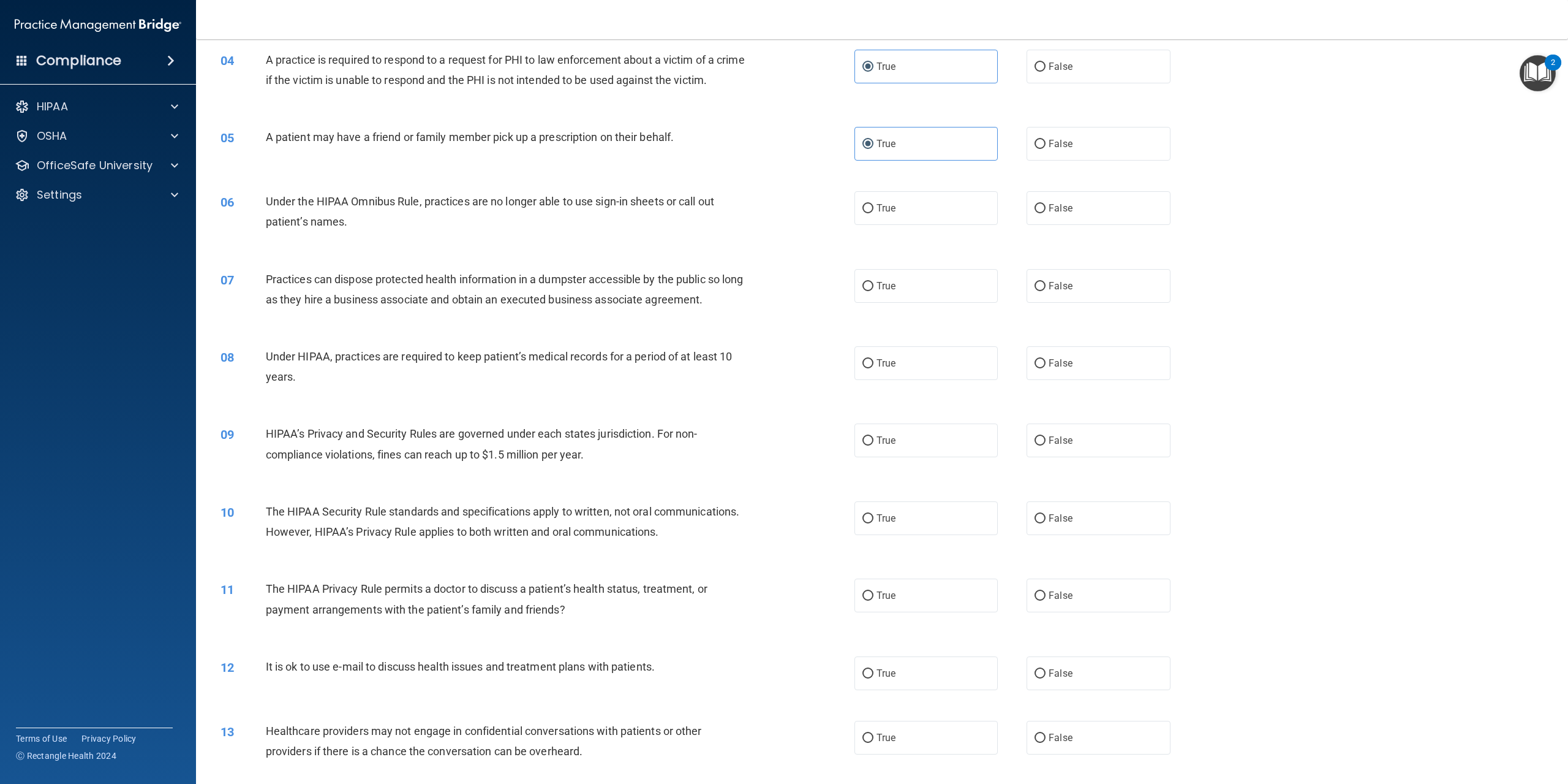
scroll to position [306, 0]
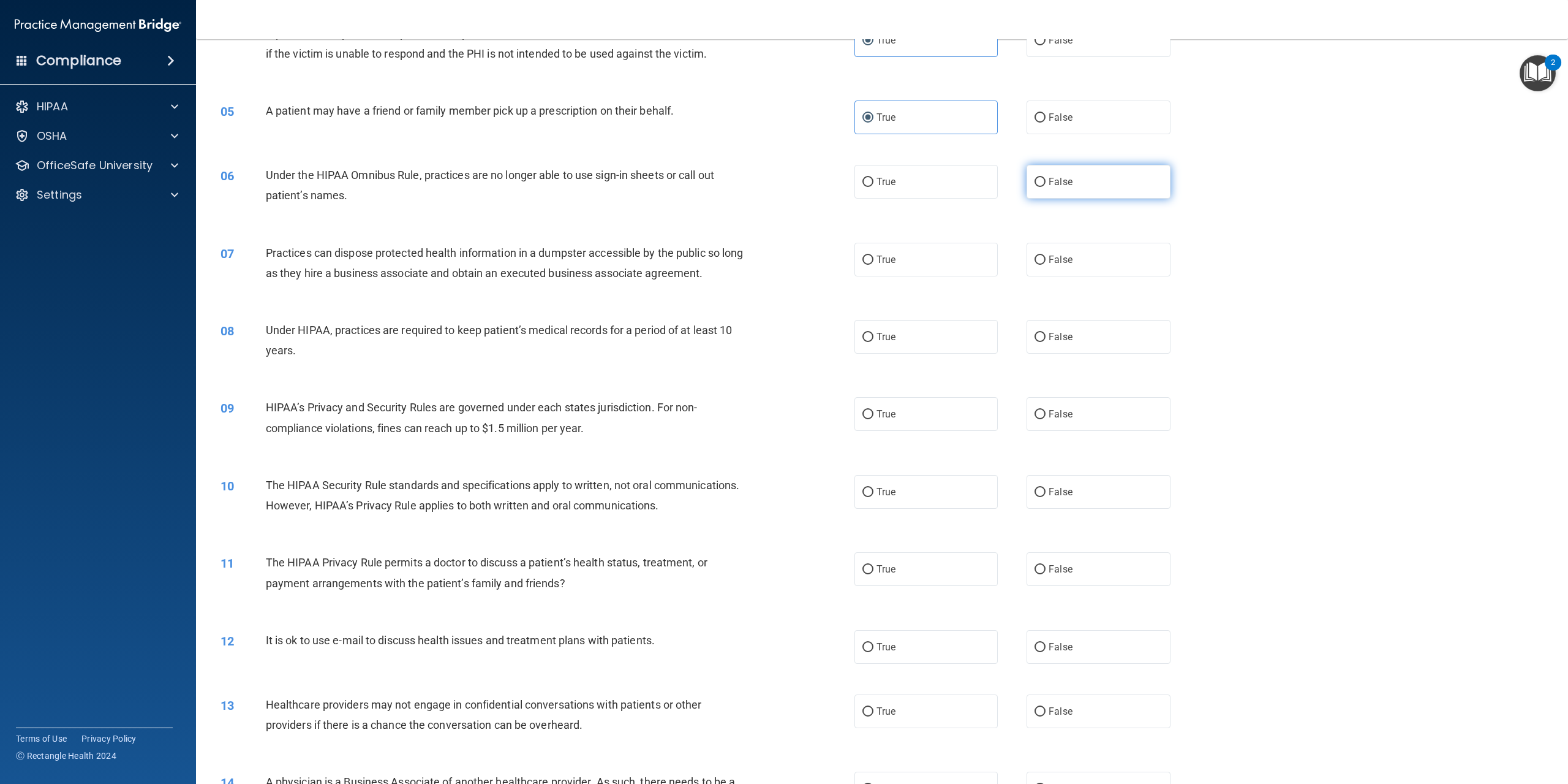
click at [1100, 199] on label "False" at bounding box center [1098, 182] width 144 height 34
click at [1046, 187] on input "False" at bounding box center [1040, 182] width 11 height 9
radio input "true"
click at [1073, 275] on label "False" at bounding box center [1098, 259] width 144 height 34
click at [1046, 265] on input "False" at bounding box center [1040, 260] width 11 height 9
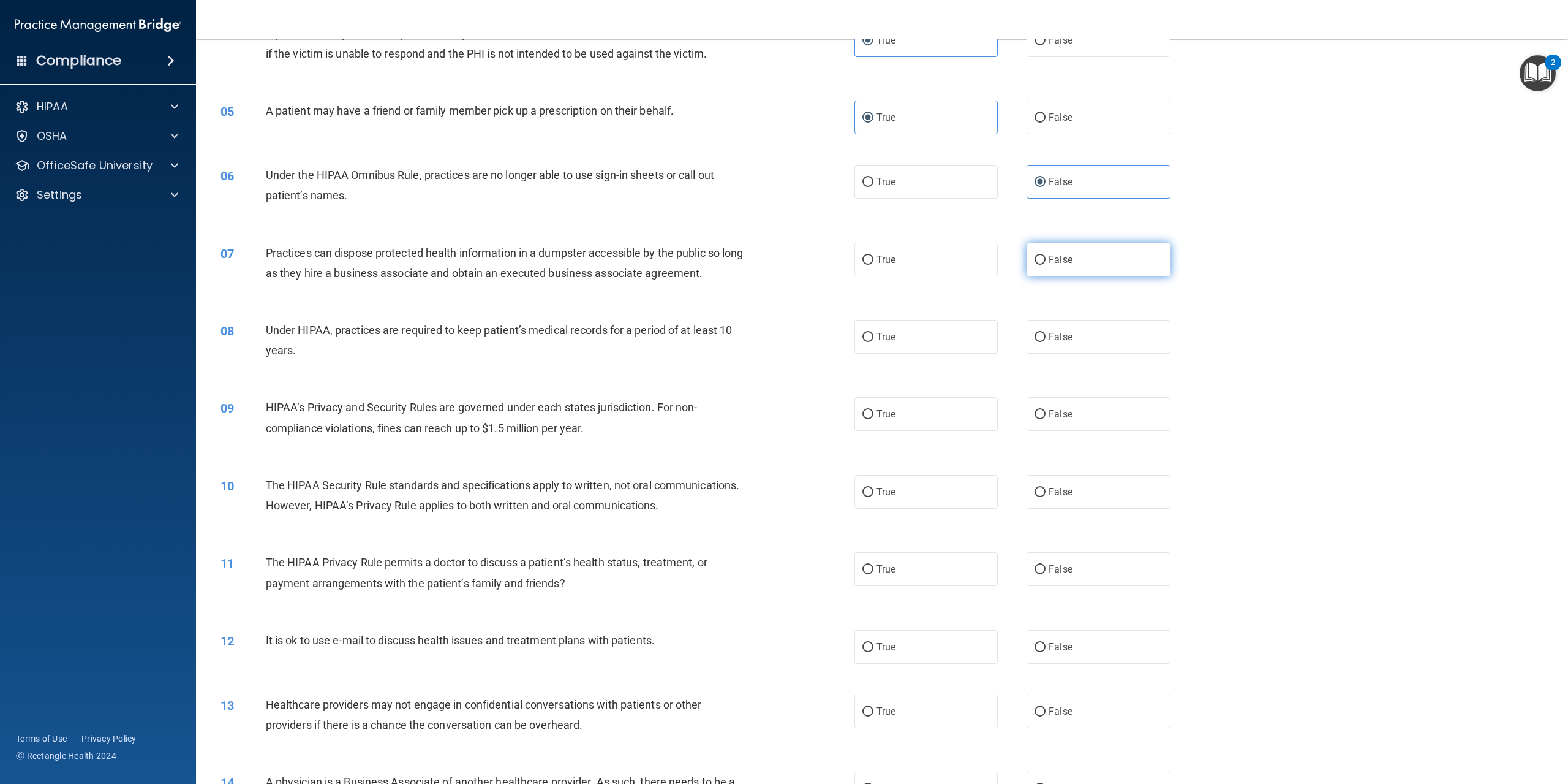
radio input "true"
click at [1127, 346] on label "False" at bounding box center [1098, 337] width 144 height 34
click at [1046, 342] on input "False" at bounding box center [1040, 338] width 11 height 9
radio input "true"
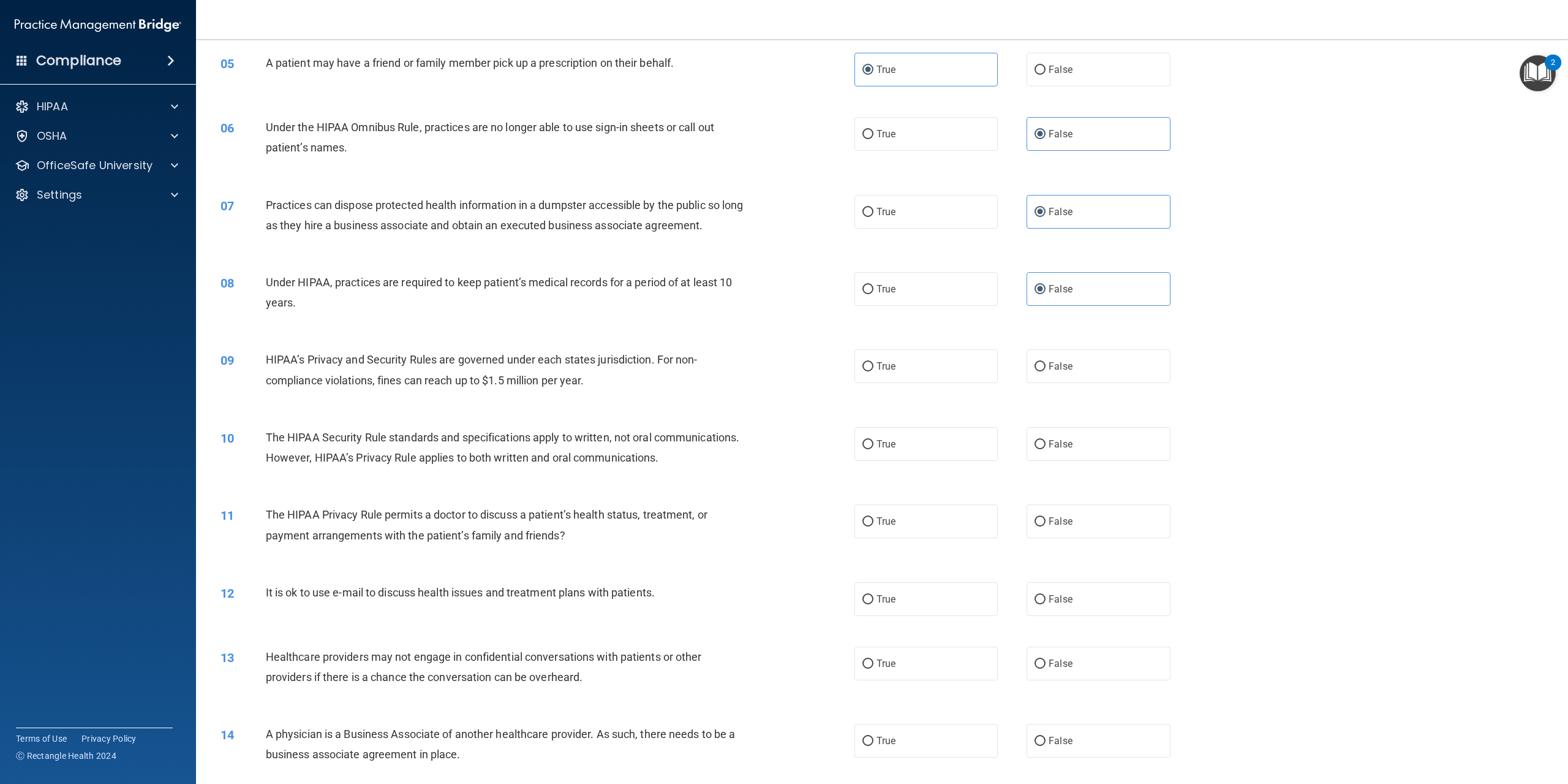
scroll to position [429, 0]
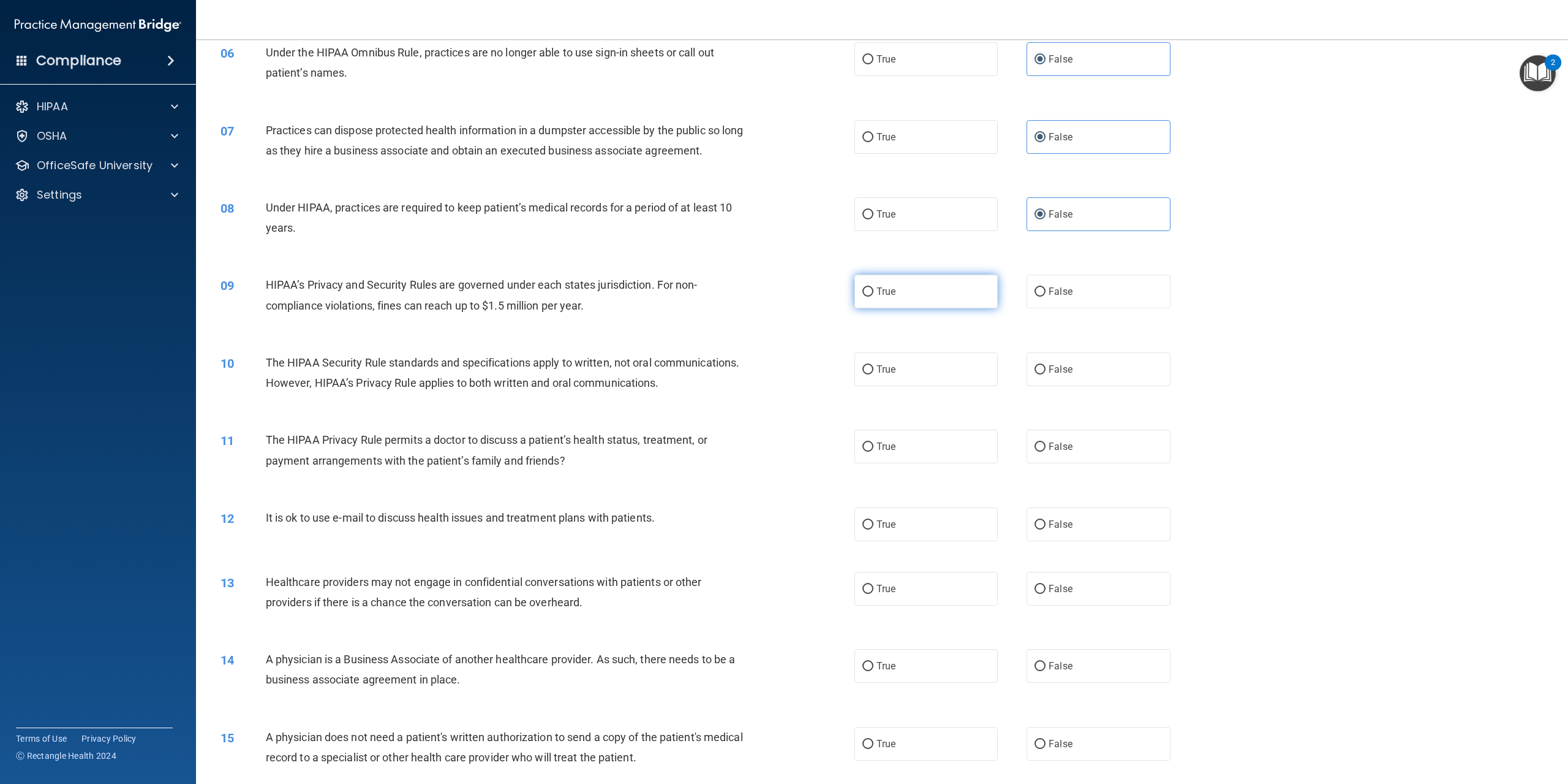
click at [931, 308] on label "True" at bounding box center [926, 291] width 144 height 34
click at [873, 297] on input "True" at bounding box center [867, 292] width 11 height 9
radio input "true"
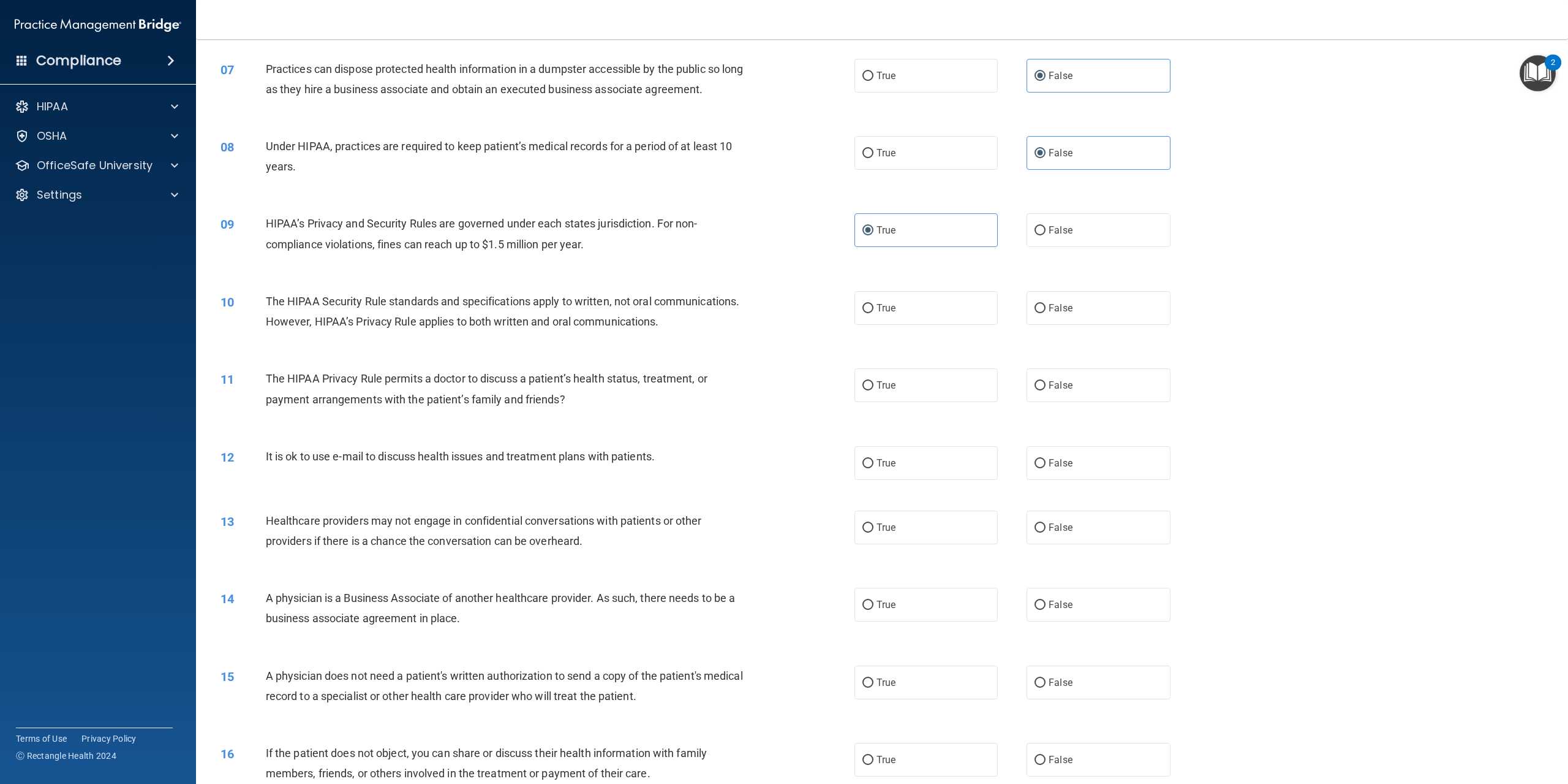
scroll to position [552, 0]
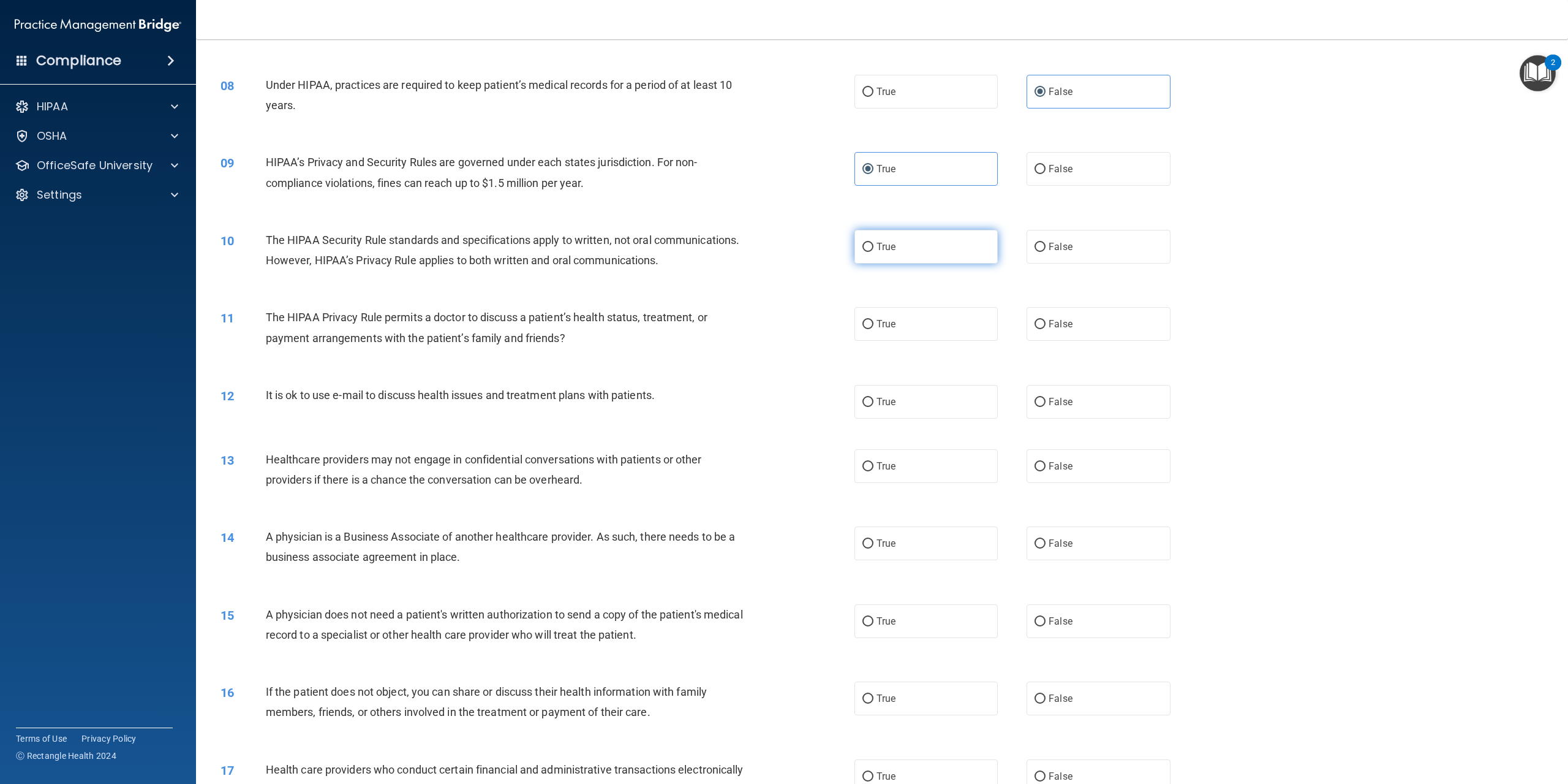
click at [889, 263] on label "True" at bounding box center [926, 246] width 144 height 34
click at [873, 252] on input "True" at bounding box center [867, 247] width 11 height 9
radio input "true"
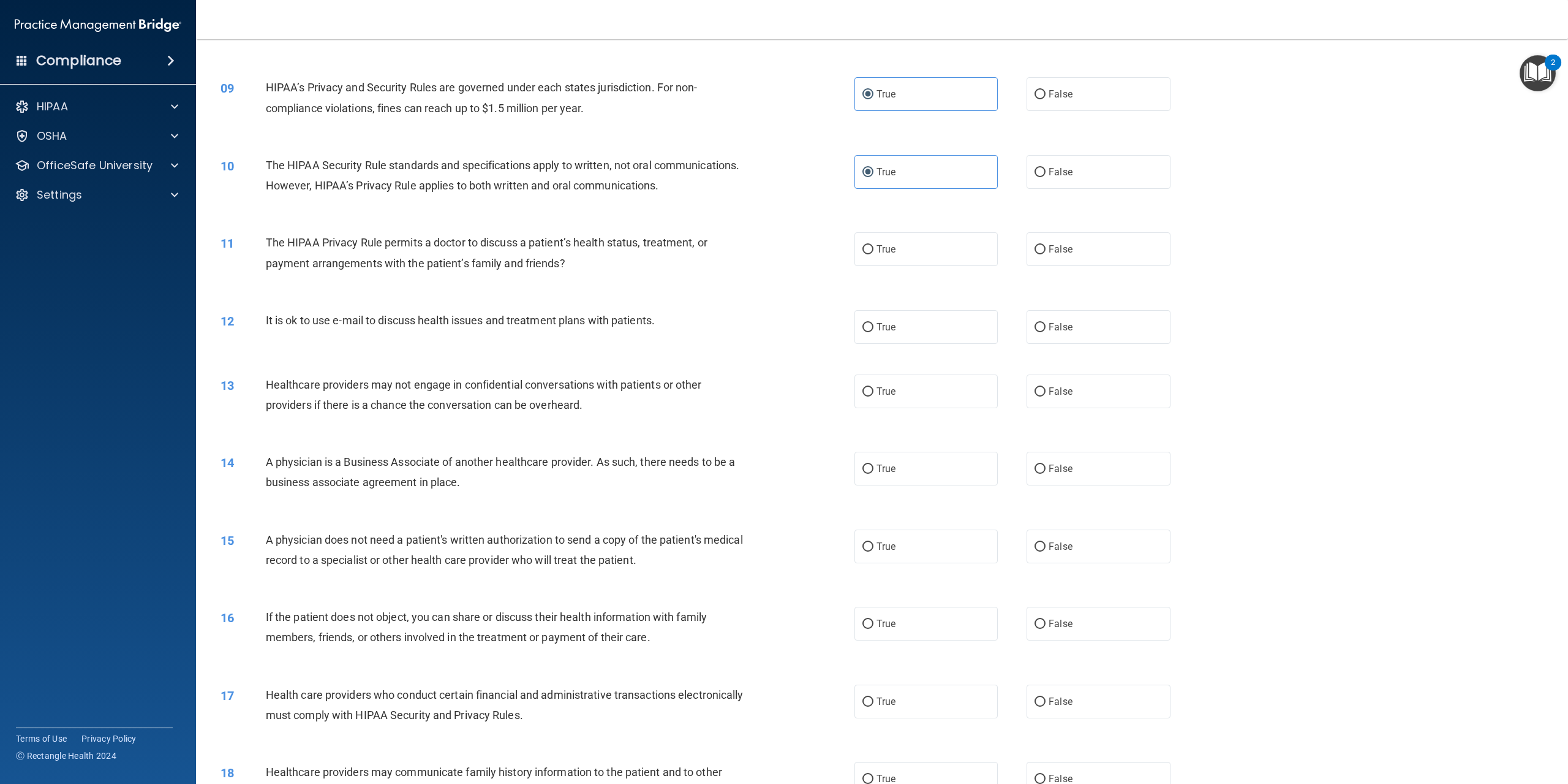
scroll to position [735, 0]
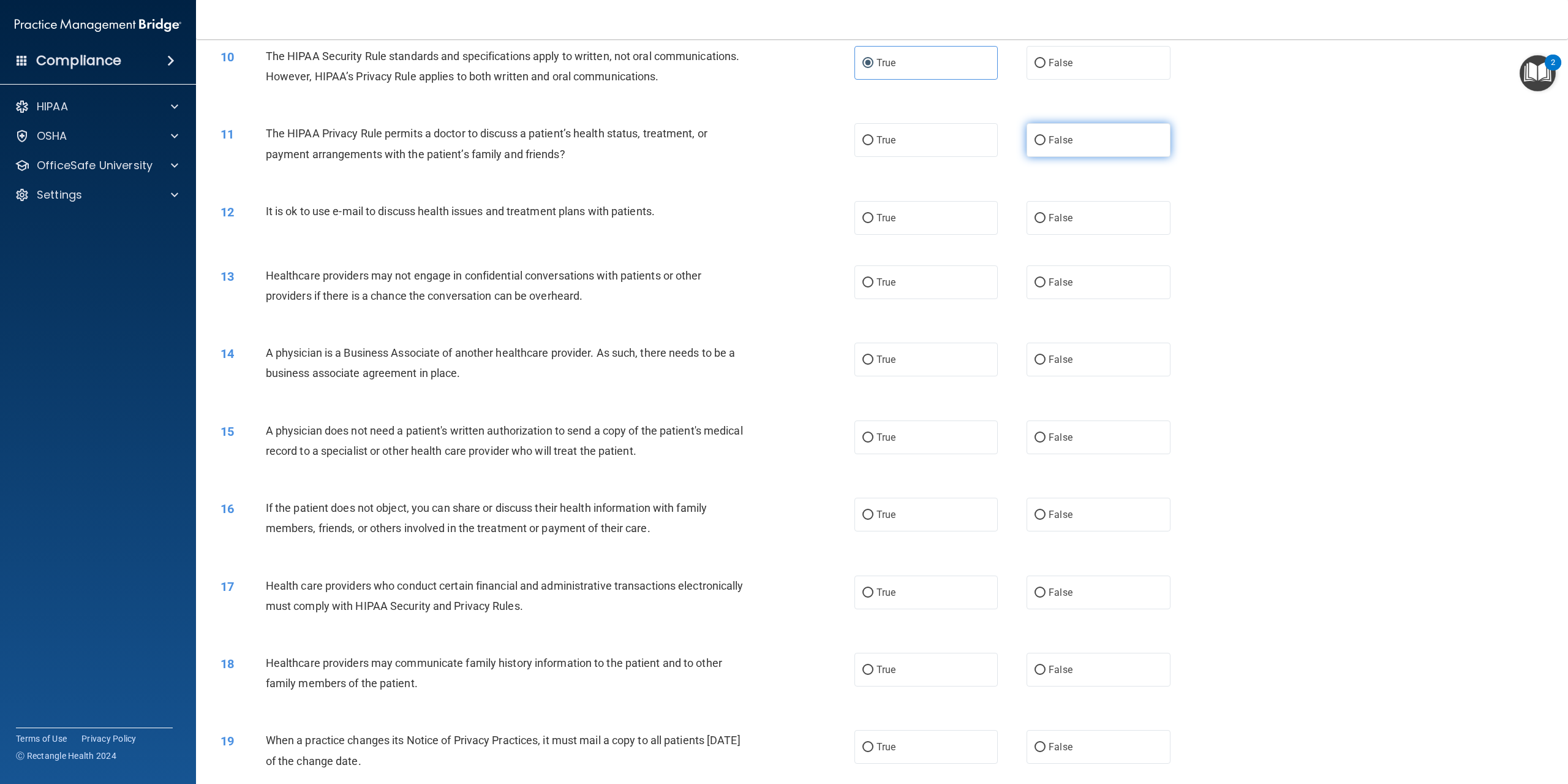
click at [1061, 146] on span "False" at bounding box center [1061, 140] width 24 height 11
click at [1046, 146] on input "False" at bounding box center [1040, 141] width 11 height 9
radio input "true"
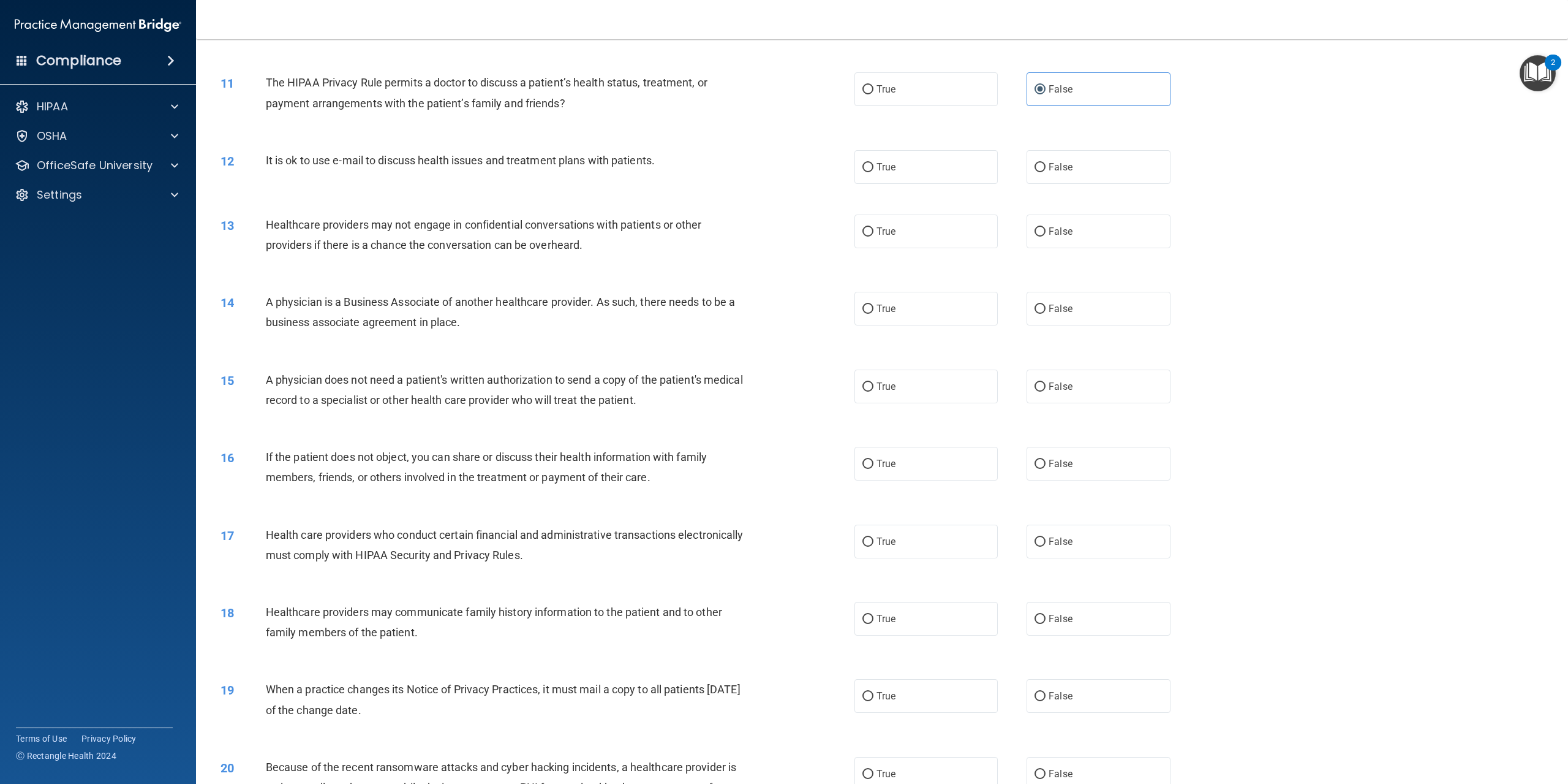
scroll to position [858, 0]
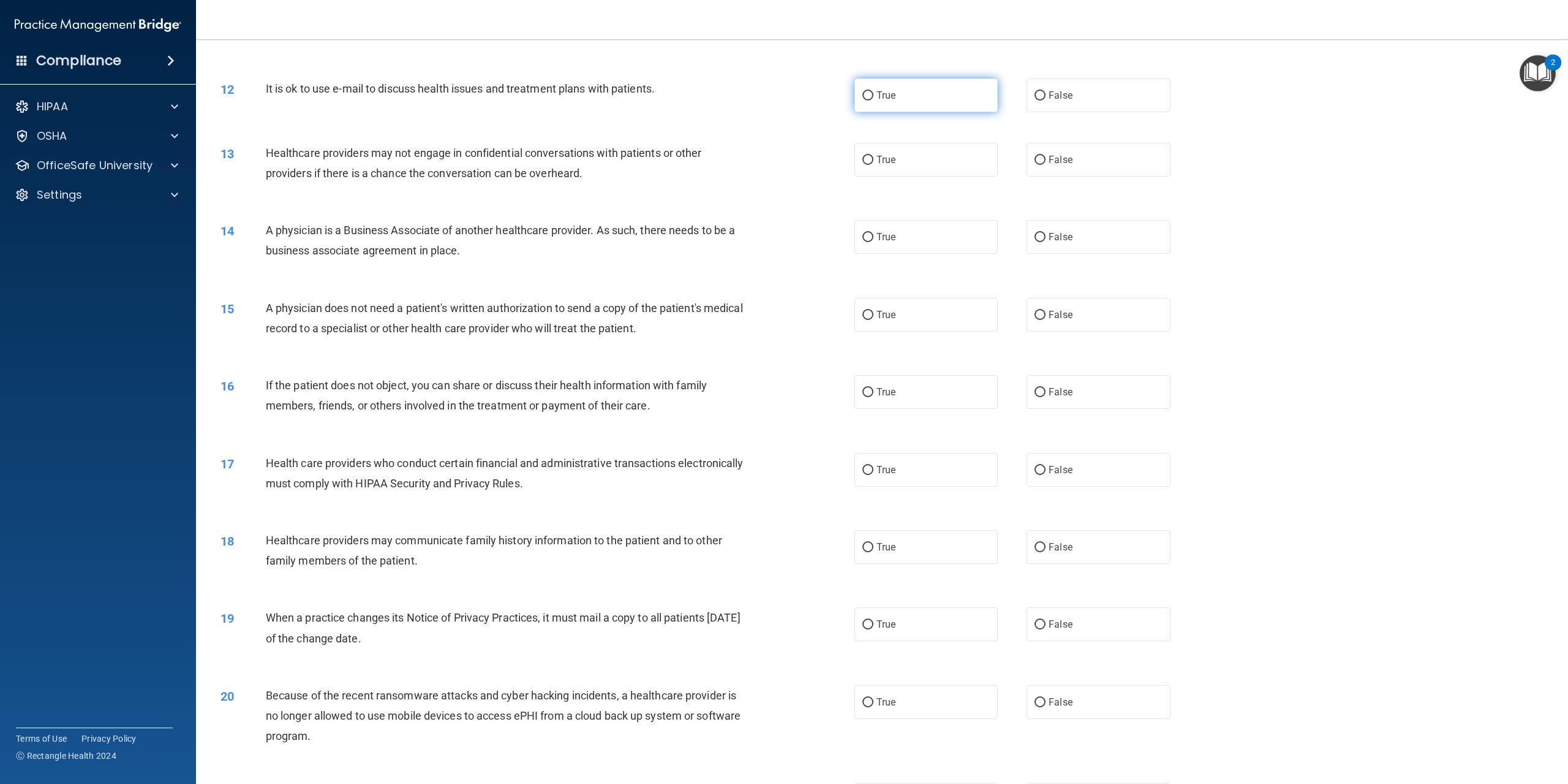
click at [895, 112] on label "True" at bounding box center [926, 95] width 144 height 34
click at [873, 101] on input "True" at bounding box center [867, 96] width 11 height 9
radio input "true"
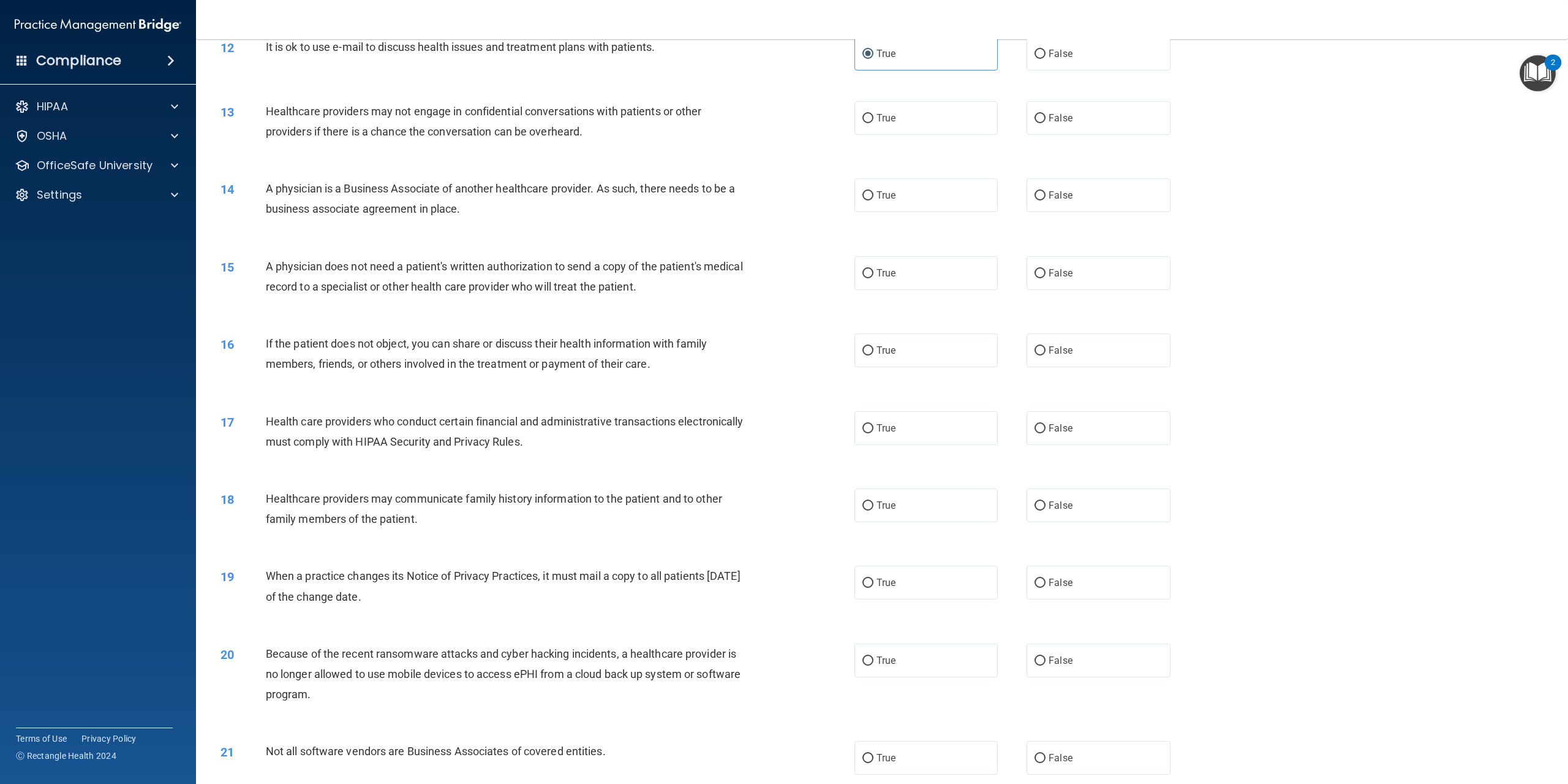
scroll to position [919, 0]
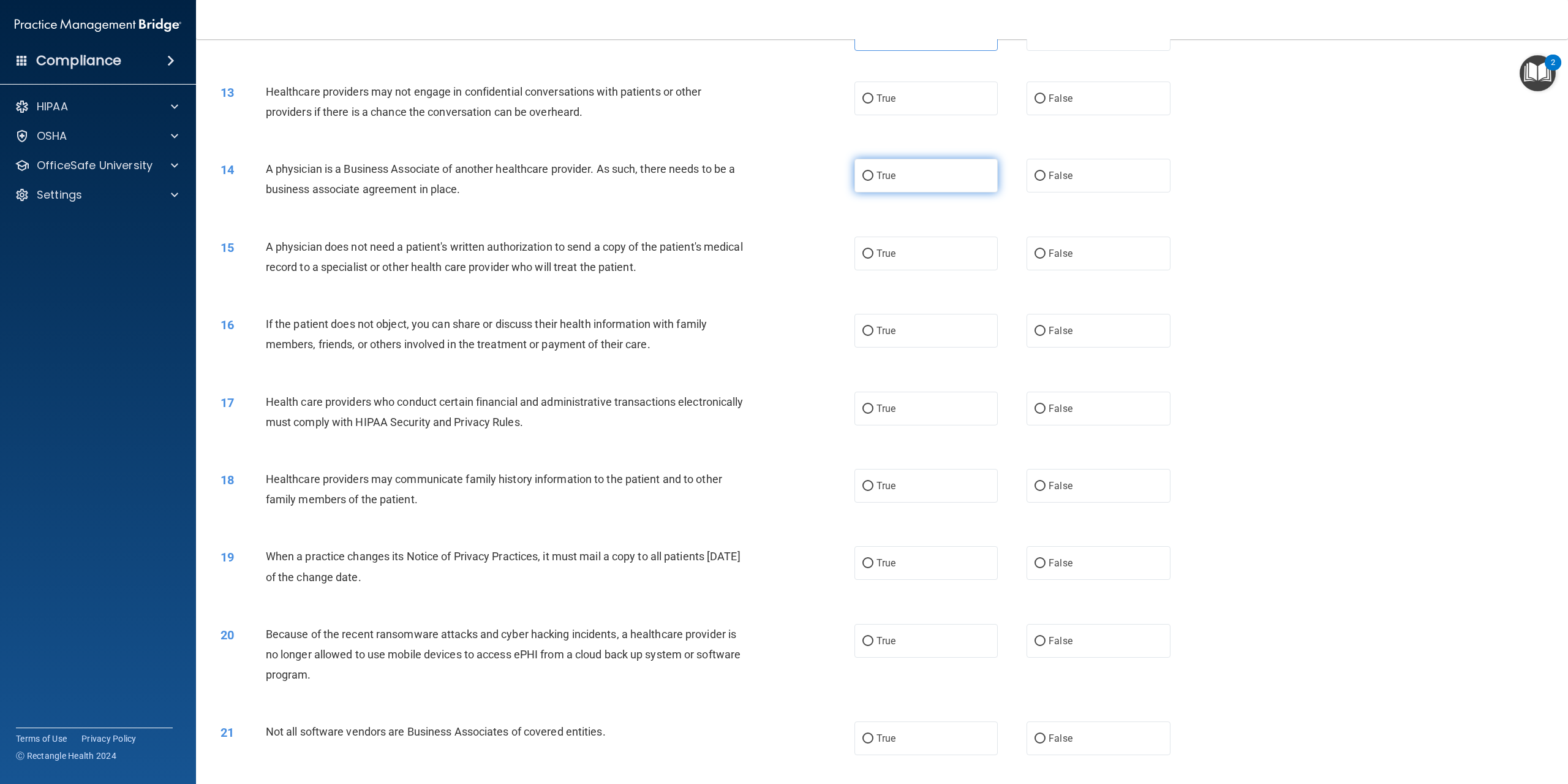
click at [907, 192] on label "True" at bounding box center [926, 175] width 144 height 34
click at [873, 181] on input "True" at bounding box center [867, 176] width 11 height 9
radio input "true"
click at [907, 115] on label "True" at bounding box center [926, 98] width 144 height 34
click at [873, 104] on input "True" at bounding box center [867, 99] width 11 height 9
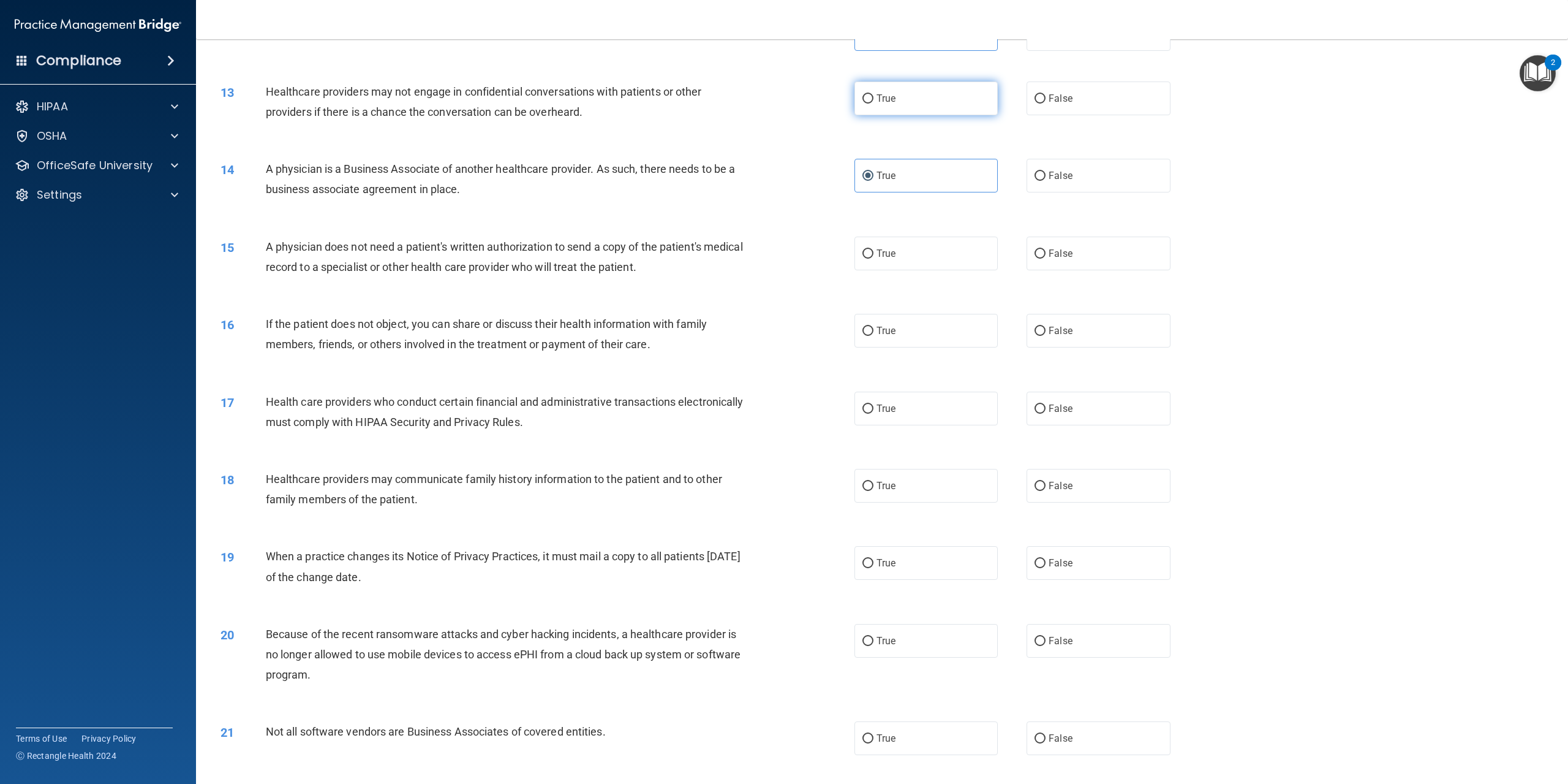
radio input "true"
click at [895, 271] on label "True" at bounding box center [926, 253] width 144 height 34
click at [873, 259] on input "True" at bounding box center [867, 254] width 11 height 9
radio input "true"
click at [942, 347] on label "True" at bounding box center [926, 330] width 144 height 34
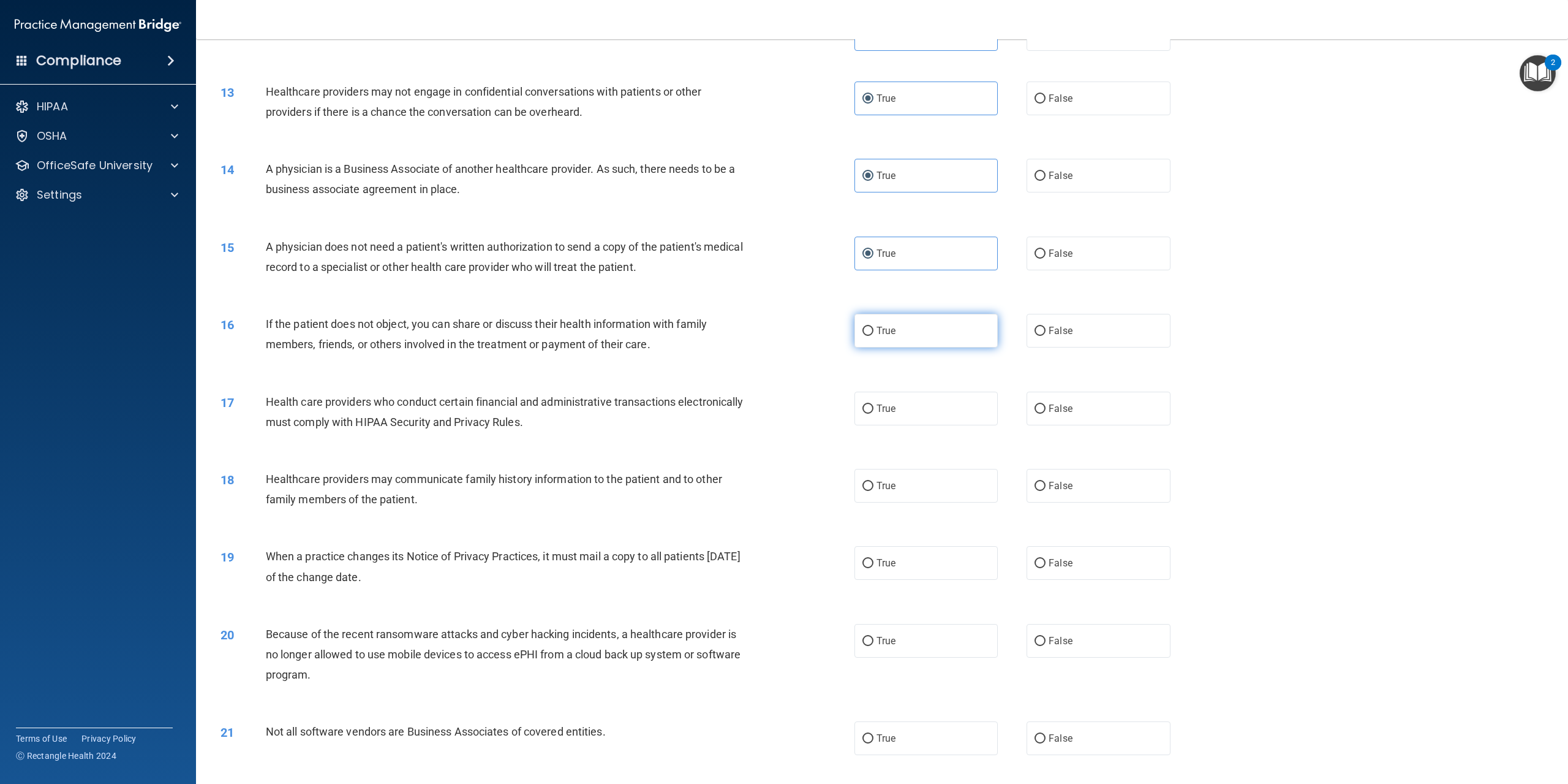
click at [873, 336] on input "True" at bounding box center [867, 331] width 11 height 9
radio input "true"
click at [1061, 336] on span "False" at bounding box center [1061, 330] width 24 height 11
click at [1046, 336] on input "False" at bounding box center [1040, 331] width 11 height 9
radio input "true"
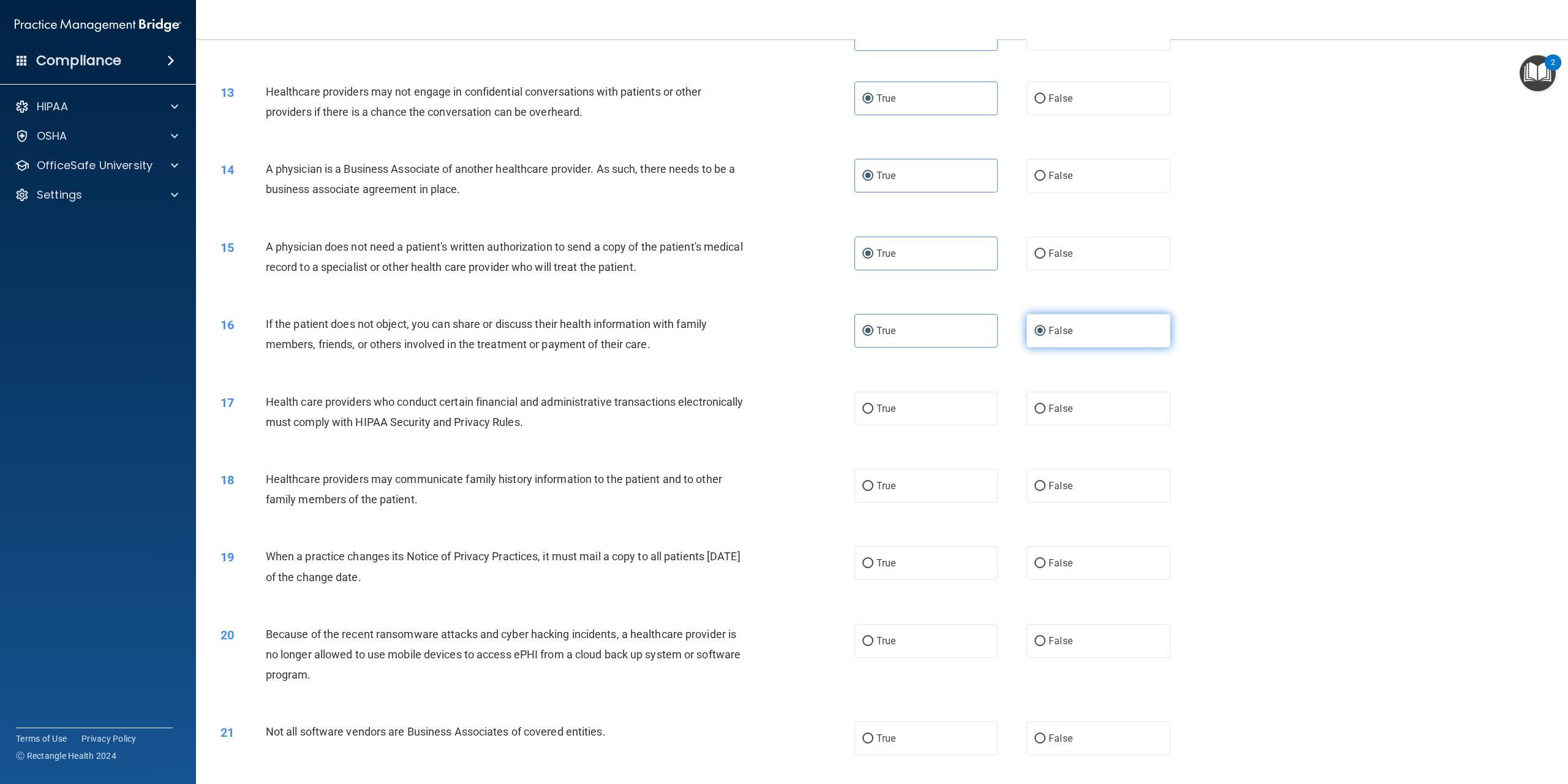
radio input "false"
click at [918, 426] on label "True" at bounding box center [926, 409] width 144 height 34
click at [873, 413] on input "True" at bounding box center [867, 409] width 11 height 9
radio input "true"
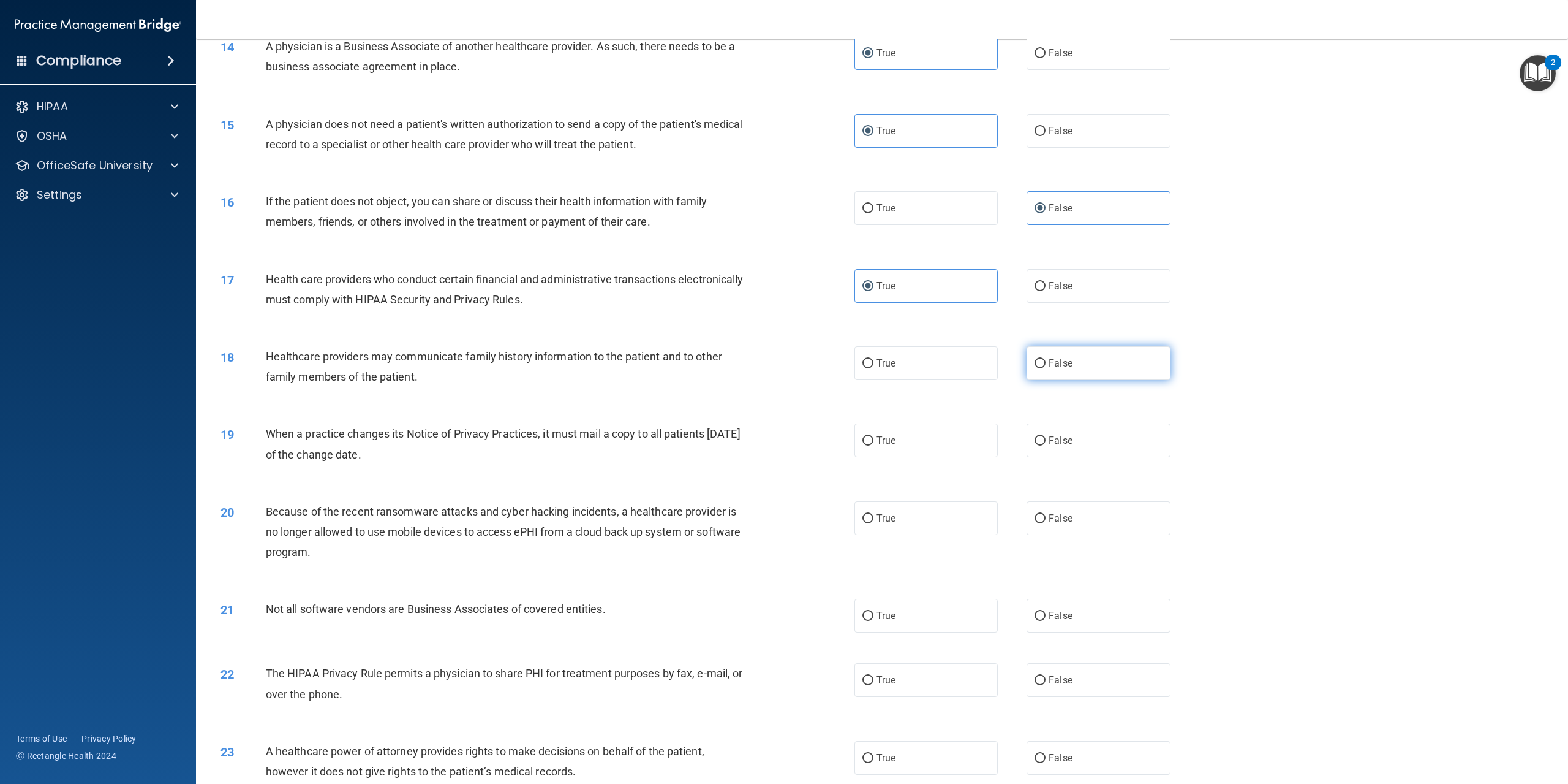
click at [1065, 380] on label "False" at bounding box center [1098, 363] width 144 height 34
click at [1046, 369] on input "False" at bounding box center [1040, 364] width 11 height 9
radio input "true"
click at [1067, 457] on label "False" at bounding box center [1098, 441] width 144 height 34
click at [1046, 445] on input "False" at bounding box center [1040, 441] width 11 height 9
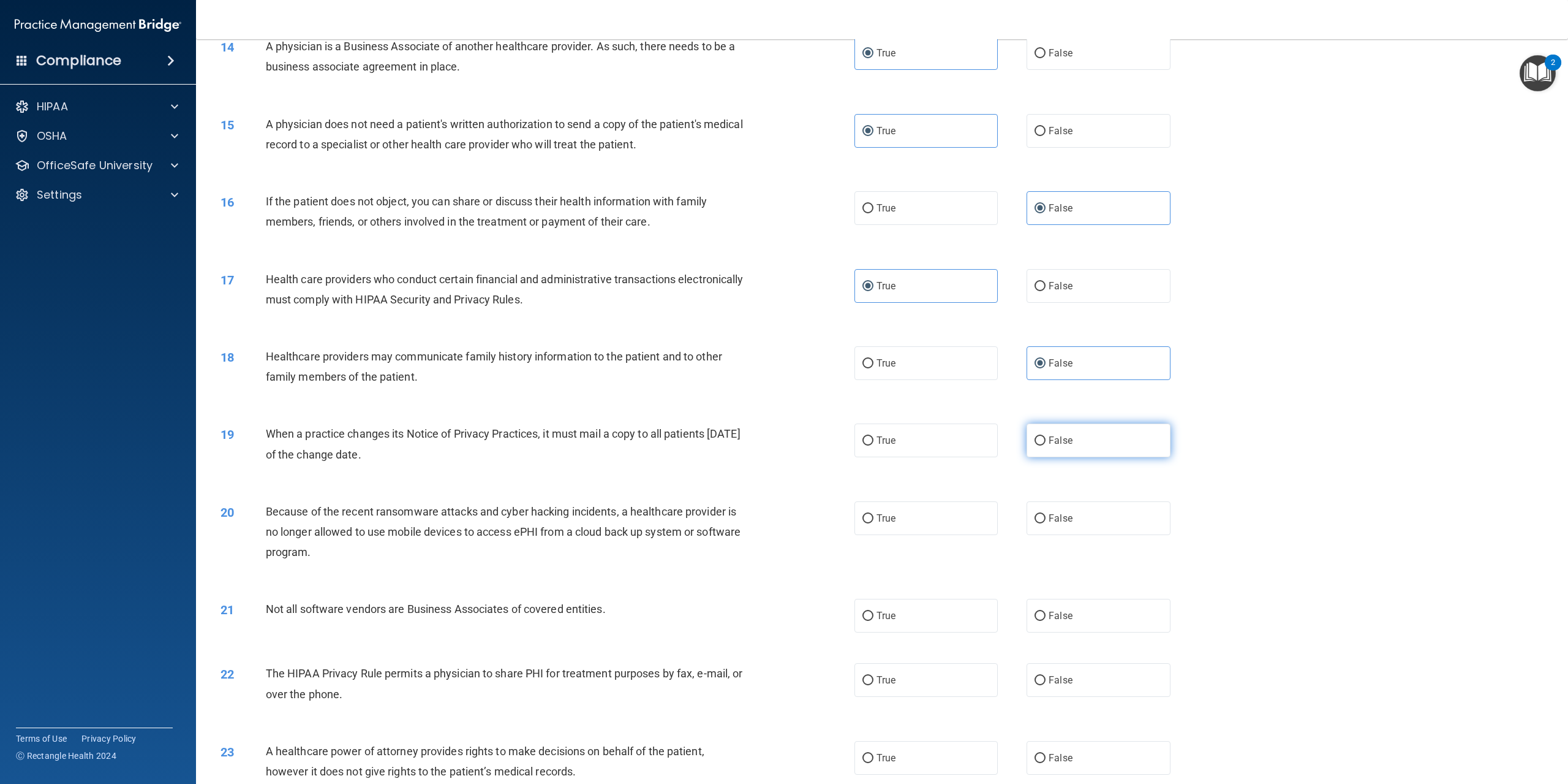
radio input "true"
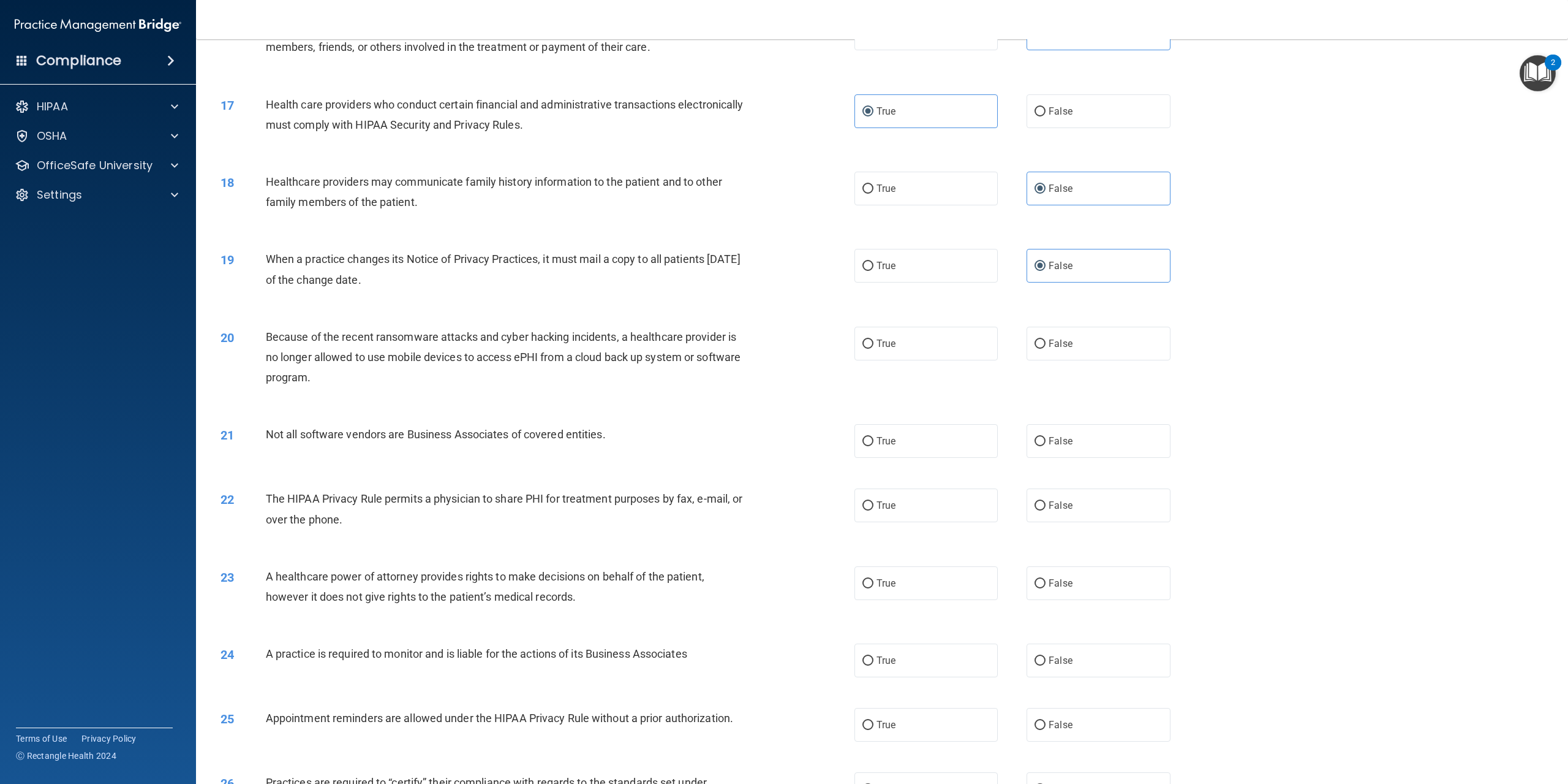
scroll to position [1225, 0]
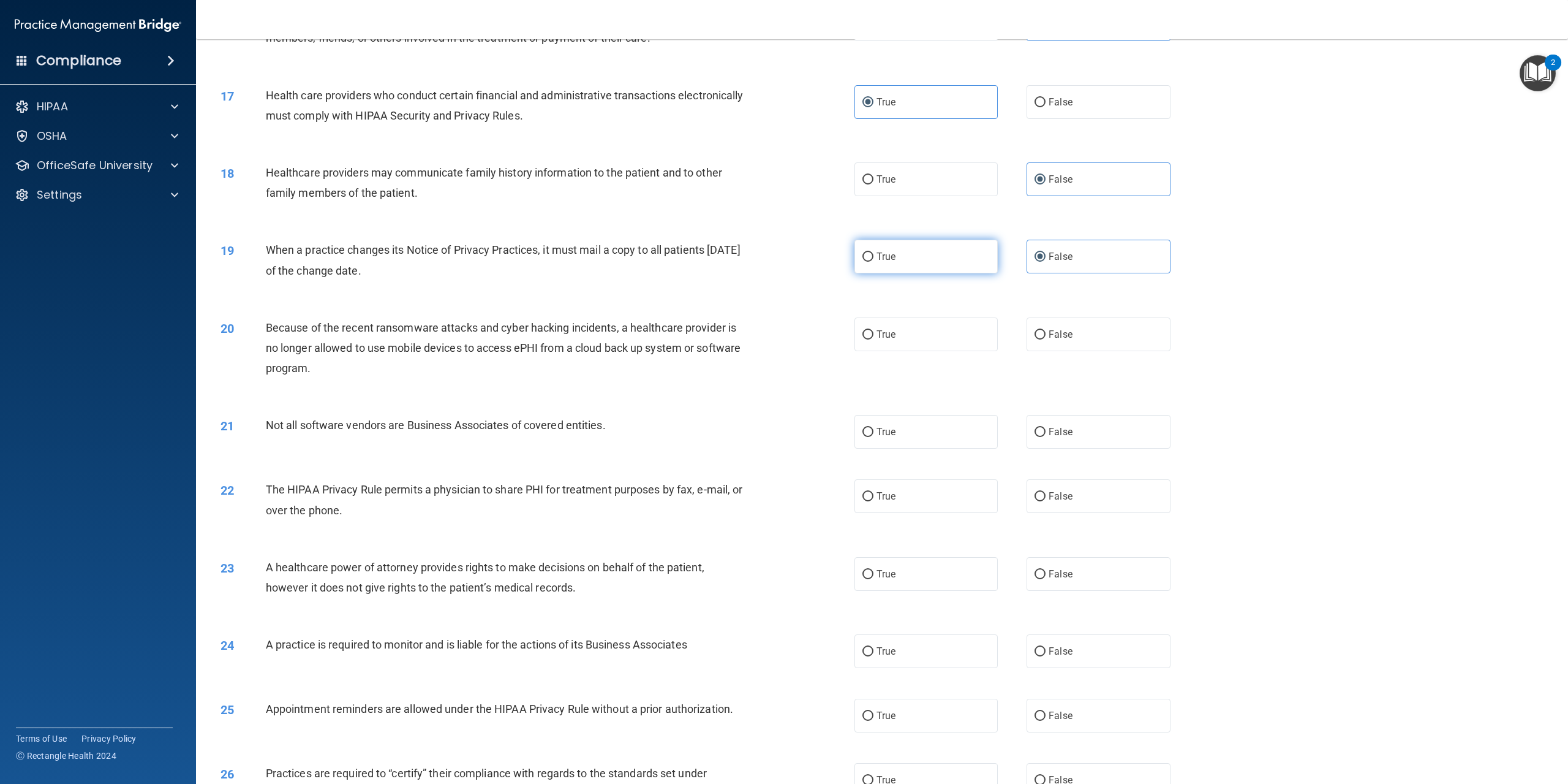
click at [895, 273] on label "True" at bounding box center [926, 257] width 144 height 34
click at [873, 261] on input "True" at bounding box center [867, 258] width 11 height 9
radio input "true"
radio input "false"
click at [1062, 340] on span "False" at bounding box center [1061, 334] width 24 height 11
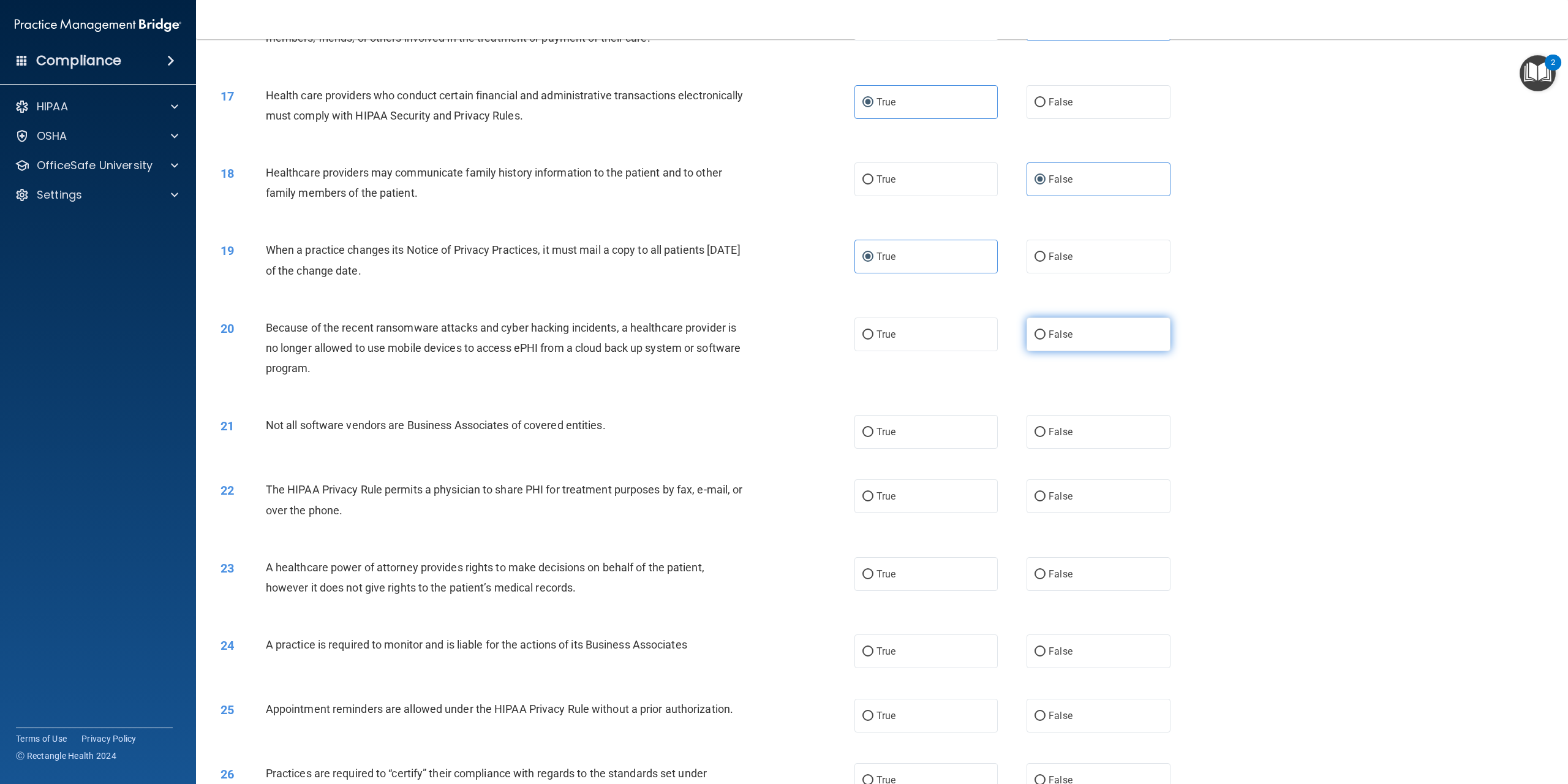
click at [1046, 340] on input "False" at bounding box center [1040, 335] width 11 height 9
radio input "true"
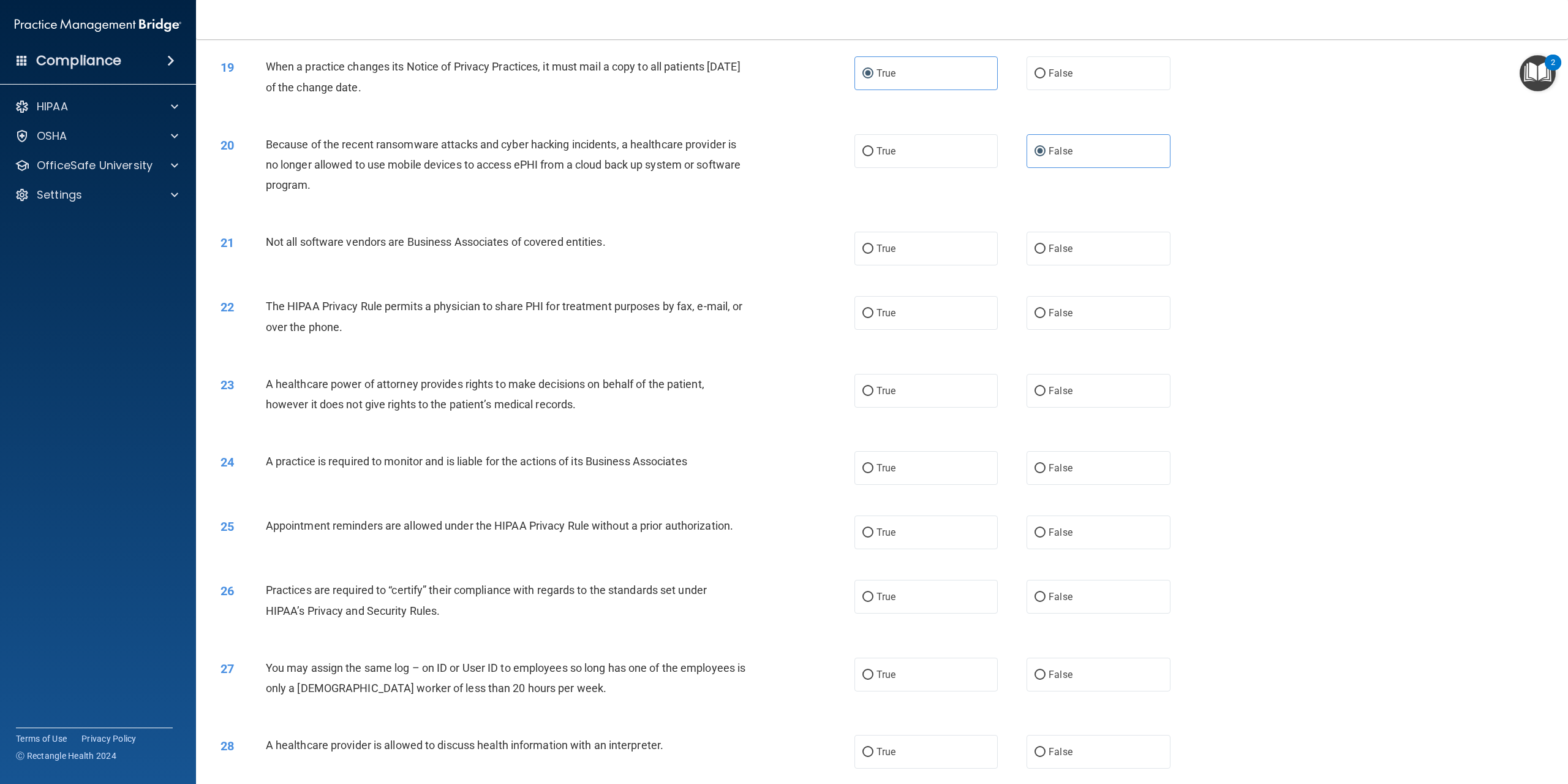
scroll to position [1409, 0]
click at [896, 265] on label "True" at bounding box center [926, 248] width 144 height 34
click at [873, 253] on input "True" at bounding box center [867, 248] width 11 height 9
radio input "true"
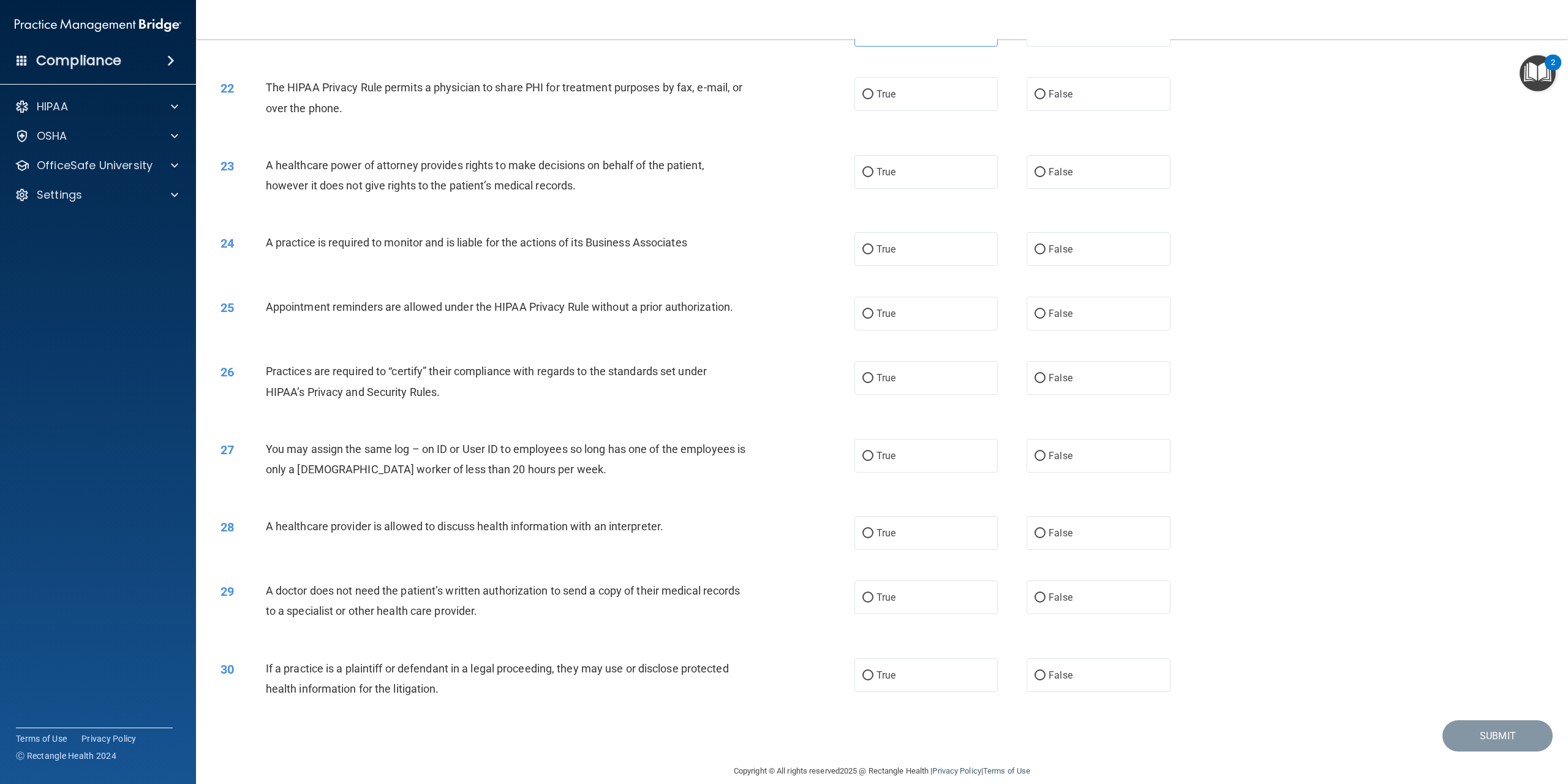
scroll to position [1655, 0]
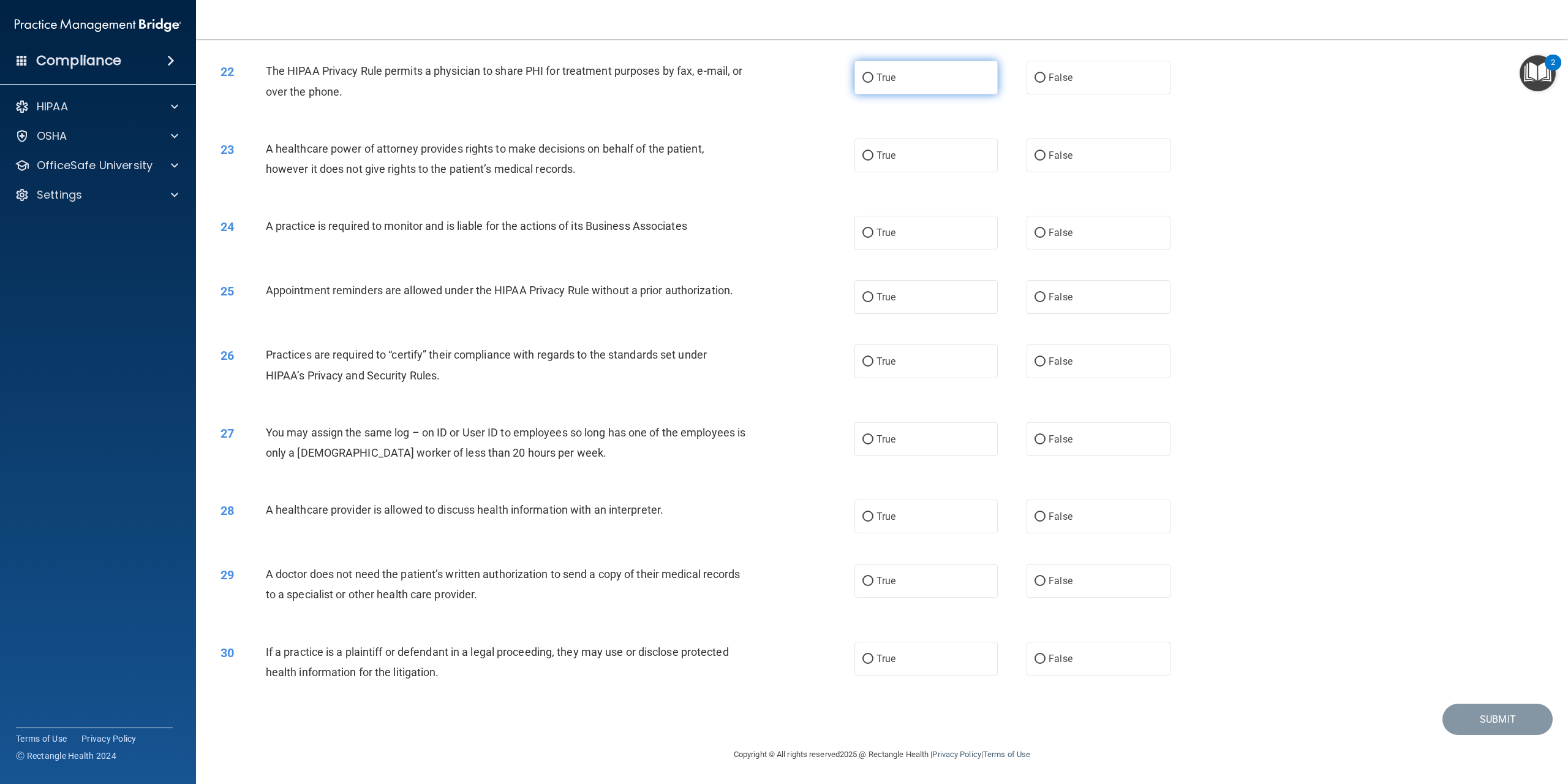
click at [943, 94] on label "True" at bounding box center [926, 77] width 144 height 34
click at [873, 83] on input "True" at bounding box center [867, 78] width 11 height 9
radio input "true"
click at [1060, 161] on span "False" at bounding box center [1061, 155] width 24 height 11
click at [1046, 161] on input "False" at bounding box center [1040, 156] width 11 height 9
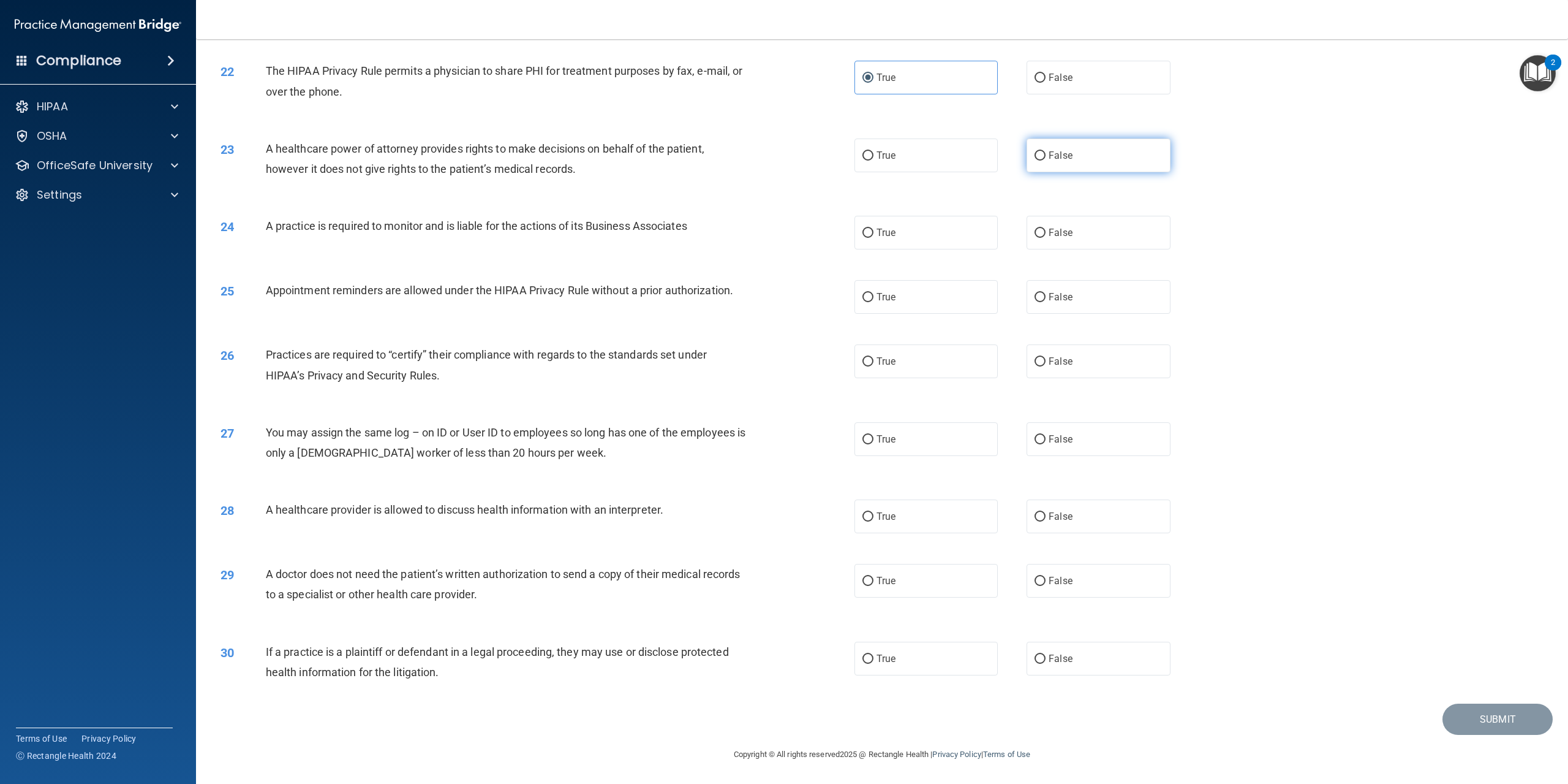
radio input "true"
click at [1048, 230] on span "False" at bounding box center [1061, 232] width 24 height 11
click at [1045, 230] on input "False" at bounding box center [1040, 233] width 11 height 9
radio input "true"
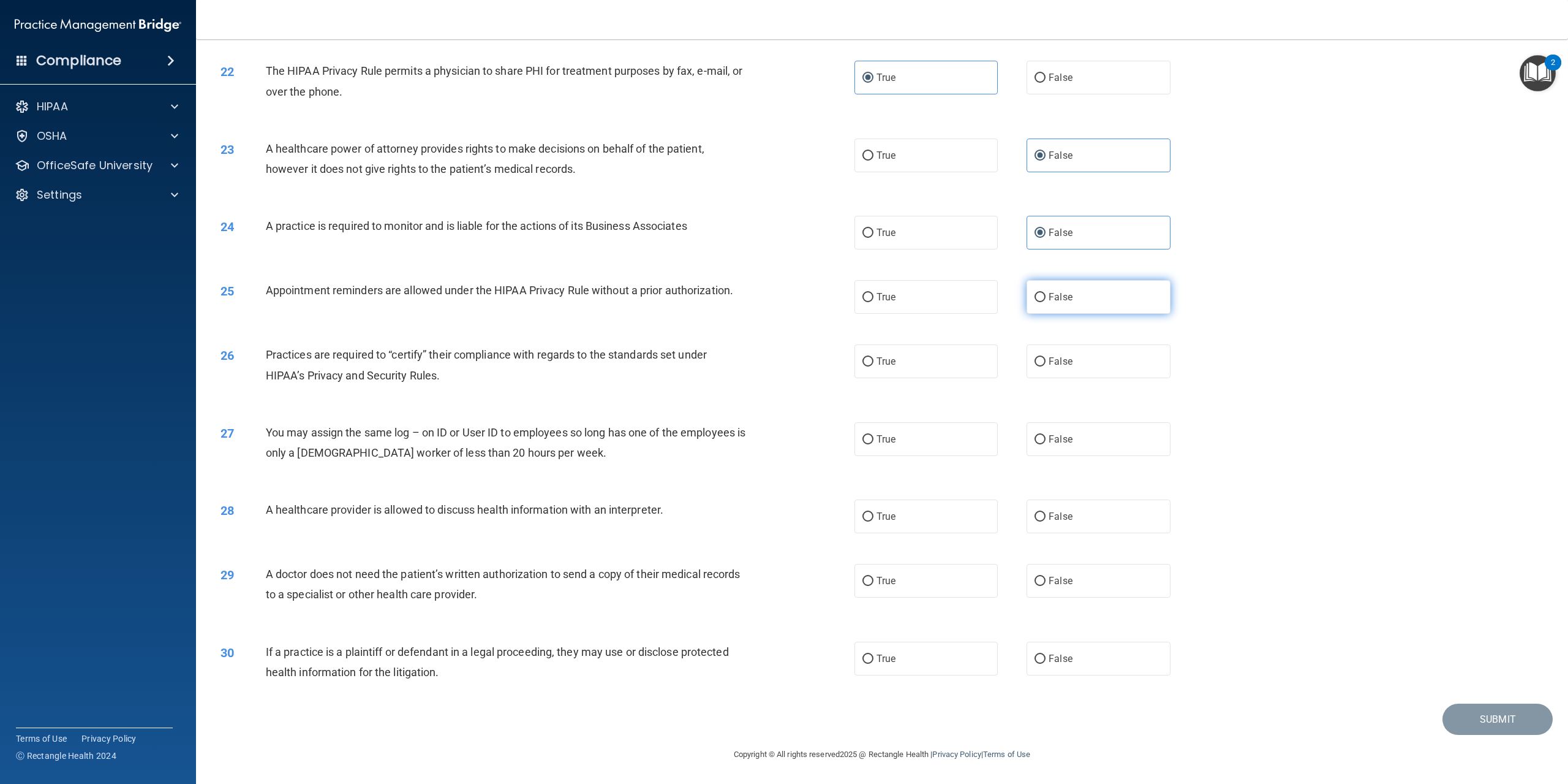
click at [1100, 289] on label "False" at bounding box center [1098, 297] width 144 height 34
click at [1046, 293] on input "False" at bounding box center [1040, 298] width 11 height 9
radio input "true"
click at [923, 379] on div "26 Practices are required to “certify” their compliance with regards to the sta…" at bounding box center [882, 368] width 1341 height 77
click at [923, 358] on label "True" at bounding box center [926, 361] width 144 height 34
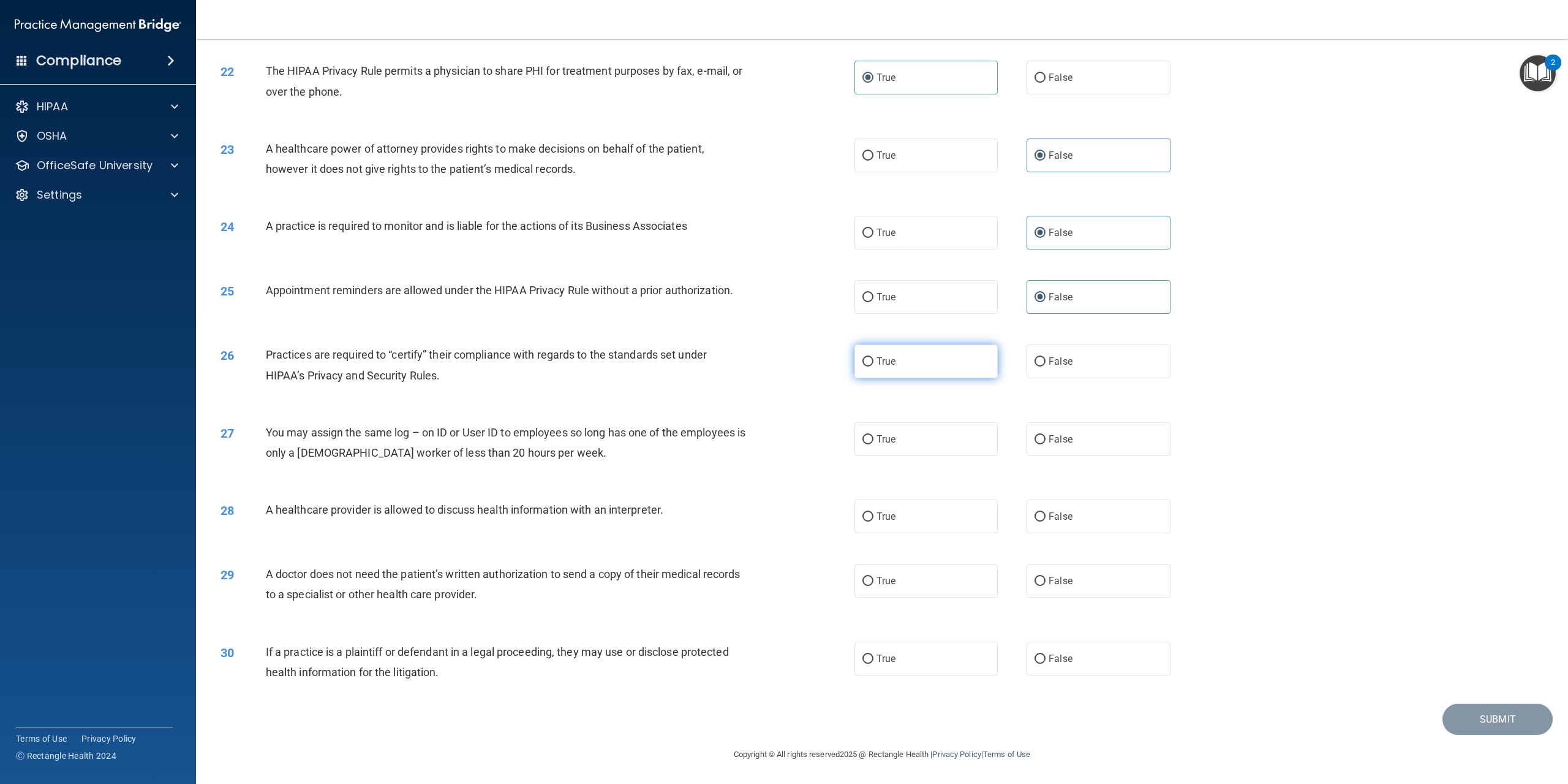
click at [873, 358] on input "True" at bounding box center [867, 362] width 11 height 9
radio input "true"
click at [1059, 451] on label "False" at bounding box center [1098, 439] width 144 height 34
click at [1046, 444] on input "False" at bounding box center [1040, 440] width 11 height 9
radio input "true"
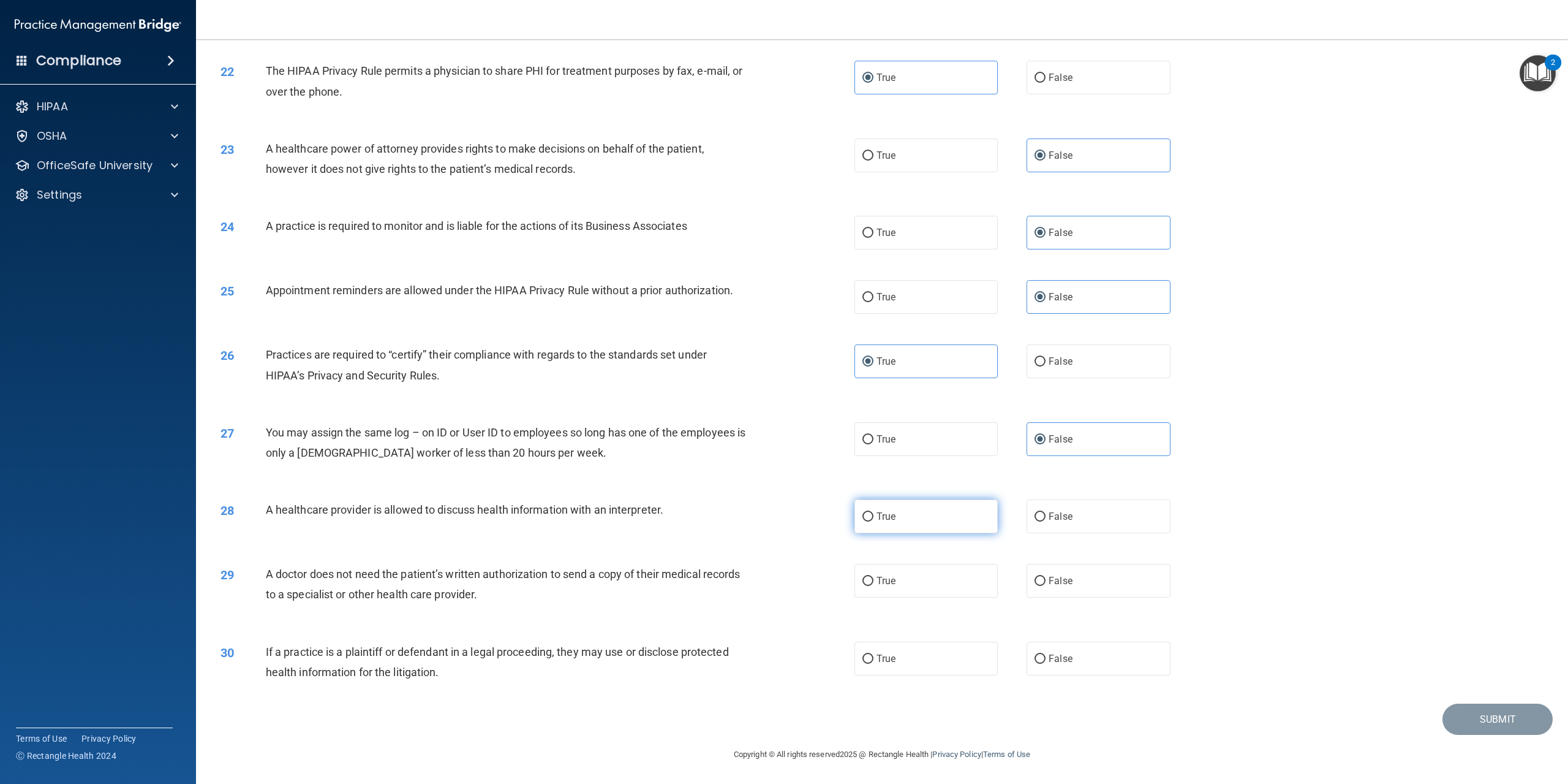
click at [896, 514] on label "True" at bounding box center [926, 516] width 144 height 34
click at [873, 514] on input "True" at bounding box center [867, 517] width 11 height 9
radio input "true"
click at [755, 609] on div "29 A doctor does not need the patient’s written authorization to send a copy of…" at bounding box center [537, 587] width 671 height 47
click at [1065, 587] on label "False" at bounding box center [1098, 581] width 144 height 34
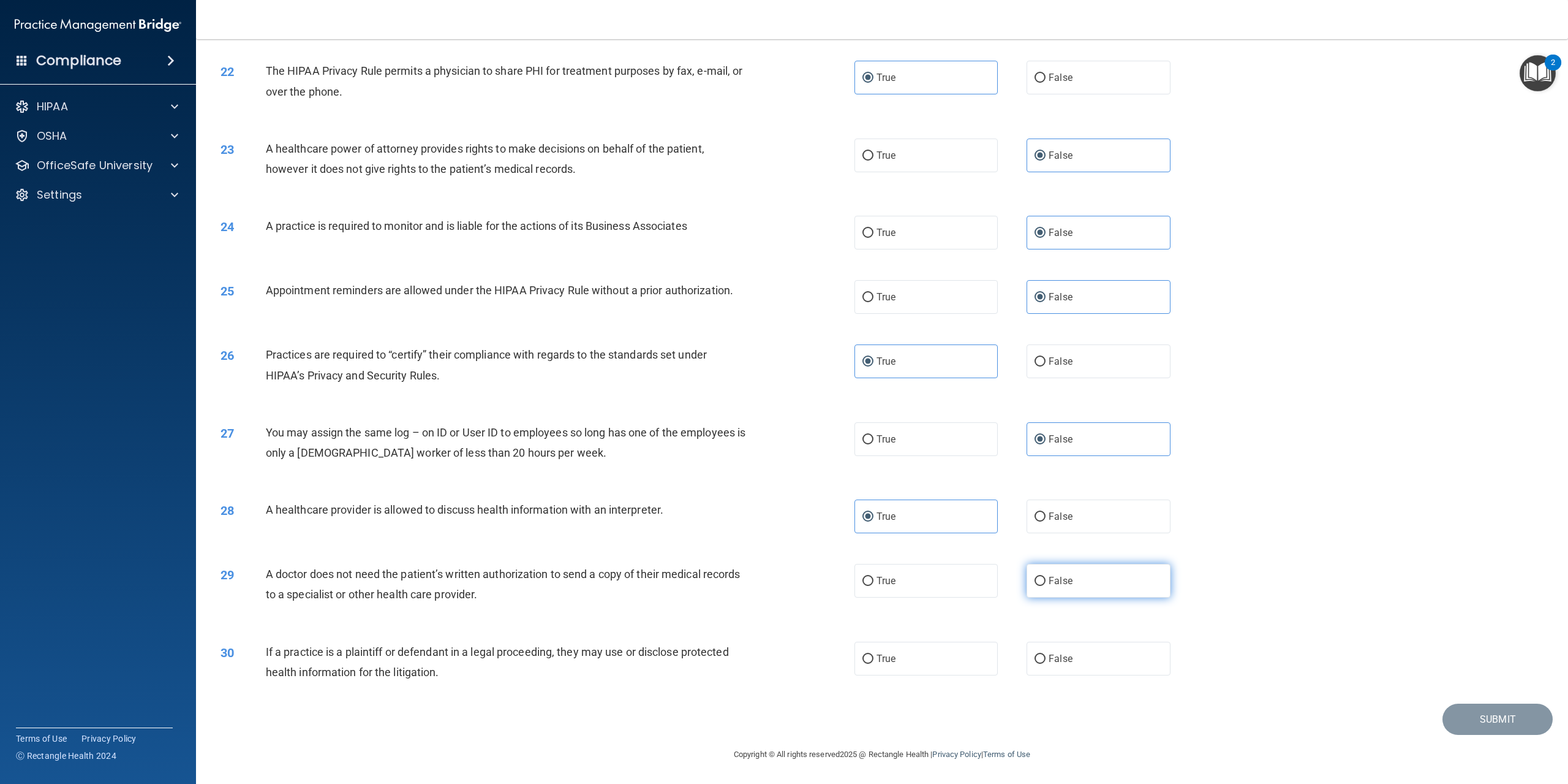
click at [1046, 586] on input "False" at bounding box center [1040, 581] width 11 height 9
radio input "true"
click at [901, 655] on label "True" at bounding box center [926, 658] width 144 height 34
click at [873, 655] on input "True" at bounding box center [867, 659] width 11 height 9
radio input "true"
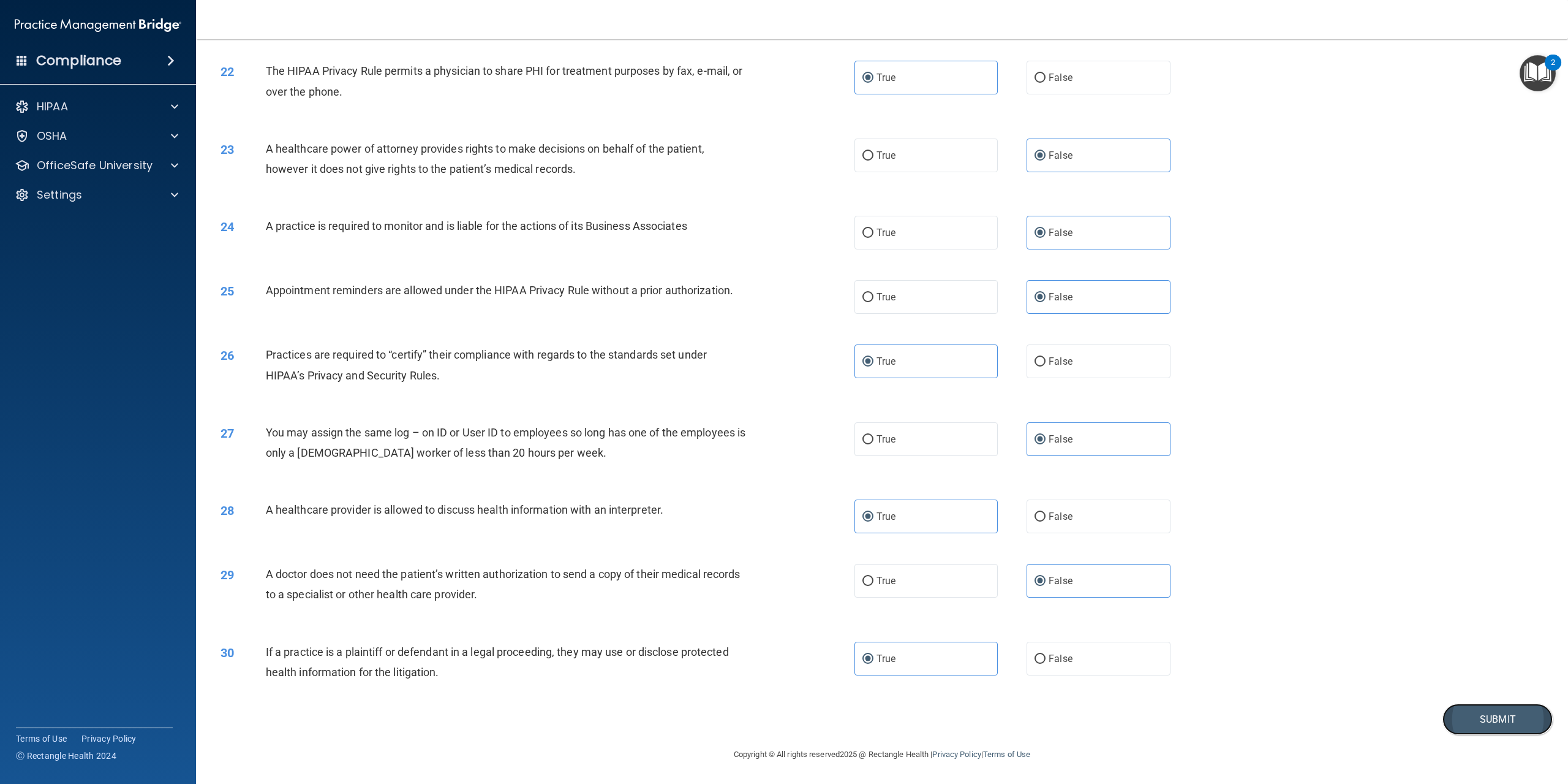
click at [1506, 717] on button "Submit" at bounding box center [1497, 719] width 110 height 31
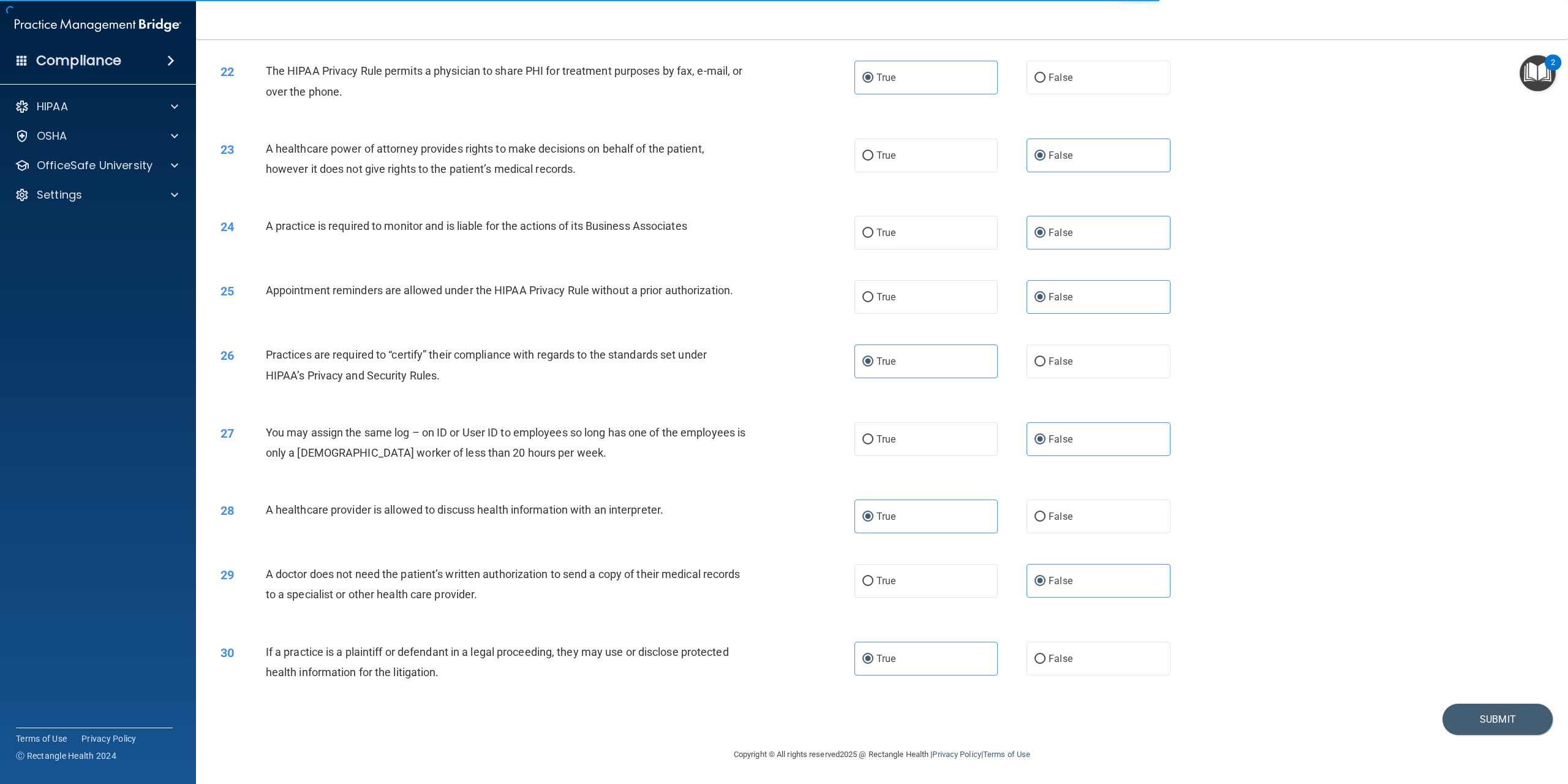
click at [1540, 72] on img "Open Resource Center, 2 new notifications" at bounding box center [1537, 73] width 36 height 36
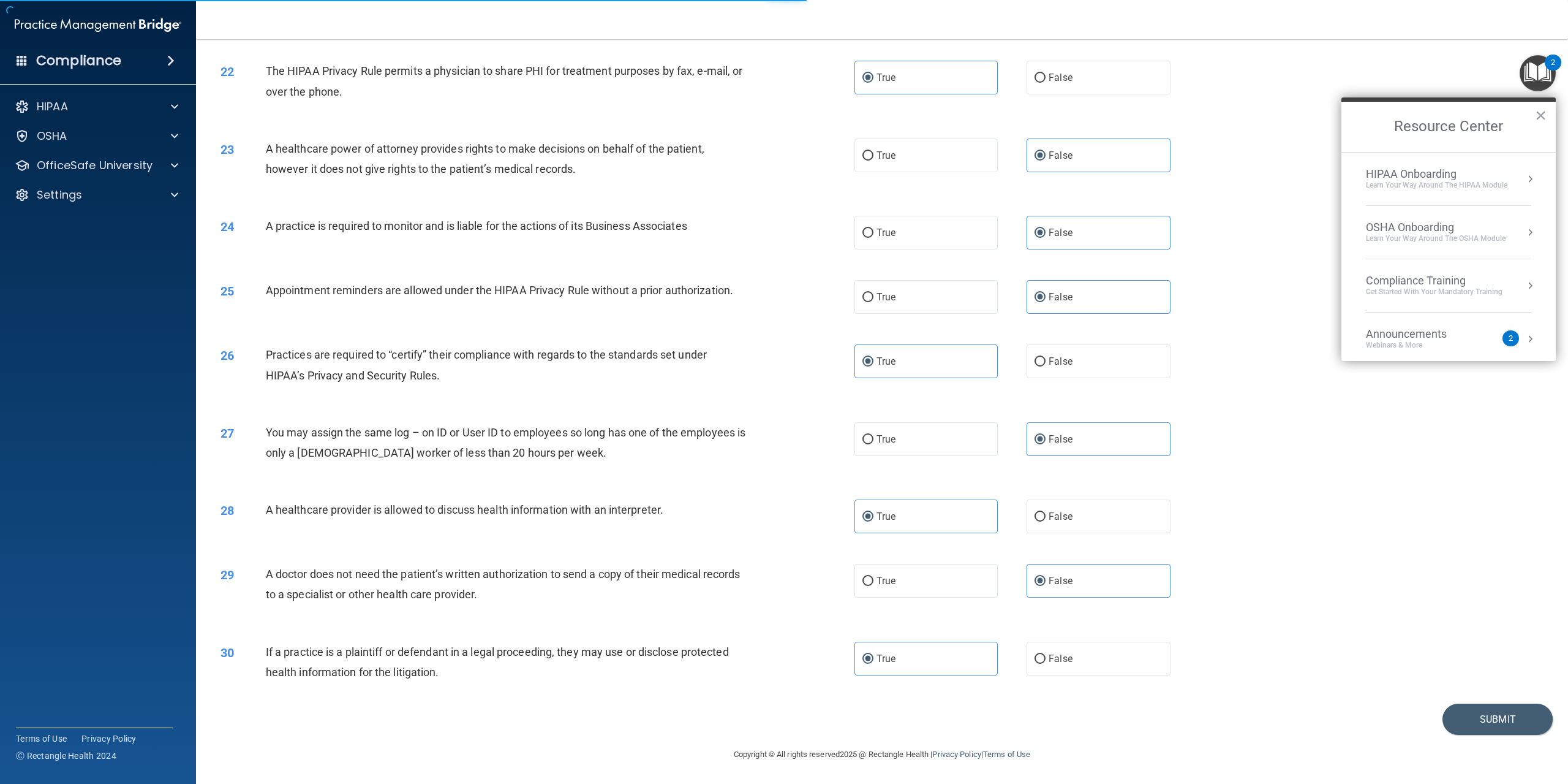
click at [1314, 258] on div "24 A practice is required to monitor and is liable for the actions of its Busin…" at bounding box center [882, 232] width 1341 height 64
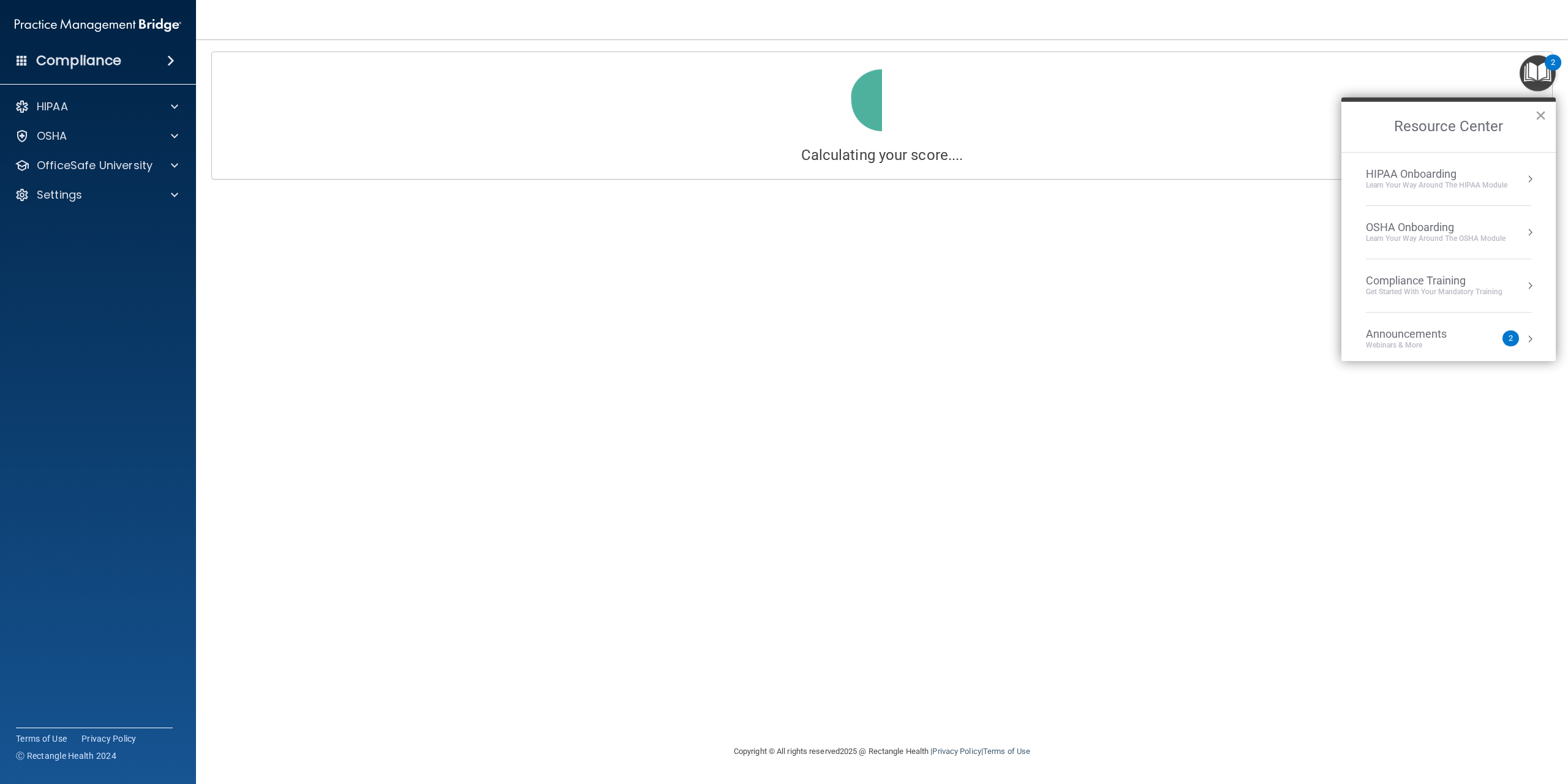
click at [1546, 112] on button "×" at bounding box center [1540, 115] width 11 height 20
